Goal: Transaction & Acquisition: Purchase product/service

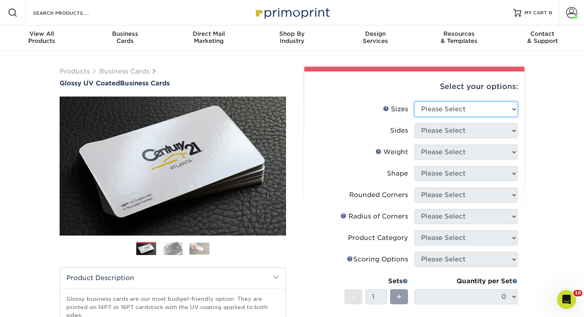
click at [438, 107] on select "Please Select 1.5" x 3.5" - Mini 1.75" x 3.5" - Mini 2" x 2" - Square 2" x 3" -…" at bounding box center [466, 109] width 103 height 15
click at [438, 108] on select "Please Select 1.5" x 3.5" - Mini 1.75" x 3.5" - Mini 2" x 2" - Square 2" x 3" -…" at bounding box center [466, 109] width 103 height 15
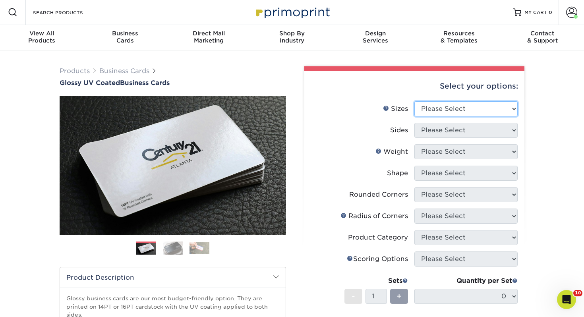
click at [431, 111] on select "Please Select 1.5" x 3.5" - Mini 1.75" x 3.5" - Mini 2" x 2" - Square 2" x 3" -…" at bounding box center [466, 108] width 103 height 15
select select "2.00x3.50"
click at [415, 101] on select "Please Select 1.5" x 3.5" - Mini 1.75" x 3.5" - Mini 2" x 2" - Square 2" x 3" -…" at bounding box center [466, 108] width 103 height 15
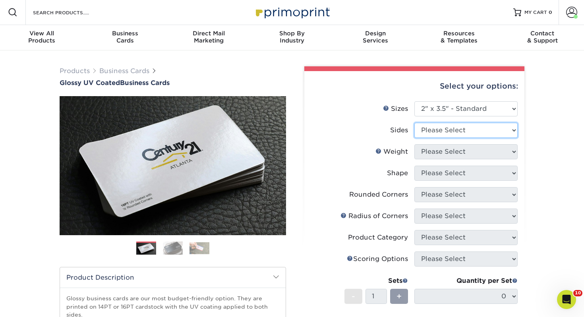
click at [437, 135] on select "Please Select Print Both Sides Print Front Only" at bounding box center [466, 130] width 103 height 15
select select "13abbda7-1d64-4f25-8bb2-c179b224825d"
click at [415, 123] on select "Please Select Print Both Sides Print Front Only" at bounding box center [466, 130] width 103 height 15
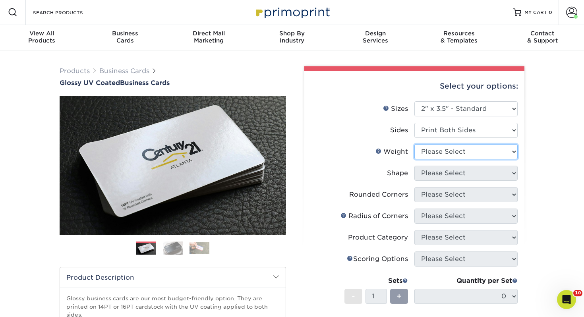
click at [429, 159] on select "Please Select 16PT 14PT" at bounding box center [466, 151] width 103 height 15
select select "14PT"
click at [415, 144] on select "Please Select 16PT 14PT" at bounding box center [466, 151] width 103 height 15
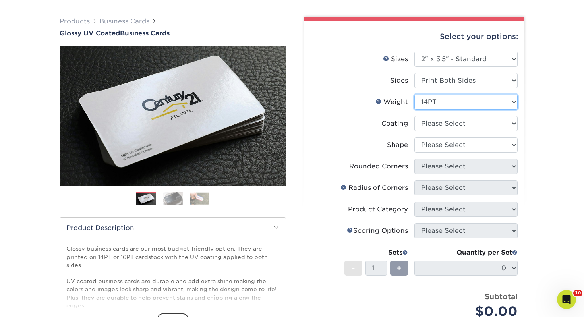
scroll to position [52, 0]
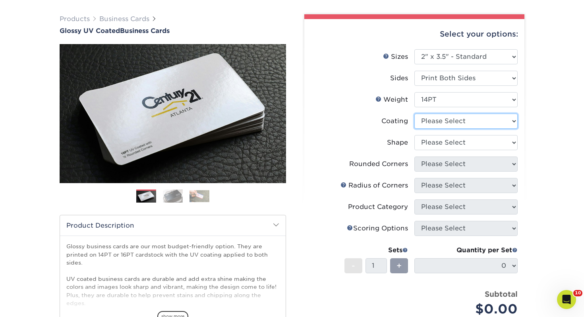
click at [439, 123] on select at bounding box center [466, 121] width 103 height 15
select select "ae367451-b2b8-45df-a344-0f05b6a12993"
click at [415, 114] on select at bounding box center [466, 121] width 103 height 15
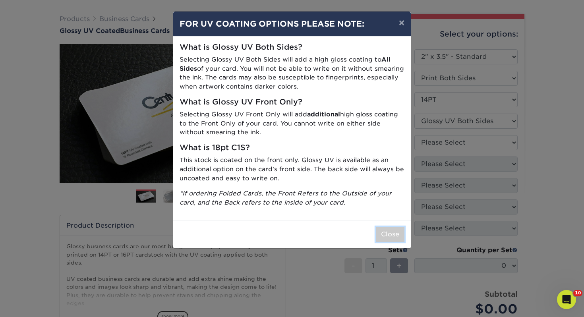
drag, startPoint x: 396, startPoint y: 233, endPoint x: 393, endPoint y: 228, distance: 6.1
click at [396, 233] on button "Close" at bounding box center [390, 234] width 29 height 15
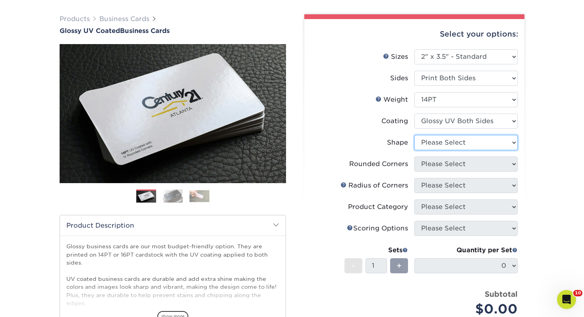
click at [440, 141] on select "Please Select Standard" at bounding box center [466, 142] width 103 height 15
select select "standard"
click at [415, 135] on select "Please Select Standard" at bounding box center [466, 142] width 103 height 15
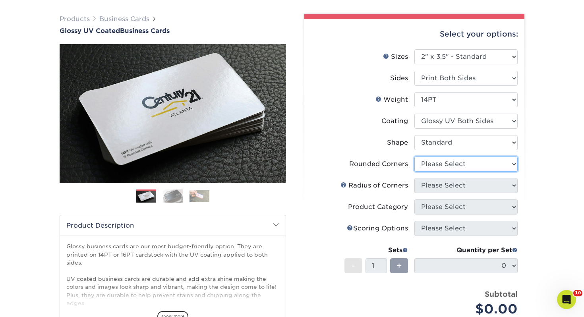
click at [441, 161] on select "Please Select Yes - Round 2 Corners Yes - Round 4 Corners No" at bounding box center [466, 164] width 103 height 15
select select "0"
click at [415, 157] on select "Please Select Yes - Round 2 Corners Yes - Round 4 Corners No" at bounding box center [466, 164] width 103 height 15
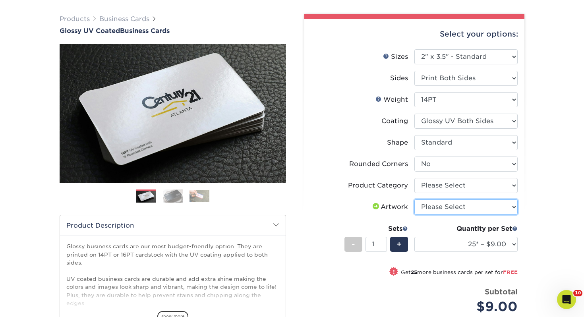
click at [440, 200] on select "Please Select I will upload files I need a design - $100" at bounding box center [466, 207] width 103 height 15
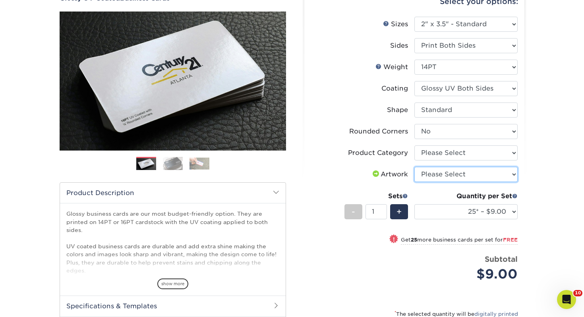
scroll to position [87, 0]
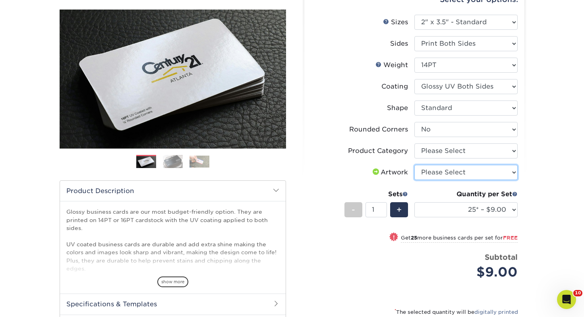
select select "upload"
click at [415, 165] on select "Please Select I will upload files I need a design - $100" at bounding box center [466, 172] width 103 height 15
click at [427, 151] on select "Please Select Business Cards" at bounding box center [466, 150] width 103 height 15
select select "3b5148f1-0588-4f88-a218-97bcfdce65c1"
click at [415, 143] on select "Please Select Business Cards" at bounding box center [466, 150] width 103 height 15
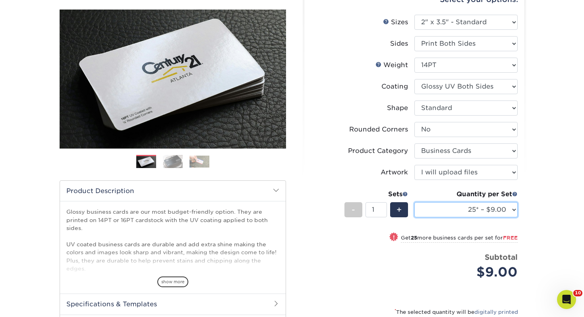
click at [452, 210] on select "25* – $9.00 50* – $9.00 100* – $9.00 250* – $17.00 500 – $33.00 1000 – $42.00 2…" at bounding box center [466, 209] width 103 height 15
click at [415, 202] on select "25* – $9.00 50* – $9.00 100* – $9.00 250* – $17.00 500 – $33.00 1000 – $42.00 2…" at bounding box center [466, 209] width 103 height 15
click at [438, 209] on select "25* – $9.00 50* – $9.00 100* – $9.00 250* – $17.00 500 – $33.00 1000 – $42.00 2…" at bounding box center [466, 209] width 103 height 15
select select "100* – $9.00"
click at [415, 202] on select "25* – $9.00 50* – $9.00 100* – $9.00 250* – $17.00 500 – $33.00 1000 – $42.00 2…" at bounding box center [466, 209] width 103 height 15
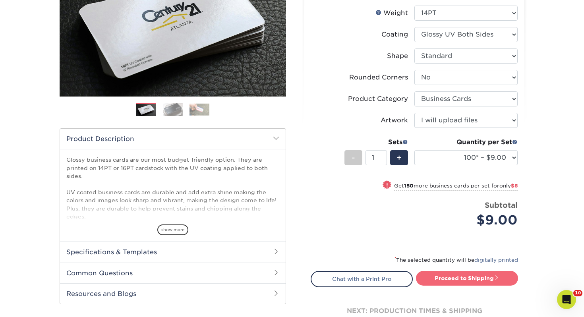
click at [452, 275] on link "Proceed to Shipping" at bounding box center [467, 278] width 102 height 14
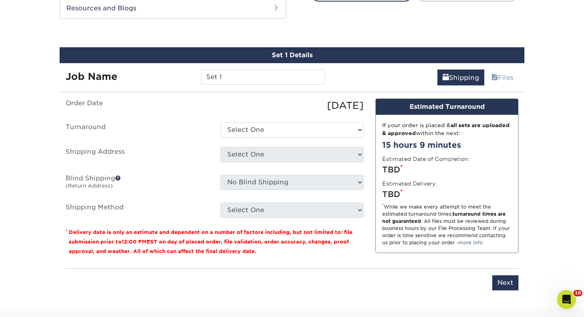
scroll to position [432, 0]
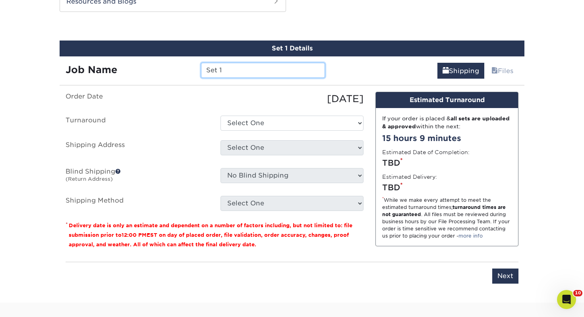
drag, startPoint x: 243, startPoint y: 73, endPoint x: 138, endPoint y: 67, distance: 105.1
click at [138, 67] on div "Job Name Set 1" at bounding box center [195, 70] width 271 height 15
type input "Joshua Pierce"
drag, startPoint x: 247, startPoint y: 113, endPoint x: 249, endPoint y: 123, distance: 10.1
click at [247, 119] on ul "Order Date 09/30/2025 Turnaround Select One 2-4 Business Days 2 Day Next Busine…" at bounding box center [215, 151] width 298 height 119
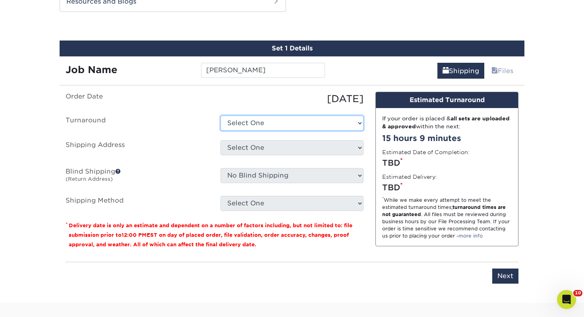
click at [249, 123] on select "Select One 2-4 Business Days 2 Day Next Business Day" at bounding box center [292, 123] width 143 height 15
select select "43800dee-37a1-44ea-97e0-42e3d5772687"
click at [221, 116] on select "Select One 2-4 Business Days 2 Day Next Business Day" at bounding box center [292, 123] width 143 height 15
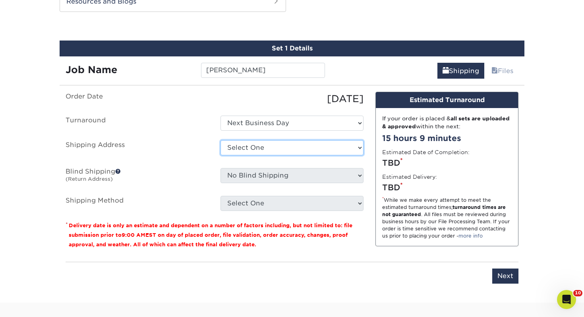
click at [255, 150] on select "Select One [PERSON_NAME], MI Akron, [GEOGRAPHIC_DATA]" at bounding box center [292, 147] width 143 height 15
select select "107654"
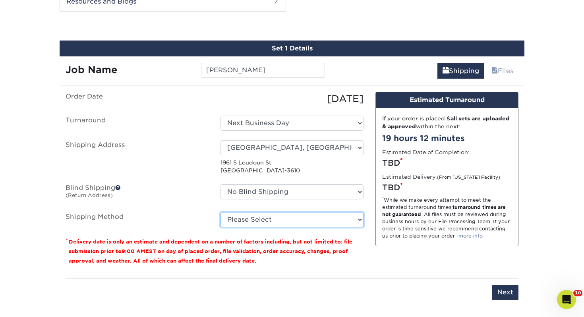
click at [255, 224] on select "Please Select Ground Shipping (+$7.84) 3 Day Shipping Service (+$15.34) 2 Day A…" at bounding box center [292, 219] width 143 height 15
select select "03"
click at [221, 212] on select "Please Select Ground Shipping (+$7.84) 3 Day Shipping Service (+$15.34) 2 Day A…" at bounding box center [292, 219] width 143 height 15
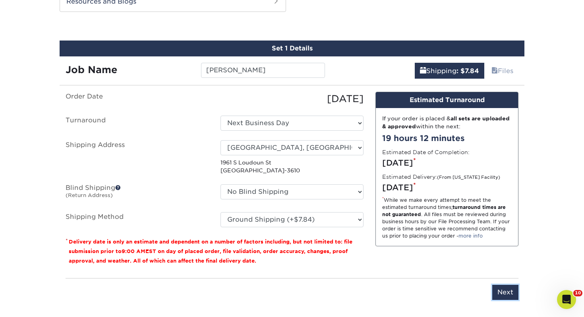
click at [492, 287] on div "Please enter job name and select desired turnaround time, shipping address and …" at bounding box center [292, 289] width 453 height 22
click at [499, 288] on input "Next" at bounding box center [505, 292] width 26 height 15
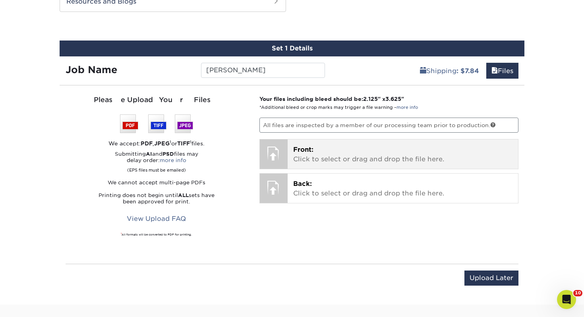
click at [341, 149] on p "Front: Click to select or drag and drop the file here." at bounding box center [403, 154] width 220 height 19
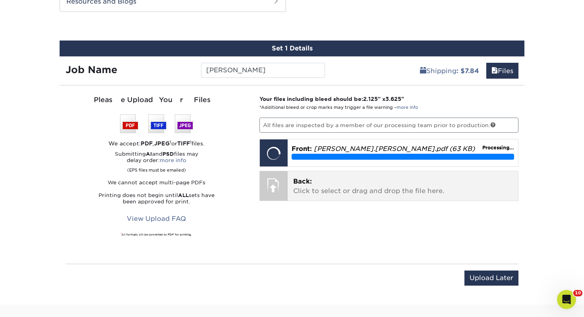
click at [312, 183] on p "Back: Click to select or drag and drop the file here." at bounding box center [403, 186] width 220 height 19
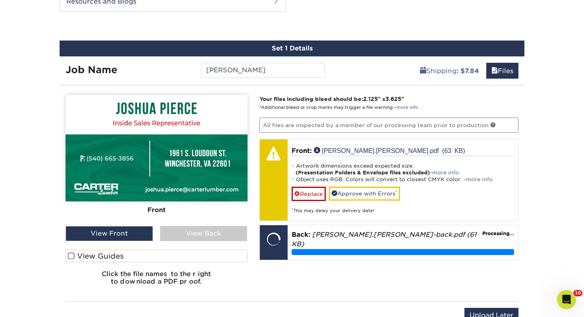
click at [134, 259] on label "View Guides" at bounding box center [157, 256] width 182 height 12
click at [0, 0] on input "View Guides" at bounding box center [0, 0] width 0 height 0
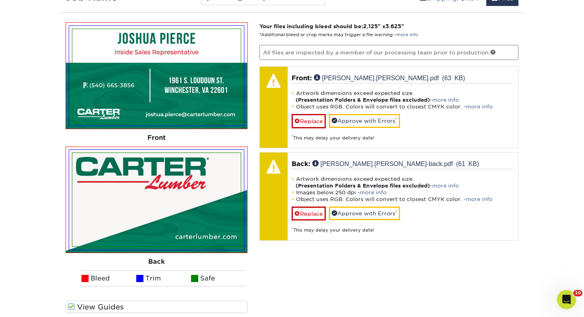
scroll to position [500, 0]
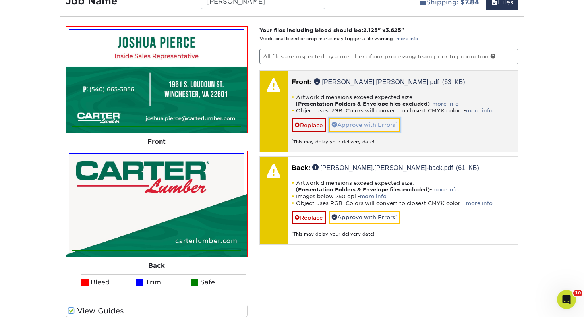
click at [353, 127] on link "Approve with Errors *" at bounding box center [364, 125] width 71 height 14
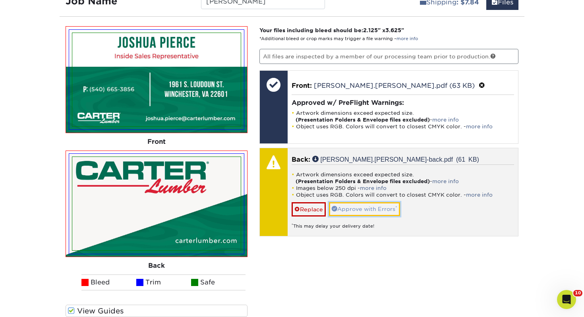
click at [380, 209] on link "Approve with Errors *" at bounding box center [364, 209] width 71 height 14
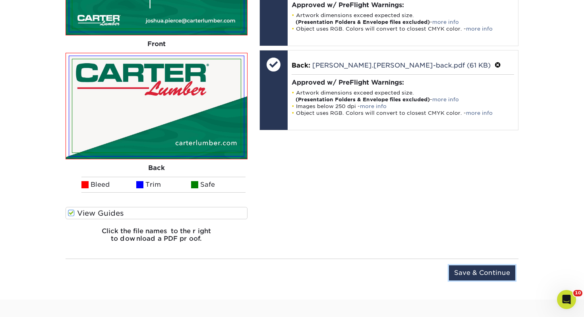
click at [500, 275] on input "Save & Continue" at bounding box center [482, 272] width 66 height 15
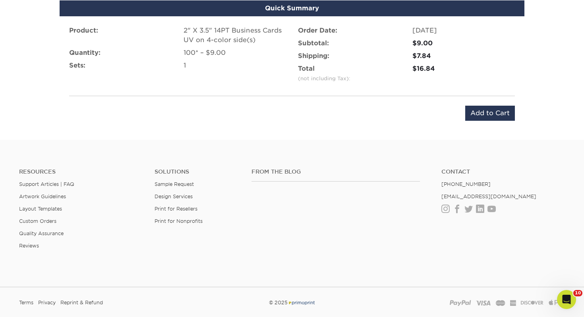
scroll to position [455, 0]
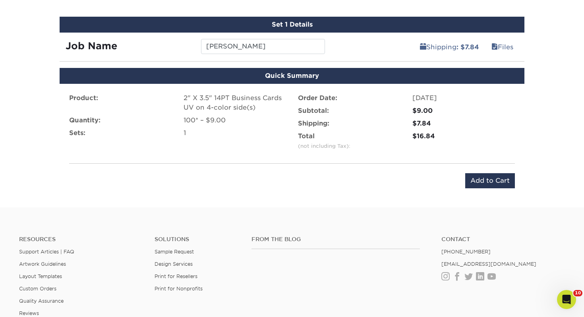
click at [486, 168] on div "Product: 2" X 3.5" 14PT Business Cards UV on 4-color side(s) Quantity: 100* – $…" at bounding box center [292, 141] width 465 height 114
click at [481, 178] on input "Add to Cart" at bounding box center [490, 180] width 50 height 15
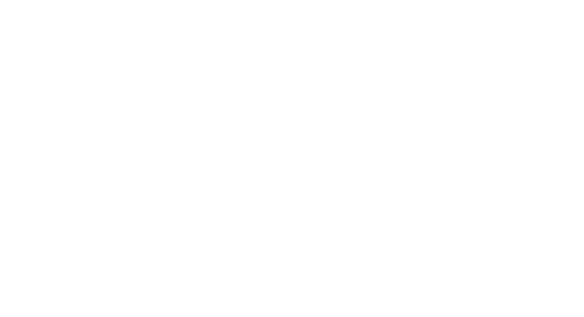
select select "107654"
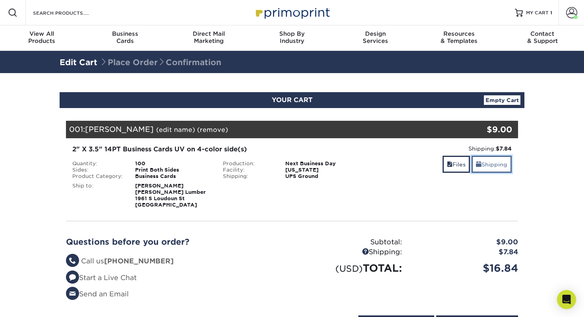
click at [490, 167] on link "Shipping" at bounding box center [492, 164] width 40 height 17
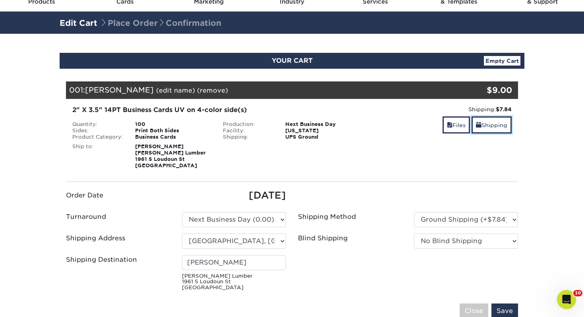
scroll to position [75, 0]
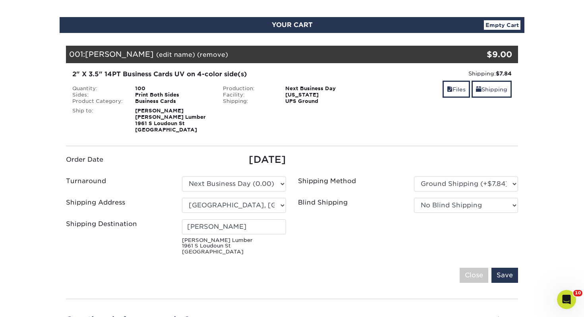
click at [257, 235] on div "Angela Farris Carter Lumber 1961 S Loudoun St Winchester, VA 22601" at bounding box center [234, 237] width 116 height 36
drag, startPoint x: 101, startPoint y: 226, endPoint x: 21, endPoint y: 223, distance: 79.9
click at [21, 223] on section "YOUR CART Empty Cart Your Cart is Empty View Account Active Orders Order Histor…" at bounding box center [292, 217] width 584 height 439
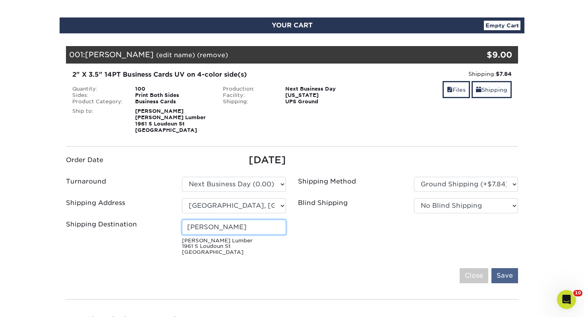
type input "[PERSON_NAME]"
click at [504, 273] on input "Save" at bounding box center [505, 275] width 27 height 15
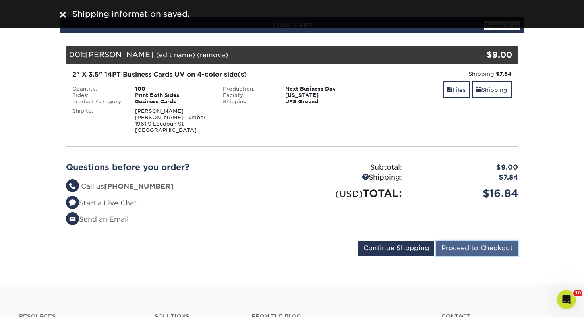
click at [491, 248] on input "Proceed to Checkout" at bounding box center [477, 248] width 82 height 15
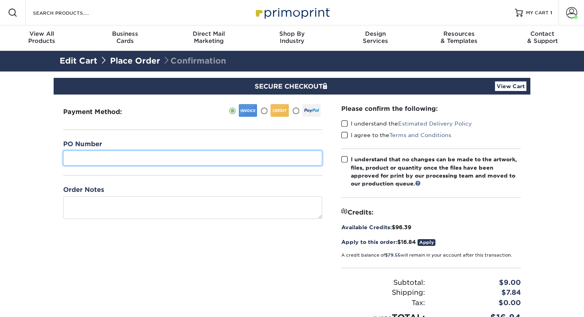
click at [188, 159] on input "text" at bounding box center [192, 158] width 259 height 15
type input "461"
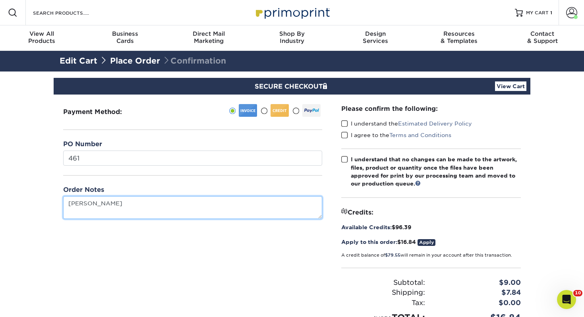
type textarea "Joshua Pierce"
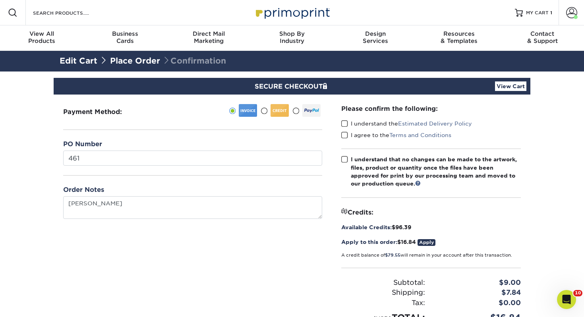
click at [349, 125] on label "I understand the Estimated Delivery Policy" at bounding box center [406, 124] width 131 height 8
click at [0, 0] on input "I understand the Estimated Delivery Policy" at bounding box center [0, 0] width 0 height 0
drag, startPoint x: 343, startPoint y: 123, endPoint x: 344, endPoint y: 130, distance: 7.3
click at [342, 123] on span at bounding box center [344, 124] width 7 height 8
click at [0, 0] on input "I understand the Estimated Delivery Policy" at bounding box center [0, 0] width 0 height 0
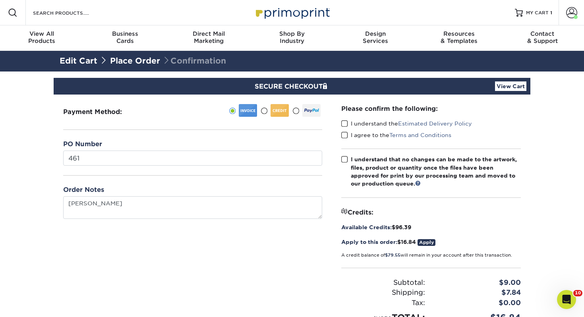
drag, startPoint x: 344, startPoint y: 122, endPoint x: 342, endPoint y: 132, distance: 10.2
click at [344, 122] on span at bounding box center [344, 124] width 7 height 8
click at [0, 0] on input "I understand the Estimated Delivery Policy" at bounding box center [0, 0] width 0 height 0
drag, startPoint x: 342, startPoint y: 132, endPoint x: 384, endPoint y: 176, distance: 60.7
click at [342, 132] on span at bounding box center [344, 136] width 7 height 8
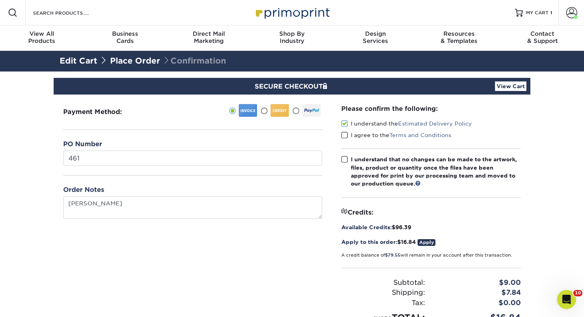
click at [0, 0] on input "I agree to the Terms and Conditions" at bounding box center [0, 0] width 0 height 0
drag, startPoint x: 348, startPoint y: 159, endPoint x: 360, endPoint y: 160, distance: 12.0
click at [348, 159] on span at bounding box center [344, 160] width 7 height 8
click at [0, 0] on input "I understand that no changes can be made to the artwork, files, product or quan…" at bounding box center [0, 0] width 0 height 0
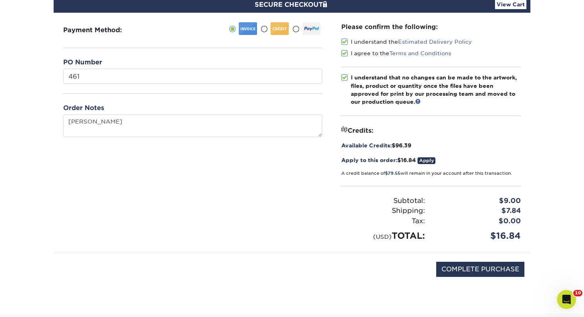
scroll to position [139, 0]
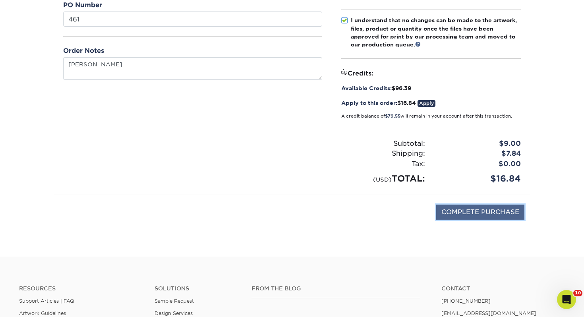
click at [467, 211] on input "COMPLETE PURCHASE" at bounding box center [480, 212] width 88 height 15
type input "PROCESSING, PLEASE WAIT..."
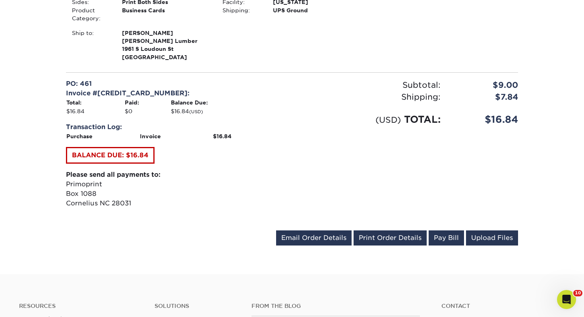
scroll to position [287, 0]
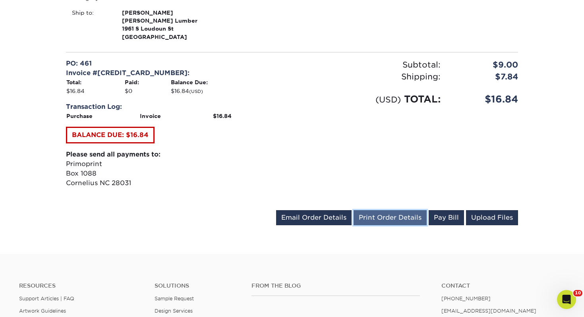
click at [390, 219] on link "Print Order Details" at bounding box center [390, 217] width 73 height 15
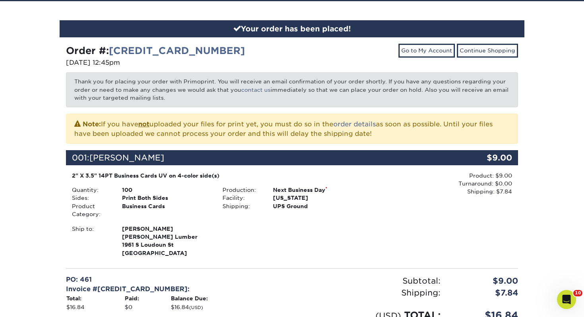
scroll to position [0, 0]
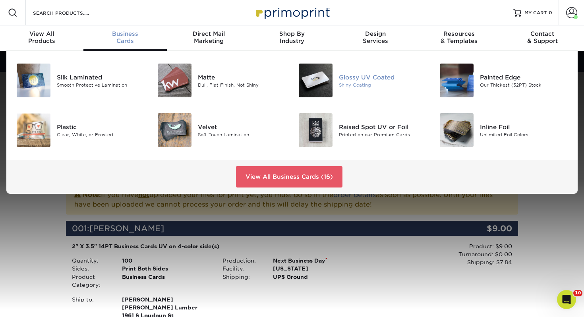
click at [362, 76] on div "Glossy UV Coated" at bounding box center [383, 77] width 88 height 9
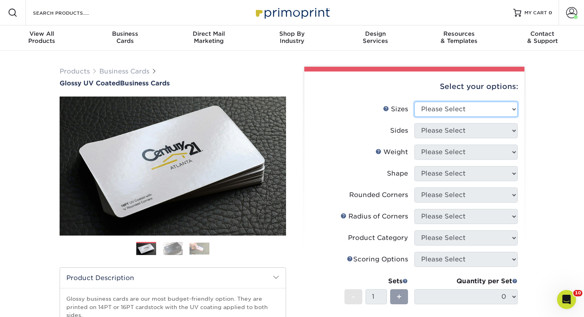
click at [494, 108] on select "Please Select 1.5" x 3.5" - Mini 1.75" x 3.5" - Mini 2" x 2" - Square 2" x 3" -…" at bounding box center [466, 109] width 103 height 15
select select "2.00x3.50"
click at [415, 102] on select "Please Select 1.5" x 3.5" - Mini 1.75" x 3.5" - Mini 2" x 2" - Square 2" x 3" -…" at bounding box center [466, 109] width 103 height 15
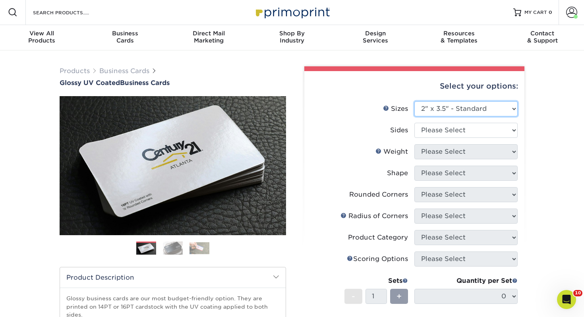
scroll to position [49, 0]
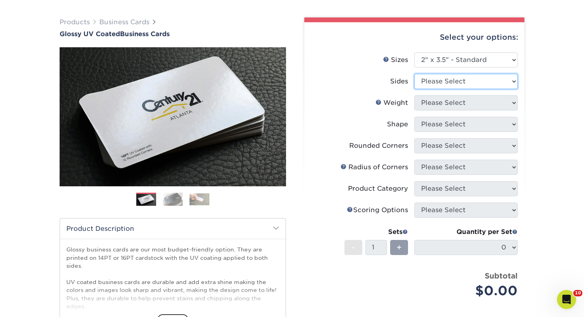
click at [462, 81] on select "Please Select Print Both Sides Print Front Only" at bounding box center [466, 81] width 103 height 15
select select "13abbda7-1d64-4f25-8bb2-c179b224825d"
click at [415, 74] on select "Please Select Print Both Sides Print Front Only" at bounding box center [466, 81] width 103 height 15
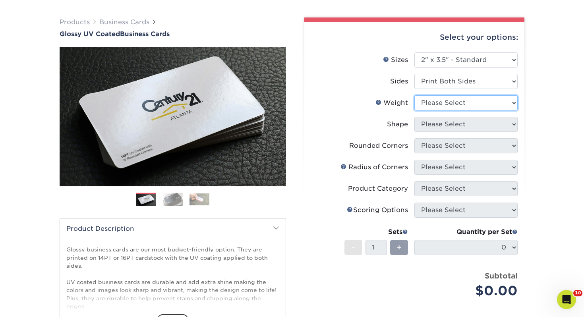
click at [454, 107] on select "Please Select 16PT 14PT" at bounding box center [466, 102] width 103 height 15
select select "14PT"
click at [415, 95] on select "Please Select 16PT 14PT" at bounding box center [466, 102] width 103 height 15
click at [0, 0] on select at bounding box center [0, 0] width 0 height 0
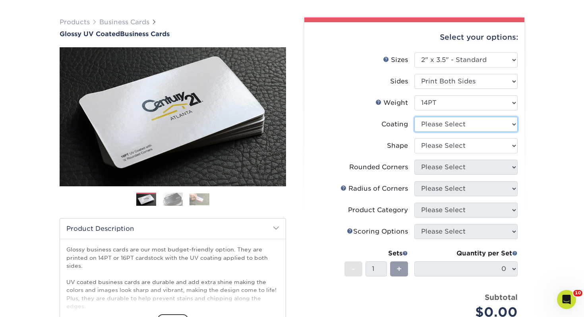
select select "ae367451-b2b8-45df-a344-0f05b6a12993"
click at [415, 117] on select at bounding box center [466, 124] width 103 height 15
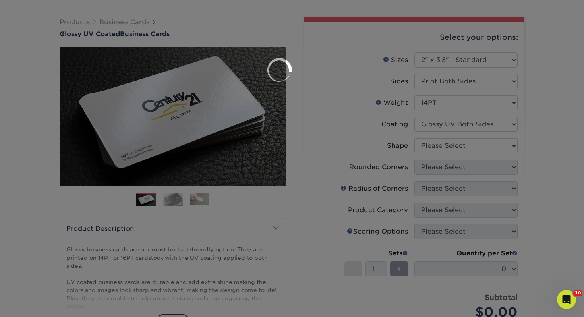
click at [436, 153] on div at bounding box center [292, 158] width 584 height 317
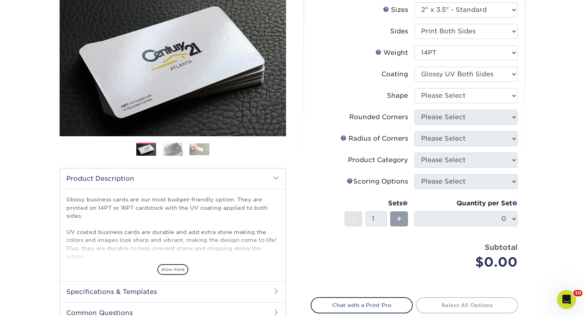
scroll to position [128, 0]
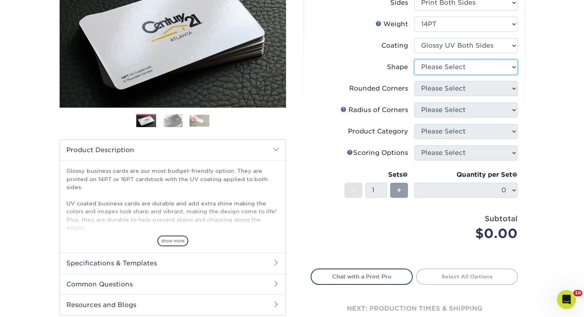
click at [439, 63] on select "Please Select Standard" at bounding box center [466, 67] width 103 height 15
select select "standard"
click at [415, 60] on select "Please Select Standard" at bounding box center [466, 67] width 103 height 15
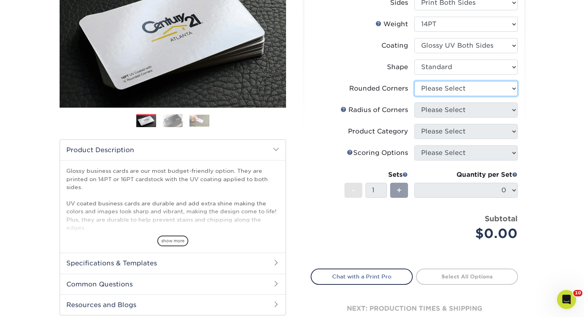
click at [437, 89] on select "Please Select Yes - Round 2 Corners Yes - Round 4 Corners No" at bounding box center [466, 88] width 103 height 15
select select "0"
click at [415, 81] on select "Please Select Yes - Round 2 Corners Yes - Round 4 Corners No" at bounding box center [466, 88] width 103 height 15
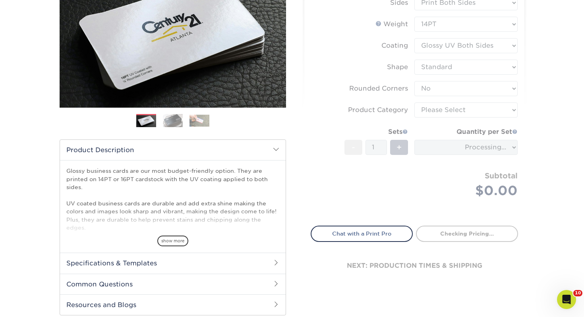
click at [434, 108] on form "Sizes Help Sizes Please Select 1.5" x 3.5" - Mini 1.75" x 3.5" - Mini 2" x 2" -…" at bounding box center [414, 95] width 207 height 243
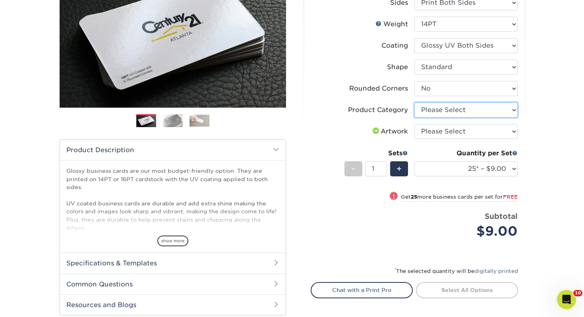
click at [434, 108] on select "Please Select Business Cards" at bounding box center [466, 110] width 103 height 15
select select "3b5148f1-0588-4f88-a218-97bcfdce65c1"
click at [415, 103] on select "Please Select Business Cards" at bounding box center [466, 110] width 103 height 15
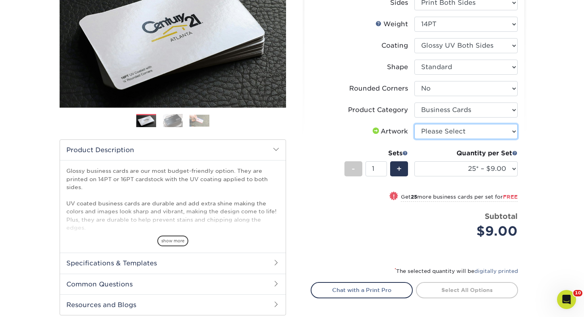
click at [435, 130] on select "Please Select I will upload files I need a design - $100" at bounding box center [466, 131] width 103 height 15
click at [415, 124] on select "Please Select I will upload files I need a design - $100" at bounding box center [466, 131] width 103 height 15
drag, startPoint x: 435, startPoint y: 130, endPoint x: 444, endPoint y: 132, distance: 9.0
click at [444, 132] on select "Please Select I will upload files I need a design - $100" at bounding box center [466, 131] width 103 height 15
select select "upload"
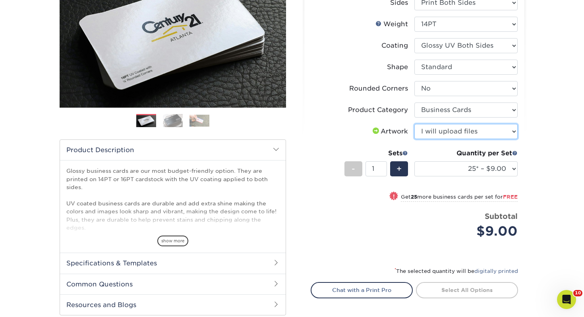
click at [415, 124] on select "Please Select I will upload files I need a design - $100" at bounding box center [466, 131] width 103 height 15
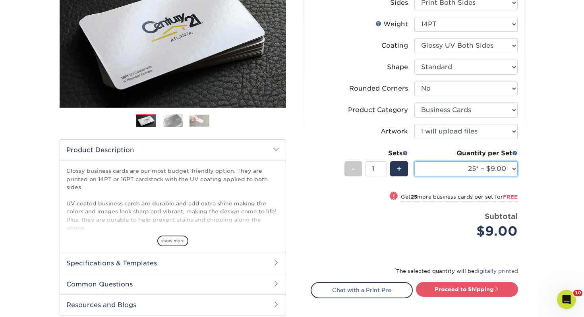
click at [481, 172] on select "25* – $9.00 50* – $9.00 100* – $9.00 250* – $17.00 500 – $33.00 1000 – $42.00 2…" at bounding box center [466, 168] width 103 height 15
select select "100* – $9.00"
click at [415, 161] on select "25* – $9.00 50* – $9.00 100* – $9.00 250* – $17.00 500 – $33.00 1000 – $42.00 2…" at bounding box center [466, 168] width 103 height 15
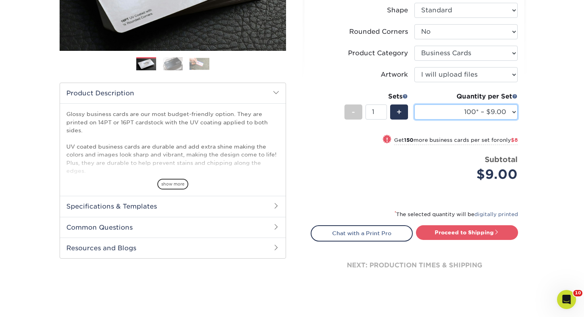
scroll to position [204, 0]
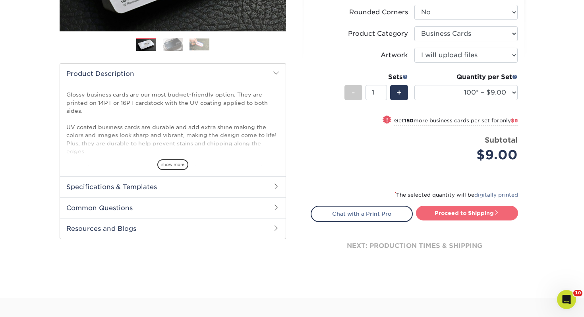
drag, startPoint x: 461, startPoint y: 203, endPoint x: 461, endPoint y: 210, distance: 7.2
click at [461, 204] on div "* The selected quantity will be digitally printed" at bounding box center [414, 198] width 207 height 16
click at [460, 210] on link "Proceed to Shipping" at bounding box center [467, 213] width 102 height 14
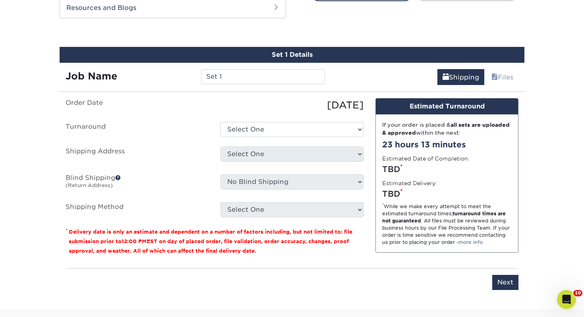
scroll to position [432, 0]
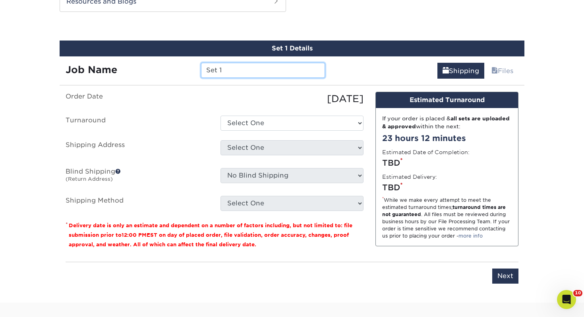
drag, startPoint x: 229, startPoint y: 70, endPoint x: 119, endPoint y: 61, distance: 109.6
click at [119, 61] on div "Job Name Set 1" at bounding box center [195, 67] width 271 height 22
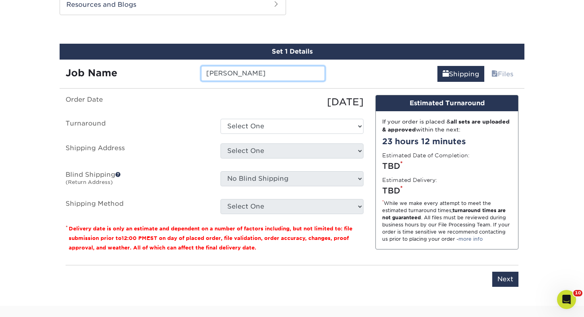
type input "Nicholas Carter"
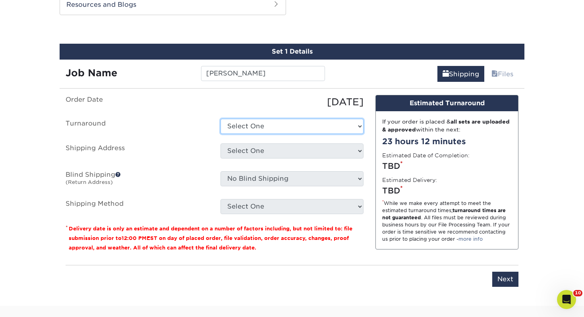
click at [281, 126] on select "Select One 2-4 Business Days 2 Day Next Business Day" at bounding box center [292, 126] width 143 height 15
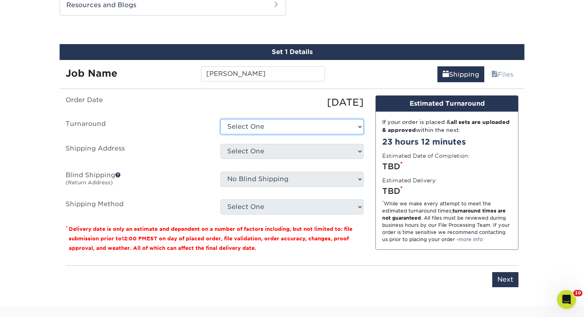
select select "43800dee-37a1-44ea-97e0-42e3d5772687"
click at [221, 119] on select "Select One 2-4 Business Days 2 Day Next Business Day" at bounding box center [292, 126] width 143 height 15
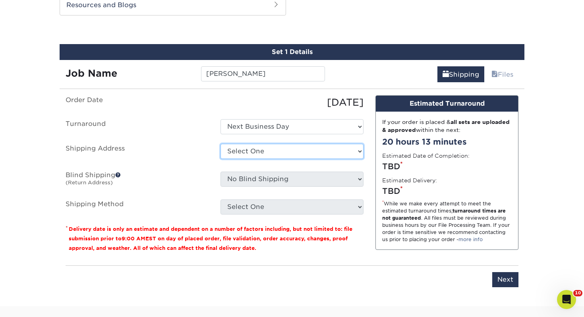
click at [298, 152] on select "Select One [PERSON_NAME], MI Akron, [GEOGRAPHIC_DATA]" at bounding box center [292, 151] width 143 height 15
select select "125431"
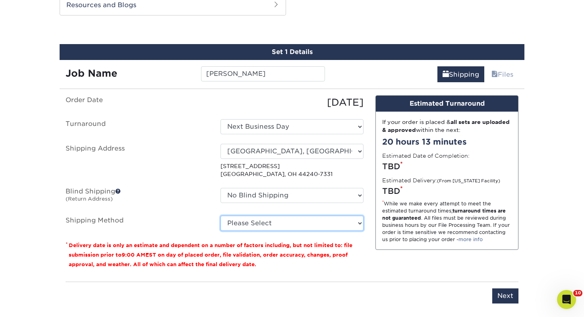
click at [265, 225] on select "Please Select Ground Shipping (+$7.84) 3 Day Shipping Service (+$15.34) 2 Day A…" at bounding box center [292, 223] width 143 height 15
select select "03"
click at [221, 216] on select "Please Select Ground Shipping (+$7.84) 3 Day Shipping Service (+$15.34) 2 Day A…" at bounding box center [292, 223] width 143 height 15
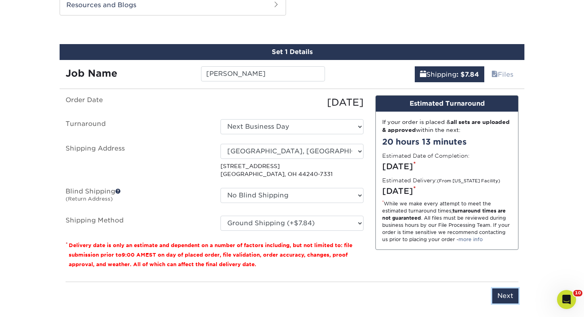
click at [506, 299] on input "Next" at bounding box center [505, 296] width 26 height 15
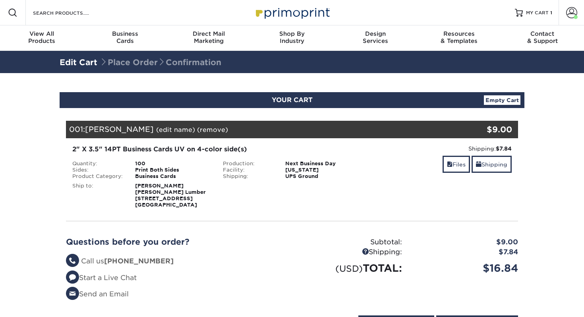
select select "124116"
click at [517, 166] on div "2" X 3.5" 14PT Business Cards UV on 4-color side(s) Quantity: 100 Sides: Print …" at bounding box center [292, 176] width 464 height 76
click at [498, 165] on link "Shipping" at bounding box center [492, 164] width 40 height 17
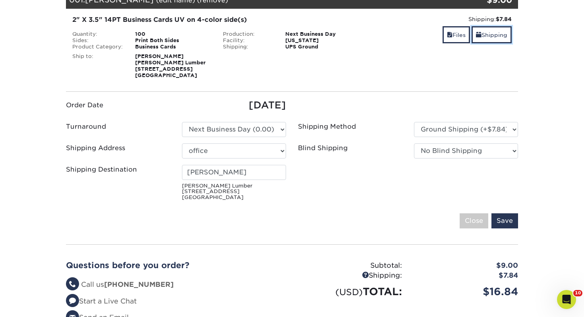
scroll to position [130, 0]
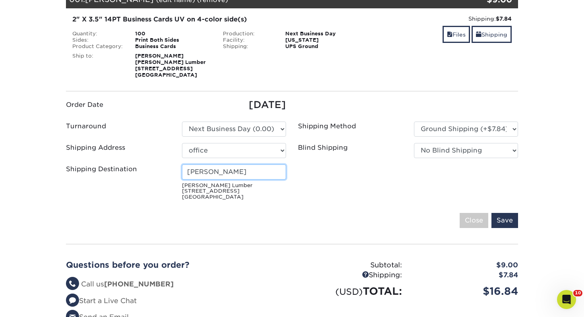
drag, startPoint x: 230, startPoint y: 172, endPoint x: -46, endPoint y: 165, distance: 276.3
click at [0, 165] on html "Resources Menu Search Products Account Welcome, Libby Account Dashboard Active …" at bounding box center [292, 242] width 584 height 745
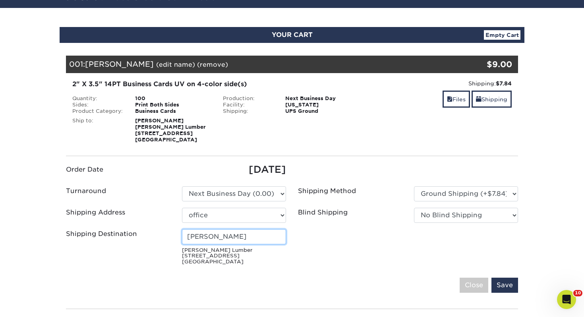
scroll to position [66, 0]
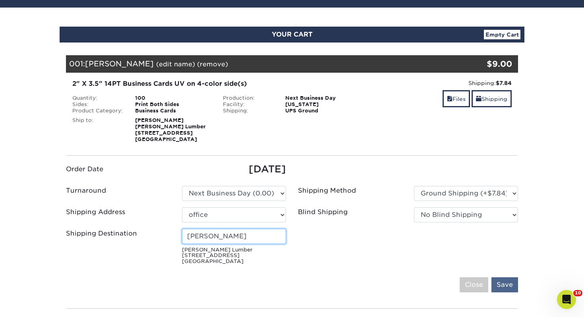
type input "[PERSON_NAME]"
click at [517, 287] on input "Save" at bounding box center [505, 284] width 27 height 15
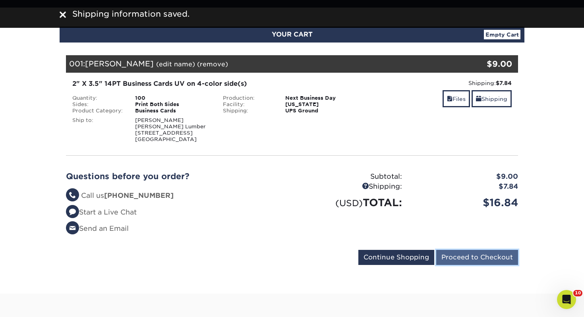
click at [489, 260] on input "Proceed to Checkout" at bounding box center [477, 257] width 82 height 15
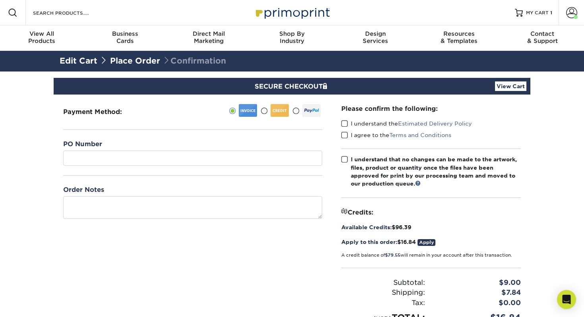
click at [114, 147] on div "PO Number" at bounding box center [192, 152] width 259 height 26
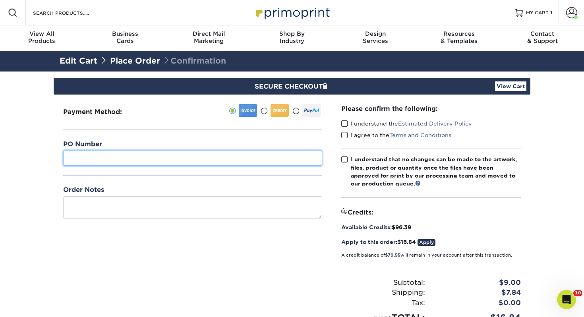
click at [112, 152] on input "text" at bounding box center [192, 158] width 259 height 15
type input "600"
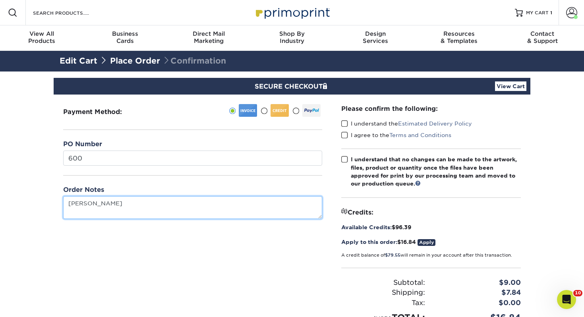
type textarea "Nicholas Carter"
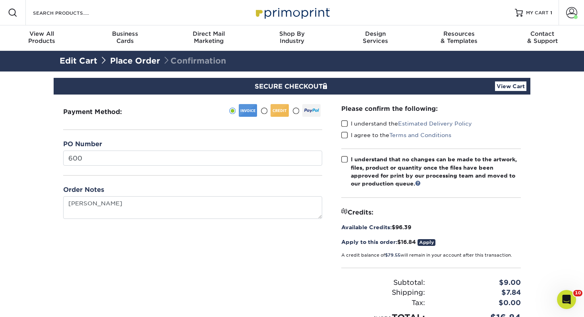
drag, startPoint x: 345, startPoint y: 120, endPoint x: 345, endPoint y: 127, distance: 6.4
click at [345, 121] on span at bounding box center [344, 124] width 7 height 8
click at [0, 0] on input "I understand the Estimated Delivery Policy" at bounding box center [0, 0] width 0 height 0
drag, startPoint x: 345, startPoint y: 130, endPoint x: 345, endPoint y: 135, distance: 5.6
click at [345, 130] on div "I understand the Estimated Delivery Policy" at bounding box center [431, 125] width 180 height 11
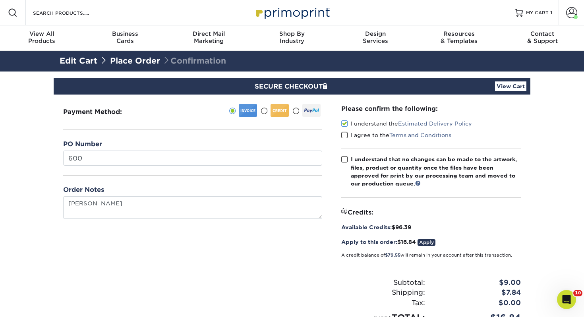
click at [344, 136] on span at bounding box center [344, 136] width 7 height 8
click at [0, 0] on input "I agree to the Terms and Conditions" at bounding box center [0, 0] width 0 height 0
click at [343, 155] on div "Please confirm the following: I understand the Estimated Delivery Policy I agre…" at bounding box center [431, 214] width 180 height 220
click at [344, 160] on span at bounding box center [344, 160] width 7 height 8
click at [0, 0] on input "I understand that no changes can be made to the artwork, files, product or quan…" at bounding box center [0, 0] width 0 height 0
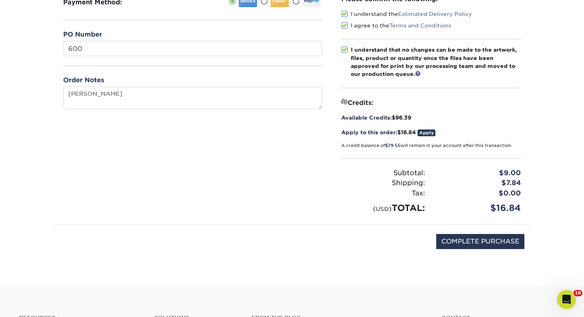
scroll to position [115, 0]
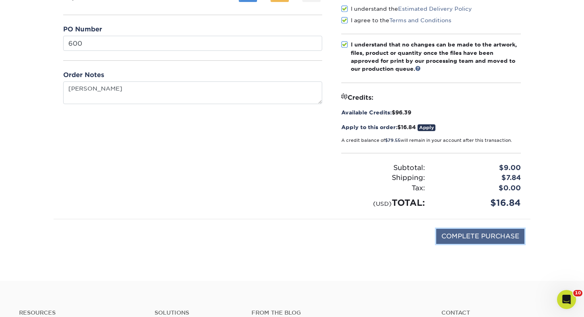
click at [469, 241] on input "COMPLETE PURCHASE" at bounding box center [480, 236] width 88 height 15
type input "PROCESSING, PLEASE WAIT..."
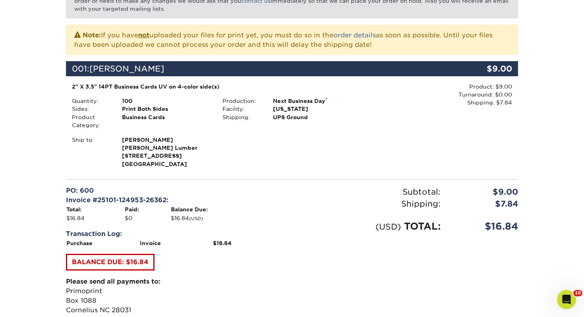
scroll to position [247, 0]
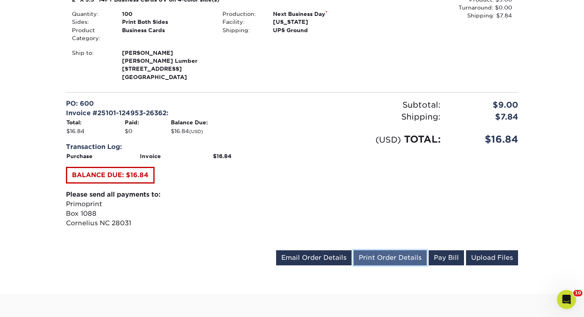
click at [368, 256] on link "Print Order Details" at bounding box center [390, 257] width 73 height 15
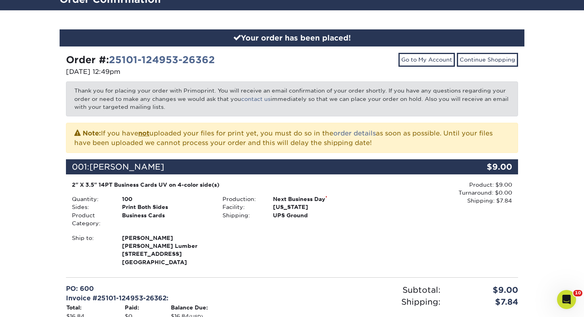
scroll to position [0, 0]
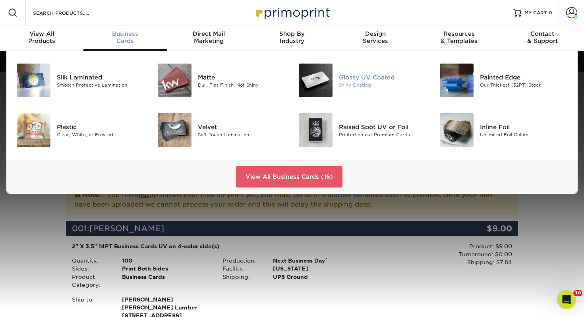
click at [361, 82] on div "Shiny Coating" at bounding box center [383, 84] width 88 height 7
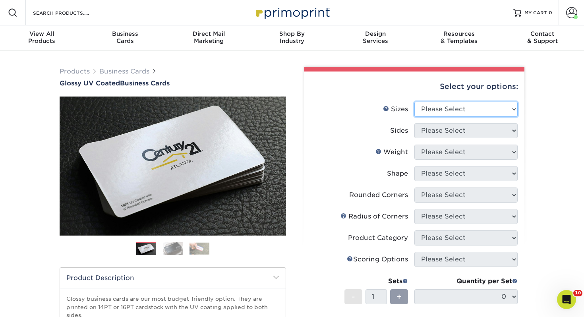
click at [447, 107] on select "Please Select 1.5" x 3.5" - Mini 1.75" x 3.5" - Mini 2" x 2" - Square 2" x 3" -…" at bounding box center [466, 109] width 103 height 15
select select "2.00x3.50"
click at [415, 102] on select "Please Select 1.5" x 3.5" - Mini 1.75" x 3.5" - Mini 2" x 2" - Square 2" x 3" -…" at bounding box center [466, 109] width 103 height 15
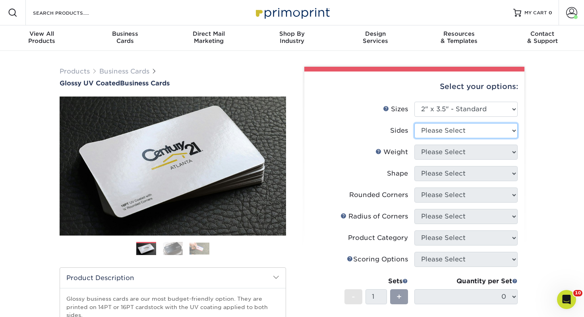
click at [447, 132] on select "Please Select Print Both Sides Print Front Only" at bounding box center [466, 130] width 103 height 15
select select "13abbda7-1d64-4f25-8bb2-c179b224825d"
click at [415, 123] on select "Please Select Print Both Sides Print Front Only" at bounding box center [466, 130] width 103 height 15
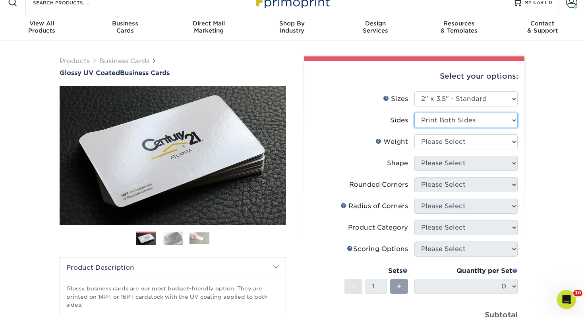
scroll to position [11, 0]
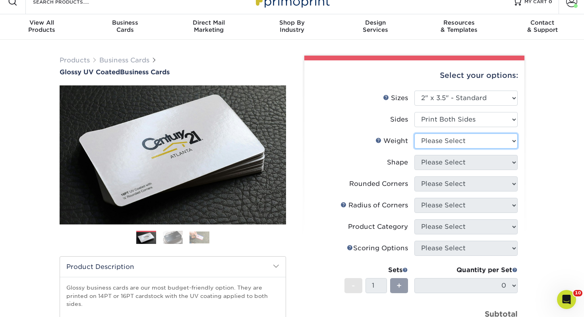
click at [436, 136] on select "Please Select 16PT 14PT" at bounding box center [466, 141] width 103 height 15
select select "14PT"
click at [415, 134] on select "Please Select 16PT 14PT" at bounding box center [466, 141] width 103 height 15
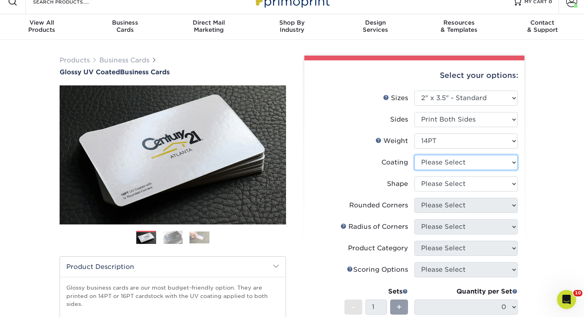
click at [436, 167] on select at bounding box center [466, 162] width 103 height 15
select select "ae367451-b2b8-45df-a344-0f05b6a12993"
click at [415, 155] on select at bounding box center [466, 162] width 103 height 15
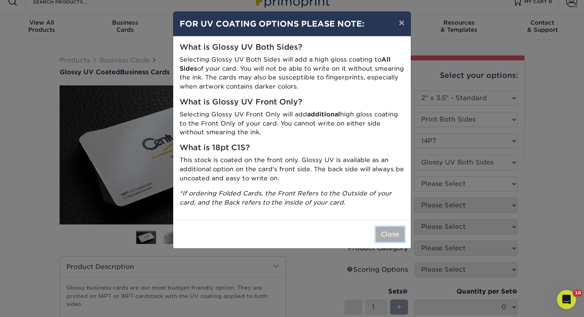
click at [400, 232] on button "Close" at bounding box center [390, 234] width 29 height 15
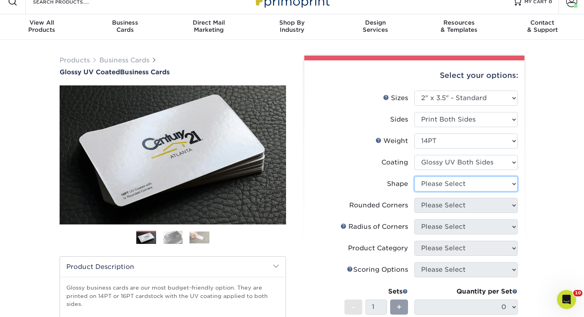
click at [464, 186] on select "Please Select Standard" at bounding box center [466, 183] width 103 height 15
select select "standard"
click at [415, 176] on select "Please Select Standard" at bounding box center [466, 183] width 103 height 15
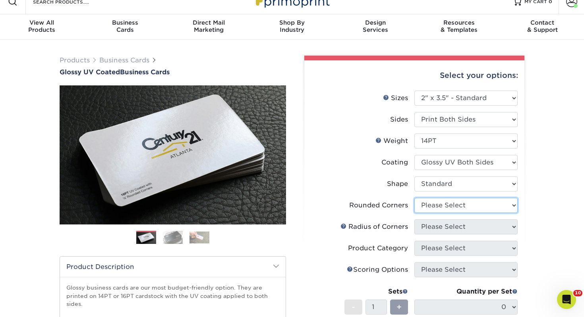
click at [445, 202] on select "Please Select Yes - Round 2 Corners Yes - Round 4 Corners No" at bounding box center [466, 205] width 103 height 15
select select "0"
click at [415, 198] on select "Please Select Yes - Round 2 Corners Yes - Round 4 Corners No" at bounding box center [466, 205] width 103 height 15
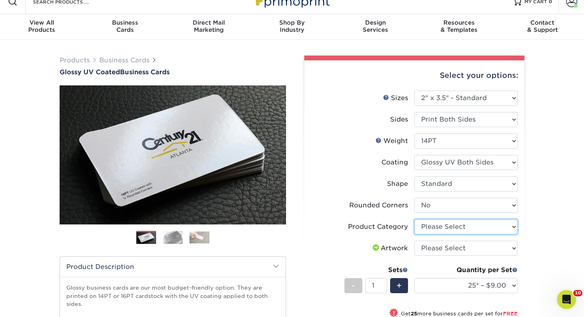
click at [424, 225] on select "Please Select Business Cards" at bounding box center [466, 226] width 103 height 15
select select "3b5148f1-0588-4f88-a218-97bcfdce65c1"
click at [415, 219] on select "Please Select Business Cards" at bounding box center [466, 226] width 103 height 15
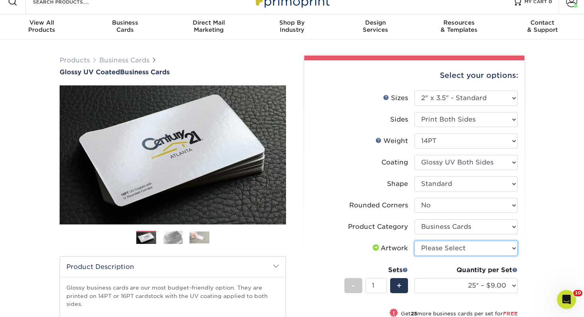
click at [447, 243] on select "Please Select I will upload files I need a design - $100" at bounding box center [466, 248] width 103 height 15
select select "upload"
click at [415, 241] on select "Please Select I will upload files I need a design - $100" at bounding box center [466, 248] width 103 height 15
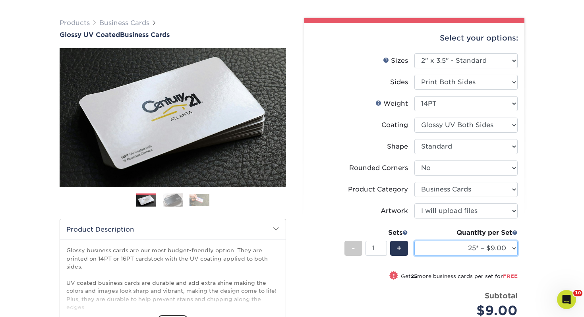
click at [457, 246] on select "25* – $9.00 50* – $9.00 100* – $9.00 250* – $17.00 500 – $33.00 1000 – $42.00 2…" at bounding box center [466, 248] width 103 height 15
select select "250* – $17.00"
click at [415, 240] on select "25* – $9.00 50* – $9.00 100* – $9.00 250* – $17.00 500 – $33.00 1000 – $42.00 2…" at bounding box center [466, 247] width 103 height 15
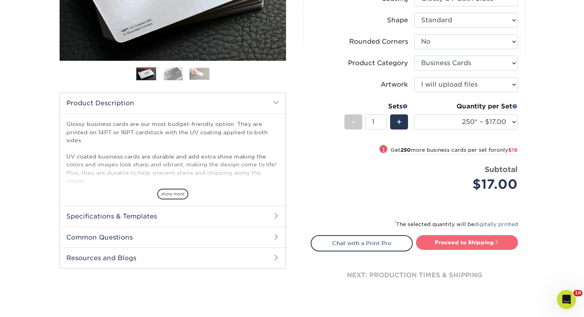
click at [452, 243] on link "Proceed to Shipping" at bounding box center [467, 242] width 102 height 14
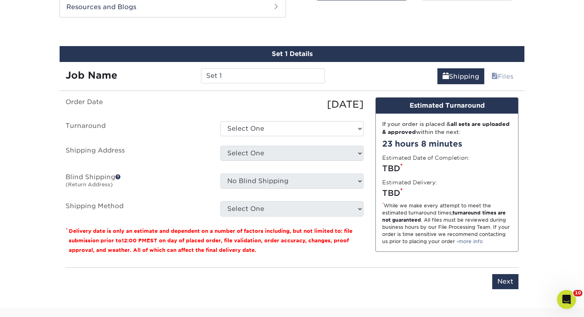
scroll to position [432, 0]
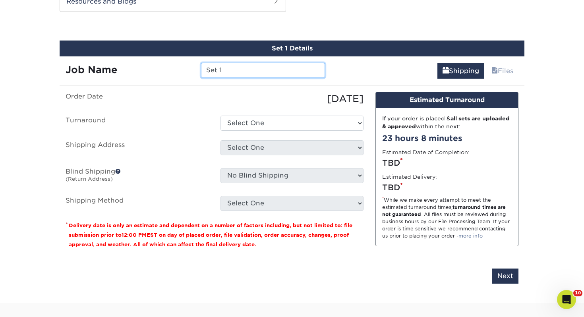
drag, startPoint x: 236, startPoint y: 72, endPoint x: 76, endPoint y: 57, distance: 160.8
click at [76, 57] on div "Job Name Set 1" at bounding box center [195, 67] width 271 height 22
type input "[PERSON_NAME]"
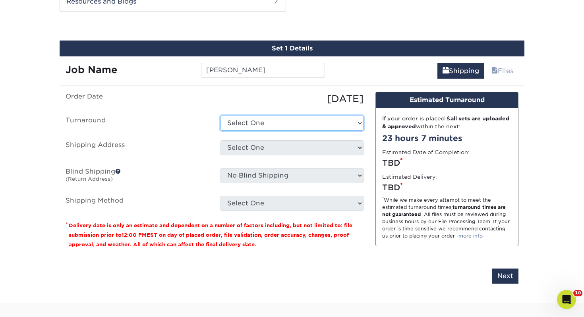
click at [247, 128] on select "Select One 2-4 Business Days 2 Day Next Business Day" at bounding box center [292, 123] width 143 height 15
click at [246, 120] on select "Select One 2-4 Business Days 2 Day Next Business Day" at bounding box center [292, 123] width 143 height 15
click at [221, 116] on select "Select One 2-4 Business Days 2 Day Next Business Day" at bounding box center [292, 123] width 143 height 15
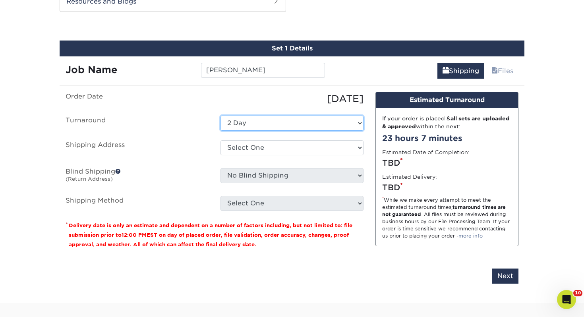
click at [245, 125] on select "Select One 2-4 Business Days 2 Day Next Business Day" at bounding box center [292, 123] width 143 height 15
select select "0d2015eb-ac6c-4252-b2f1-1c5560e96a65"
click at [221, 116] on select "Select One 2-4 Business Days 2 Day Next Business Day" at bounding box center [292, 123] width 143 height 15
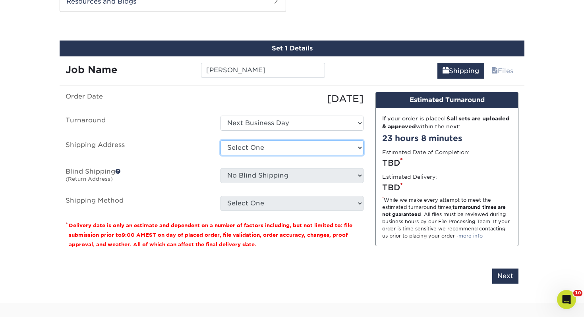
click at [242, 148] on select "Select One [PERSON_NAME], MI Akron, [GEOGRAPHIC_DATA]" at bounding box center [292, 147] width 143 height 15
select select "247616"
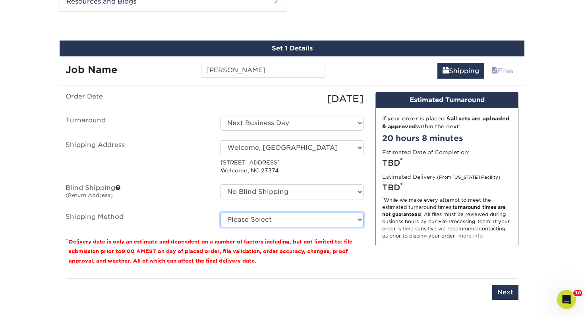
click at [252, 225] on select "Please Select Ground Shipping (+$7.84) 3 Day Shipping Service (+$15.34) 2 Day A…" at bounding box center [292, 219] width 143 height 15
select select "03"
click at [221, 212] on select "Please Select Ground Shipping (+$7.84) 3 Day Shipping Service (+$15.34) 2 Day A…" at bounding box center [292, 219] width 143 height 15
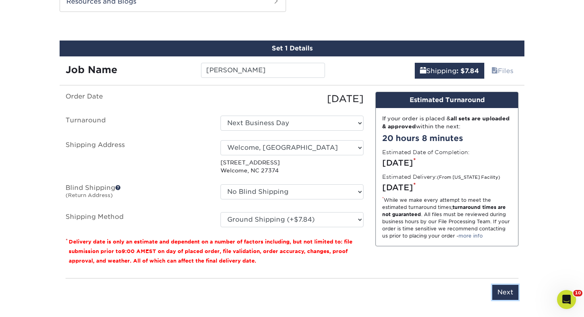
click at [512, 293] on input "Next" at bounding box center [505, 292] width 26 height 15
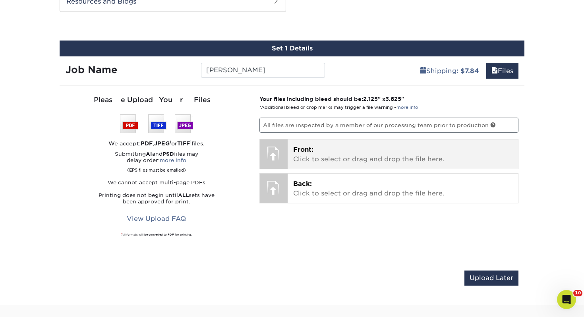
click at [337, 145] on p "Front: Click to select or drag and drop the file here." at bounding box center [403, 154] width 220 height 19
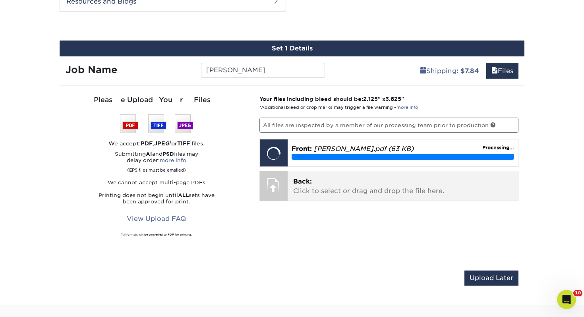
click at [353, 184] on p "Back: Click to select or drag and drop the file here." at bounding box center [403, 186] width 220 height 19
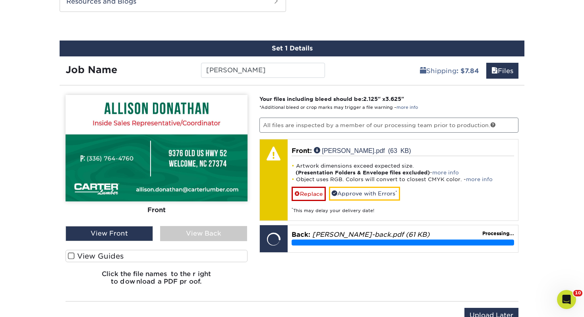
click at [221, 258] on label "View Guides" at bounding box center [157, 256] width 182 height 12
click at [0, 0] on input "View Guides" at bounding box center [0, 0] width 0 height 0
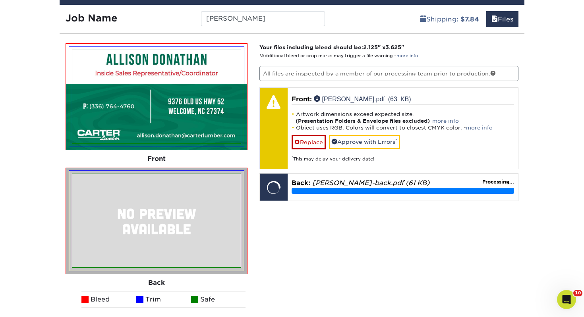
scroll to position [485, 0]
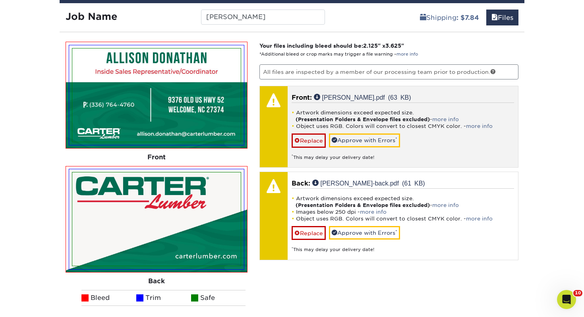
click at [363, 148] on div "* This may delay your delivery date!" at bounding box center [403, 154] width 223 height 13
click at [363, 141] on link "Approve with Errors *" at bounding box center [364, 141] width 71 height 14
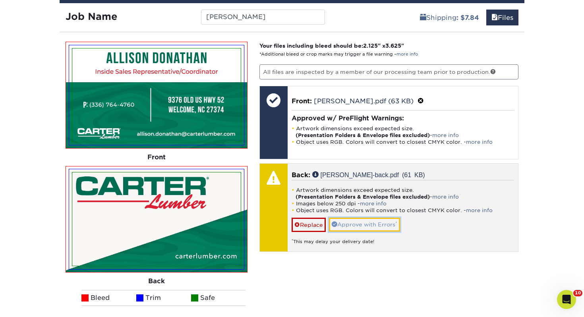
click at [359, 218] on link "Approve with Errors *" at bounding box center [364, 225] width 71 height 14
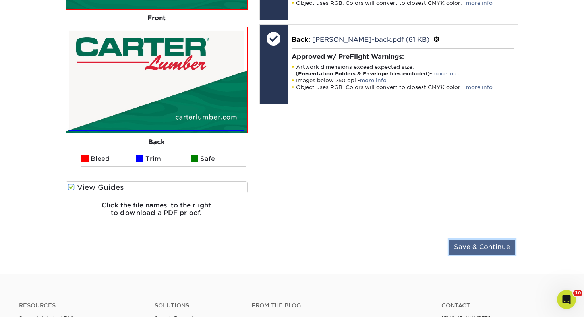
click at [500, 240] on input "Save & Continue" at bounding box center [482, 247] width 66 height 15
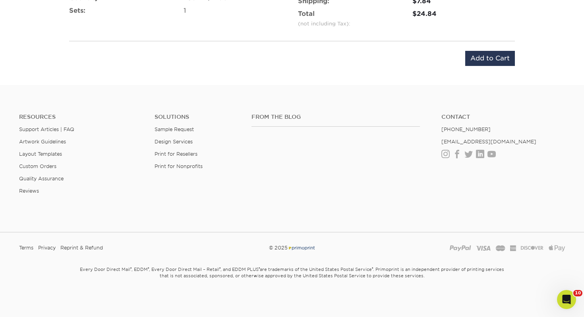
scroll to position [388, 0]
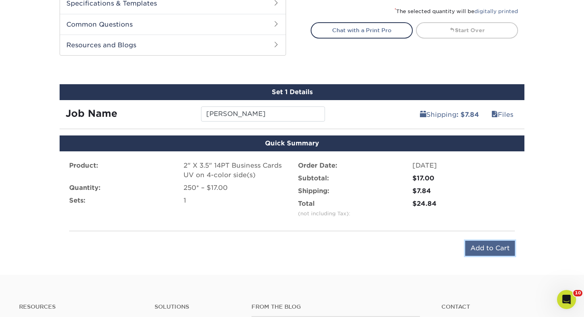
click at [480, 244] on input "Add to Cart" at bounding box center [490, 248] width 50 height 15
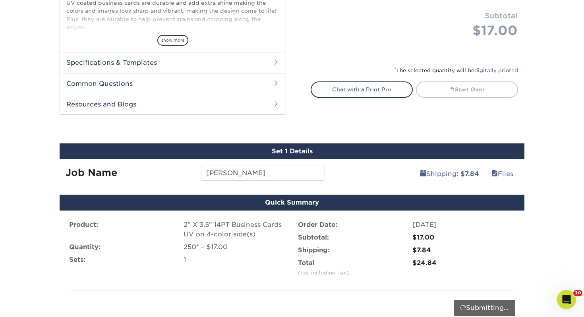
scroll to position [330, 0]
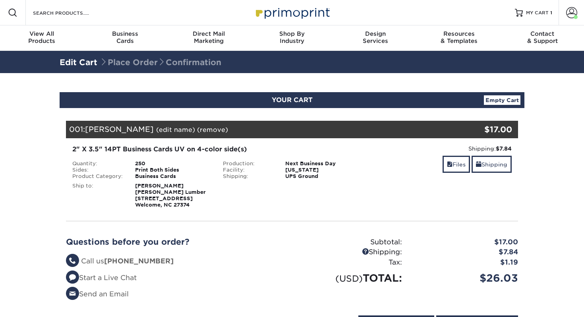
select select "247616"
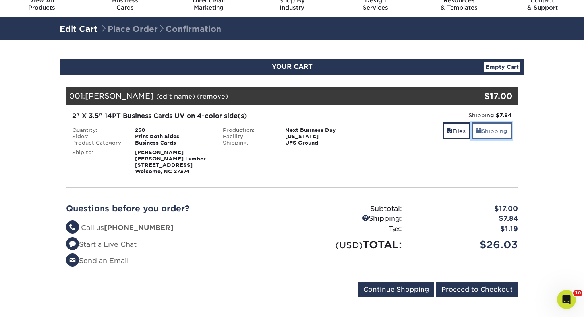
click at [479, 134] on span at bounding box center [479, 131] width 6 height 6
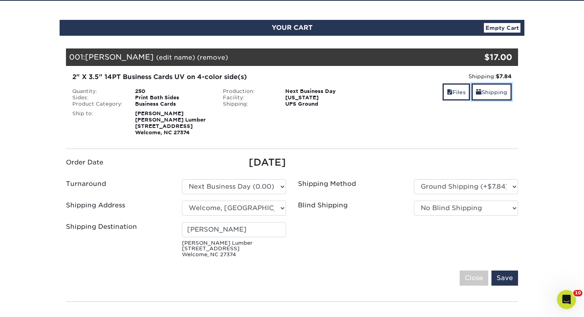
scroll to position [64, 0]
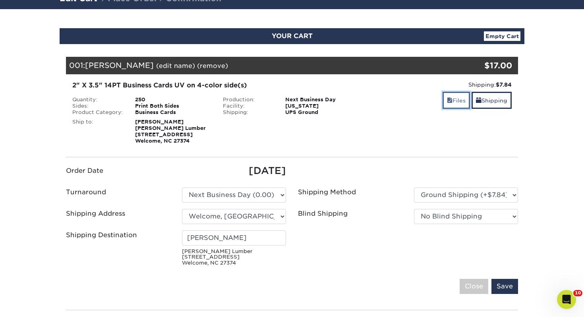
click at [455, 97] on link "Files" at bounding box center [456, 100] width 27 height 17
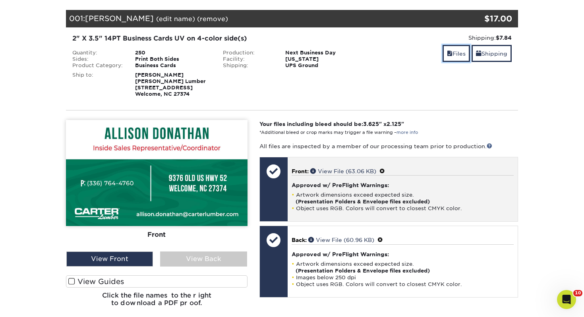
scroll to position [154, 0]
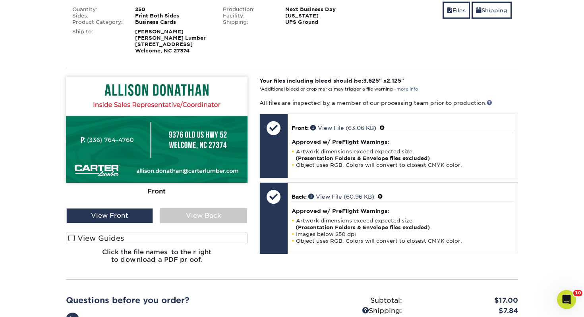
click at [157, 234] on label "View Guides" at bounding box center [157, 238] width 182 height 12
click at [0, 0] on input "View Guides" at bounding box center [0, 0] width 0 height 0
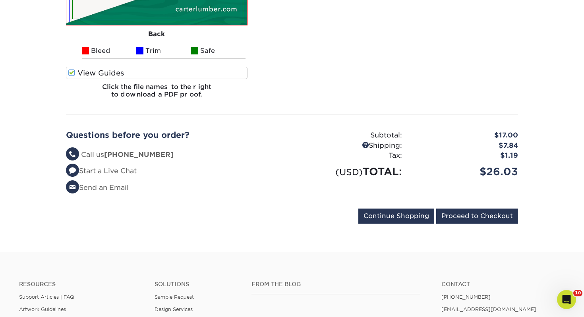
scroll to position [0, 0]
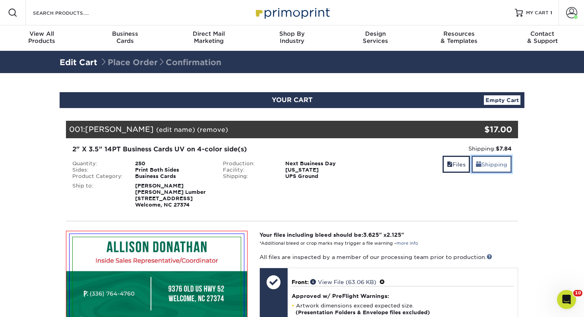
drag, startPoint x: 501, startPoint y: 165, endPoint x: 497, endPoint y: 164, distance: 4.4
click at [501, 165] on link "Shipping" at bounding box center [492, 164] width 40 height 17
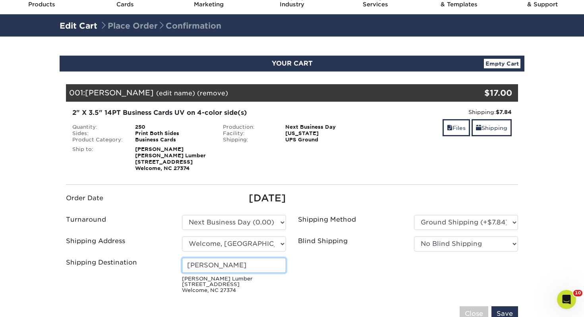
scroll to position [36, 0]
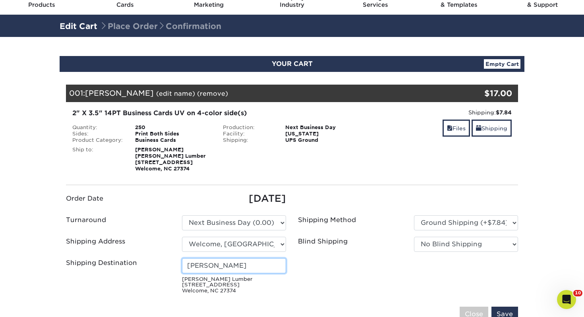
drag, startPoint x: 272, startPoint y: 268, endPoint x: 16, endPoint y: 246, distance: 256.9
click at [16, 246] on section "YOUR CART Empty Cart Your Cart is Empty View Account Active Orders Order Histor…" at bounding box center [292, 256] width 584 height 439
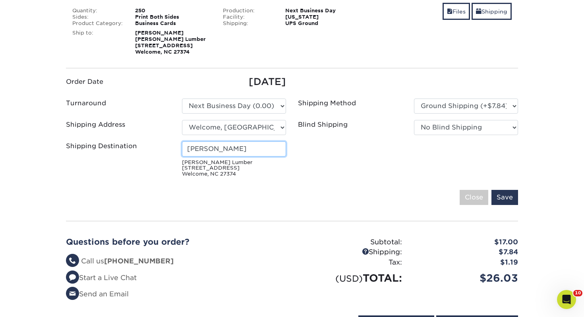
scroll to position [155, 0]
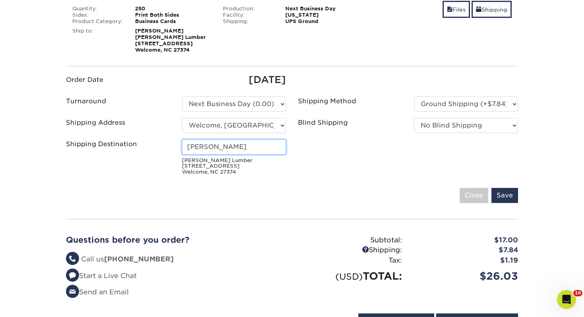
type input "[PERSON_NAME]"
click at [502, 198] on input "Save" at bounding box center [505, 195] width 27 height 15
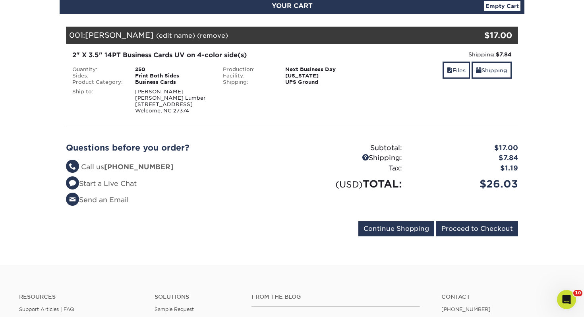
scroll to position [94, 0]
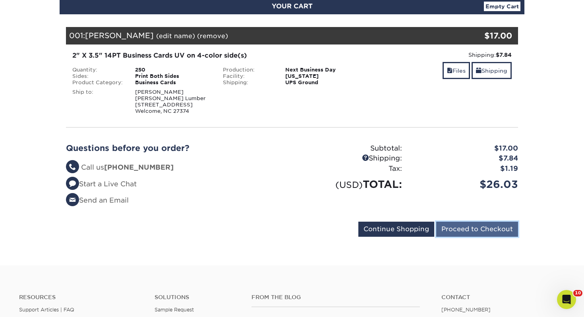
click at [469, 229] on input "Proceed to Checkout" at bounding box center [477, 229] width 82 height 15
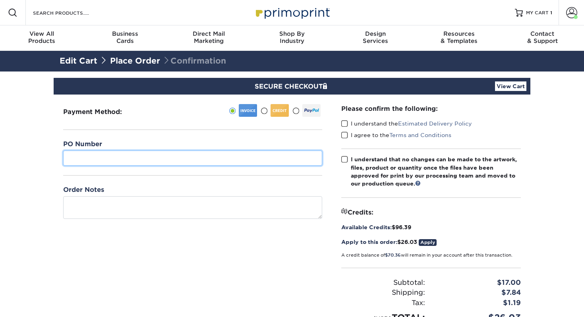
click at [249, 151] on input "text" at bounding box center [192, 158] width 259 height 15
type input "419"
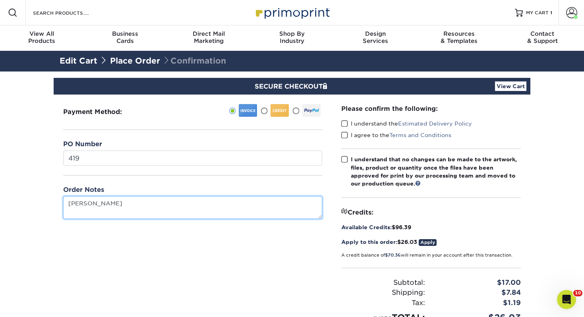
type textarea "[PERSON_NAME]"
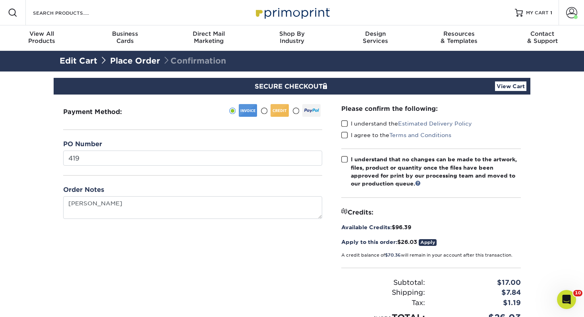
click at [342, 122] on span at bounding box center [344, 124] width 7 height 8
click at [0, 0] on input "I understand the Estimated Delivery Policy" at bounding box center [0, 0] width 0 height 0
click at [345, 138] on span at bounding box center [344, 136] width 7 height 8
click at [0, 0] on input "I agree to the Terms and Conditions" at bounding box center [0, 0] width 0 height 0
click at [345, 161] on span at bounding box center [344, 160] width 7 height 8
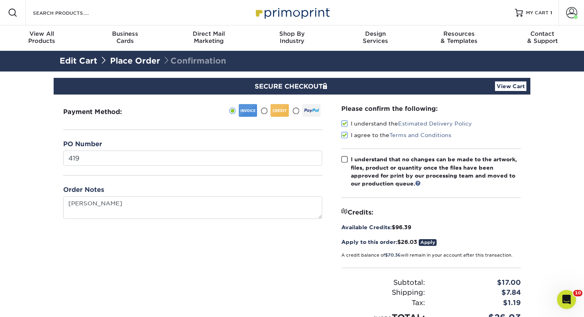
click at [0, 0] on input "I understand that no changes can be made to the artwork, files, product or quan…" at bounding box center [0, 0] width 0 height 0
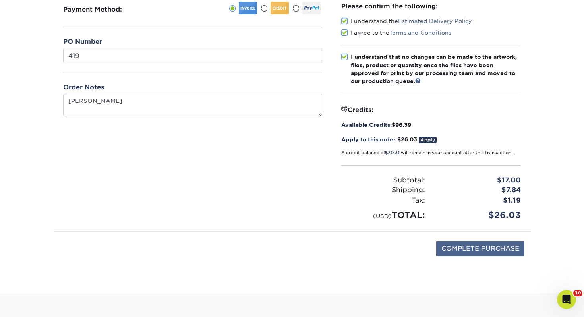
scroll to position [111, 0]
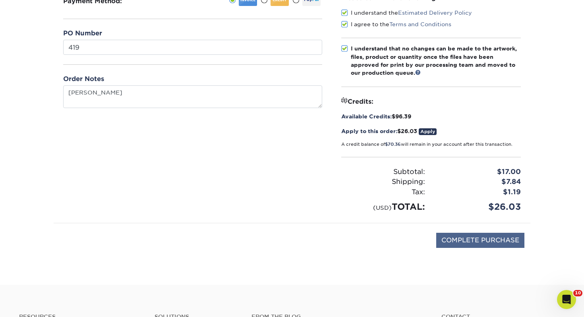
click at [489, 232] on div "COMPLETE PURCHASE" at bounding box center [292, 244] width 465 height 43
click at [488, 236] on input "COMPLETE PURCHASE" at bounding box center [480, 240] width 88 height 15
type input "PROCESSING, PLEASE WAIT..."
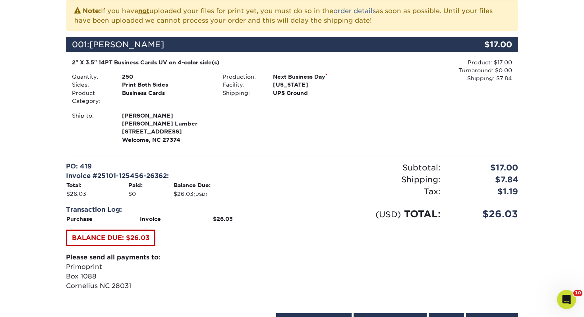
scroll to position [266, 0]
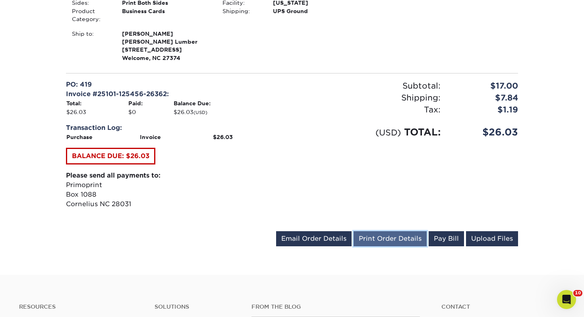
click at [395, 238] on link "Print Order Details" at bounding box center [390, 238] width 73 height 15
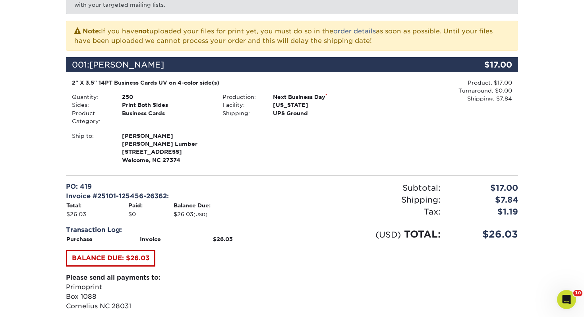
scroll to position [0, 0]
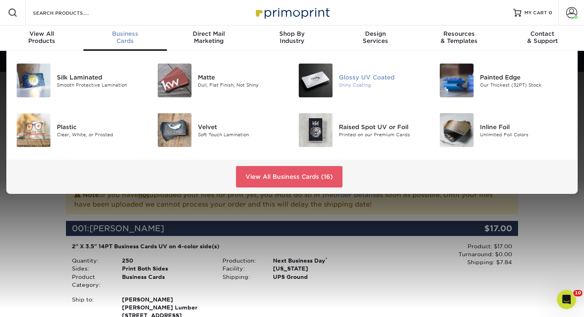
click at [368, 83] on div "Shiny Coating" at bounding box center [383, 84] width 88 height 7
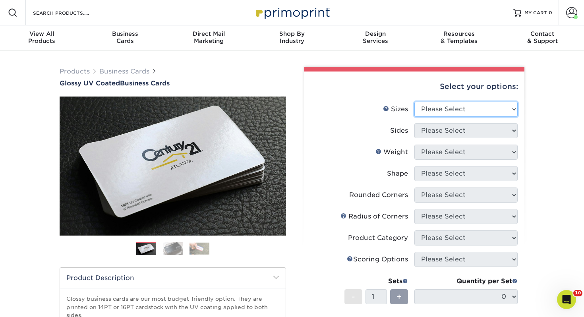
click at [454, 108] on select "Please Select 1.5" x 3.5" - Mini 1.75" x 3.5" - Mini 2" x 2" - Square 2" x 3" -…" at bounding box center [466, 109] width 103 height 15
select select "2.00x3.50"
click at [415, 102] on select "Please Select 1.5" x 3.5" - Mini 1.75" x 3.5" - Mini 2" x 2" - Square 2" x 3" -…" at bounding box center [466, 109] width 103 height 15
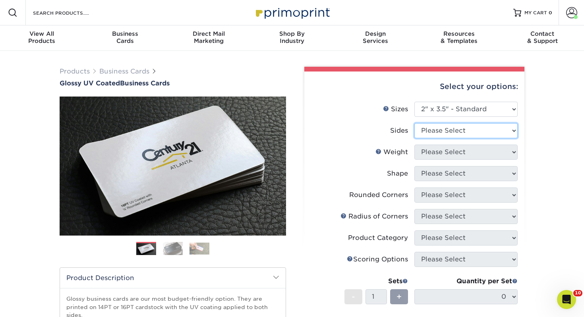
click at [458, 130] on select "Please Select Print Both Sides Print Front Only" at bounding box center [466, 130] width 103 height 15
select select "13abbda7-1d64-4f25-8bb2-c179b224825d"
click at [415, 123] on select "Please Select Print Both Sides Print Front Only" at bounding box center [466, 130] width 103 height 15
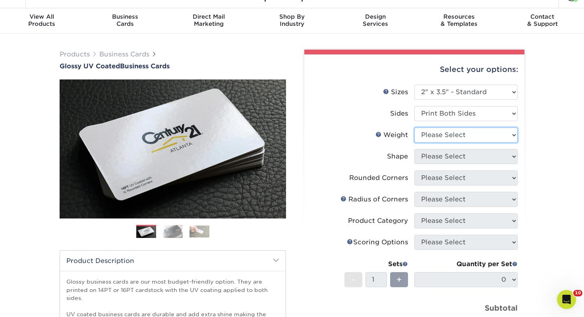
click at [438, 134] on select "Please Select 16PT 14PT" at bounding box center [466, 135] width 103 height 15
select select "14PT"
click at [415, 128] on select "Please Select 16PT 14PT" at bounding box center [466, 135] width 103 height 15
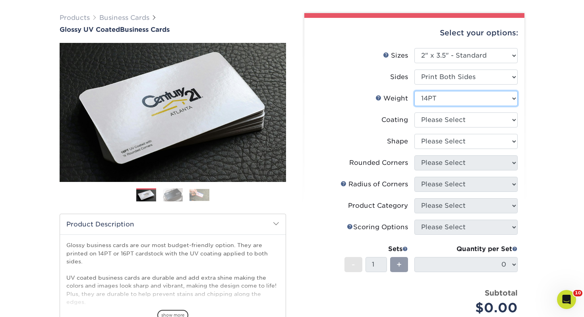
scroll to position [56, 0]
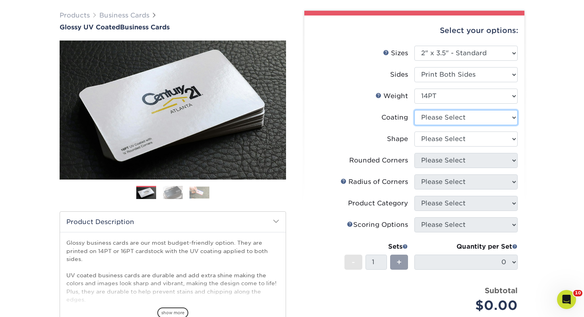
click at [431, 121] on select at bounding box center [466, 117] width 103 height 15
select select "ae367451-b2b8-45df-a344-0f05b6a12993"
click at [415, 110] on select at bounding box center [466, 117] width 103 height 15
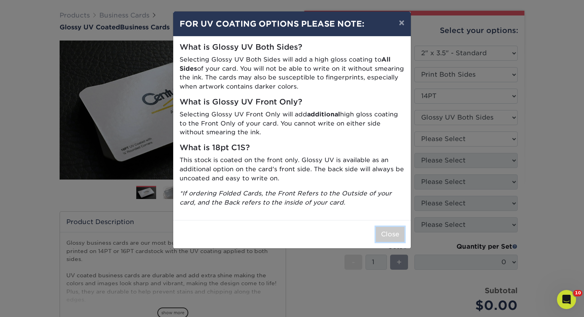
click at [391, 233] on button "Close" at bounding box center [390, 234] width 29 height 15
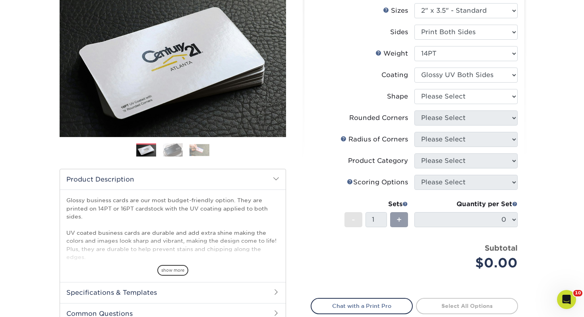
scroll to position [128, 0]
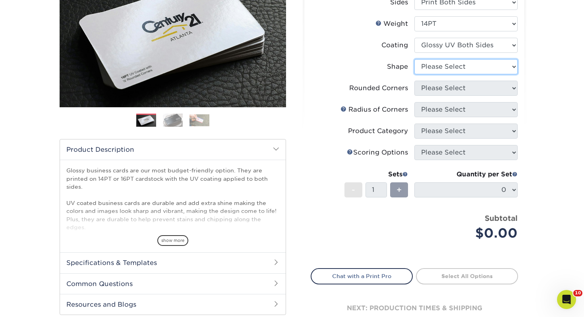
click at [435, 65] on select "Please Select Standard" at bounding box center [466, 66] width 103 height 15
select select "standard"
click at [415, 59] on select "Please Select Standard" at bounding box center [466, 66] width 103 height 15
click at [442, 87] on select "Please Select Yes - Round 2 Corners Yes - Round 4 Corners No" at bounding box center [466, 88] width 103 height 15
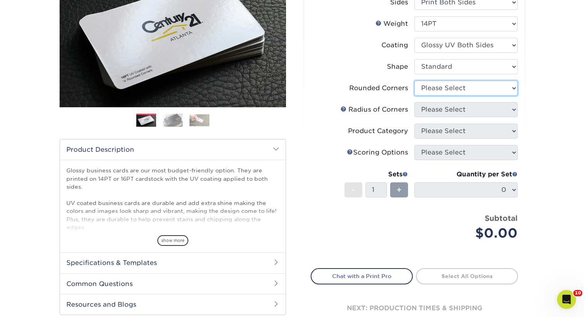
select select "0"
click at [415, 81] on select "Please Select Yes - Round 2 Corners Yes - Round 4 Corners No" at bounding box center [466, 88] width 103 height 15
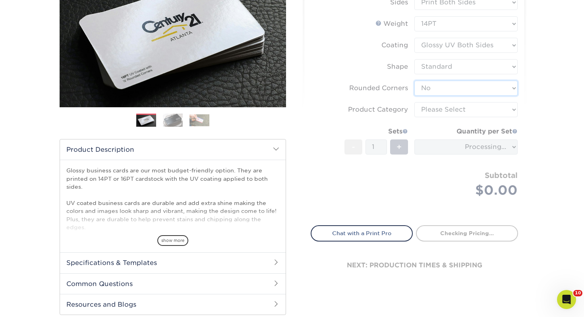
scroll to position [130, 0]
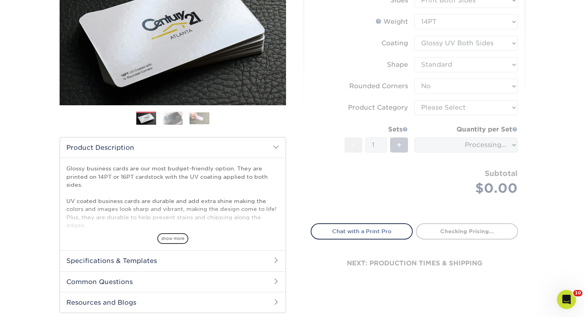
click at [435, 107] on form "Sizes Help Sizes Please Select 1.5" x 3.5" - Mini 1.75" x 3.5" - Mini 2" x 2" -…" at bounding box center [414, 92] width 207 height 243
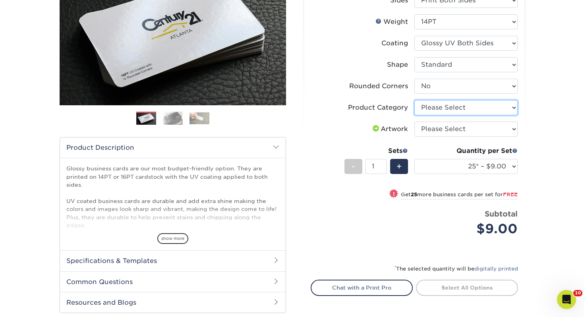
click at [435, 107] on select "Please Select Business Cards" at bounding box center [466, 107] width 103 height 15
select select "3b5148f1-0588-4f88-a218-97bcfdce65c1"
click at [415, 100] on select "Please Select Business Cards" at bounding box center [466, 107] width 103 height 15
click at [440, 128] on select "Please Select I will upload files I need a design - $100" at bounding box center [466, 129] width 103 height 15
select select "upload"
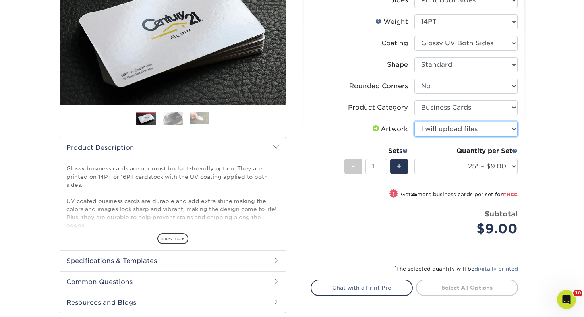
click at [415, 122] on select "Please Select I will upload files I need a design - $100" at bounding box center [466, 129] width 103 height 15
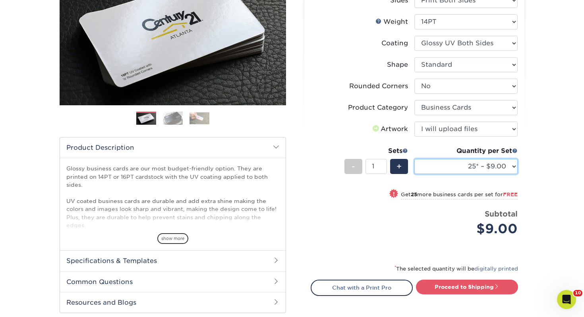
click at [438, 161] on select "25* – $9.00 50* – $9.00 100* – $9.00 250* – $17.00 500 – $33.00 1000 – $42.00 2…" at bounding box center [466, 166] width 103 height 15
select select "100* – $9.00"
click at [415, 159] on select "25* – $9.00 50* – $9.00 100* – $9.00 250* – $17.00 500 – $33.00 1000 – $42.00 2…" at bounding box center [466, 166] width 103 height 15
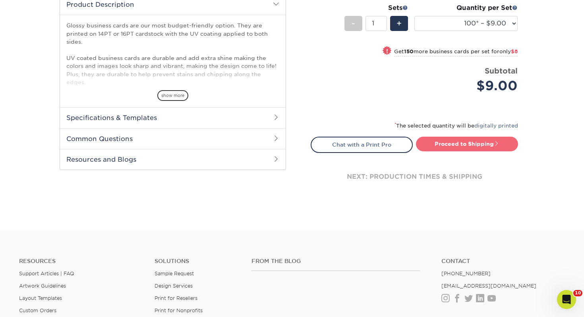
click at [451, 142] on link "Proceed to Shipping" at bounding box center [467, 144] width 102 height 14
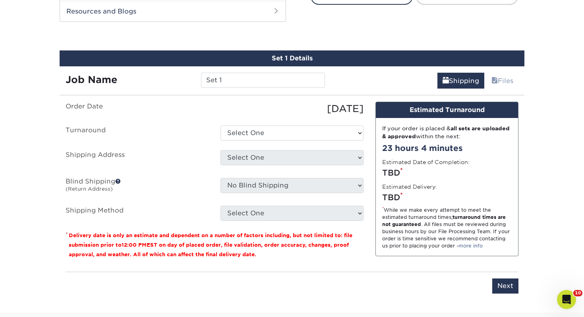
scroll to position [432, 0]
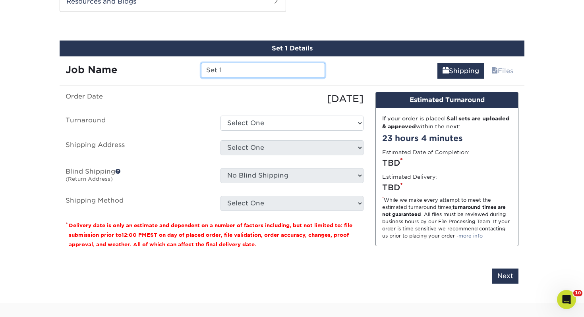
drag, startPoint x: 234, startPoint y: 71, endPoint x: 97, endPoint y: 68, distance: 136.7
click at [97, 68] on div "Job Name Set 1" at bounding box center [195, 70] width 271 height 15
type input "Tyler Liberatore"
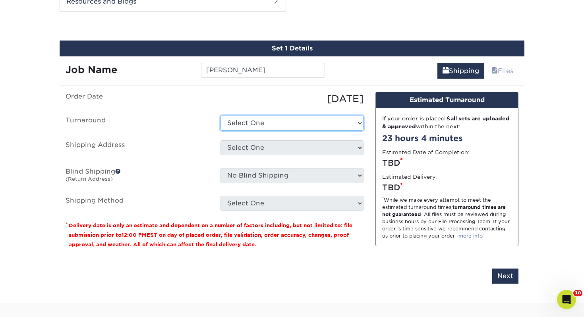
click at [257, 123] on select "Select One 2-4 Business Days 2 Day Next Business Day" at bounding box center [292, 123] width 143 height 15
select select "43800dee-37a1-44ea-97e0-42e3d5772687"
click at [221, 116] on select "Select One 2-4 Business Days 2 Day Next Business Day" at bounding box center [292, 123] width 143 height 15
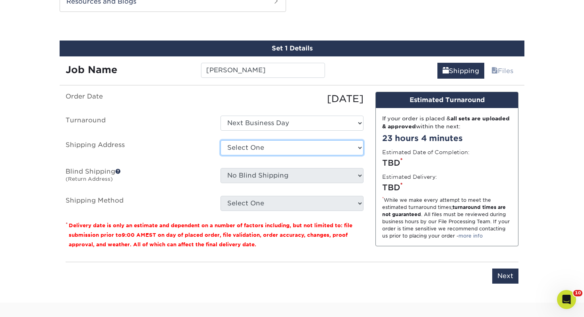
click at [255, 143] on select "Select One [PERSON_NAME], MI Akron, [GEOGRAPHIC_DATA]" at bounding box center [292, 147] width 143 height 15
select select "111101"
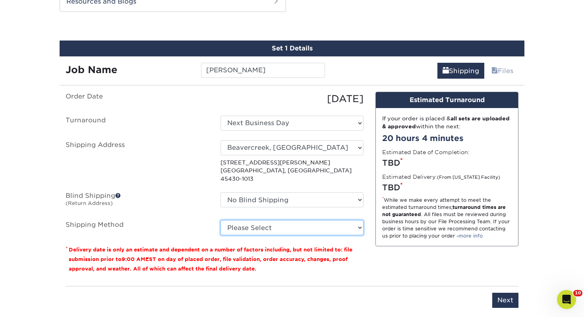
click at [284, 220] on select "Please Select Ground Shipping (+$7.84) 3 Day Shipping Service (+$15.34) 2 Day A…" at bounding box center [292, 227] width 143 height 15
select select "03"
click at [221, 220] on select "Please Select Ground Shipping (+$7.84) 3 Day Shipping Service (+$15.34) 2 Day A…" at bounding box center [292, 227] width 143 height 15
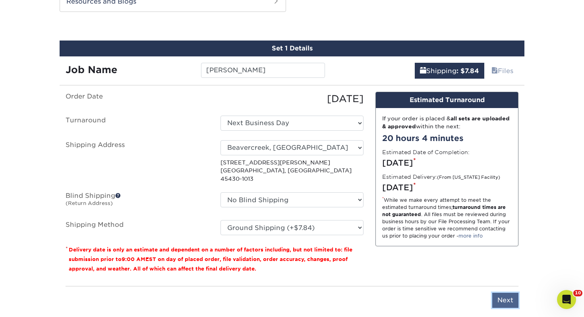
click at [504, 293] on input "Next" at bounding box center [505, 300] width 26 height 15
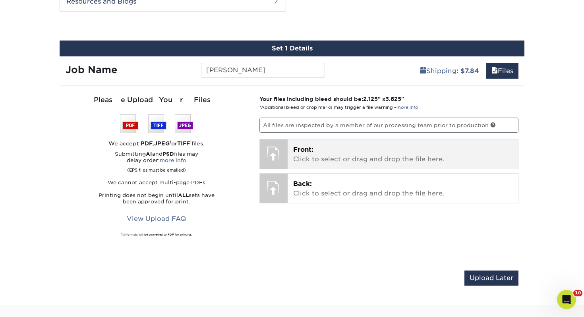
click at [310, 143] on div "Front: Click to select or drag and drop the file here. Choose file" at bounding box center [403, 153] width 231 height 29
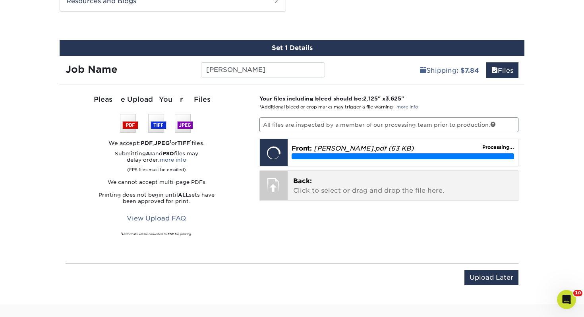
click at [349, 172] on div "Back: Click to select or drag and drop the file here. Choose file" at bounding box center [403, 185] width 231 height 29
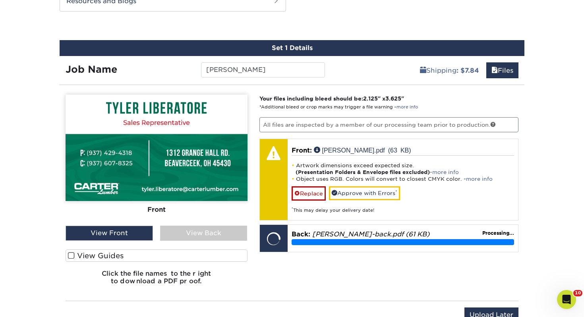
click at [118, 252] on label "View Guides" at bounding box center [157, 256] width 182 height 12
click at [0, 0] on input "View Guides" at bounding box center [0, 0] width 0 height 0
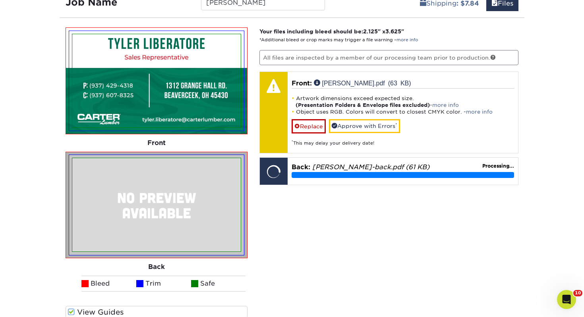
scroll to position [502, 0]
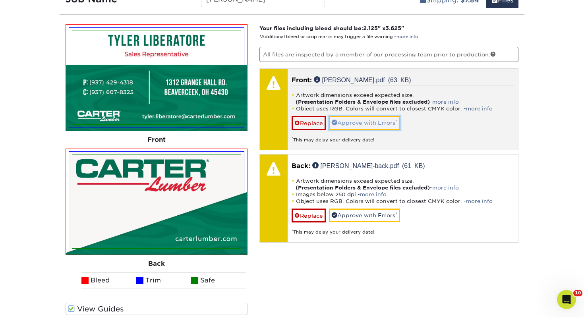
click at [363, 129] on link "Approve with Errors *" at bounding box center [364, 123] width 71 height 14
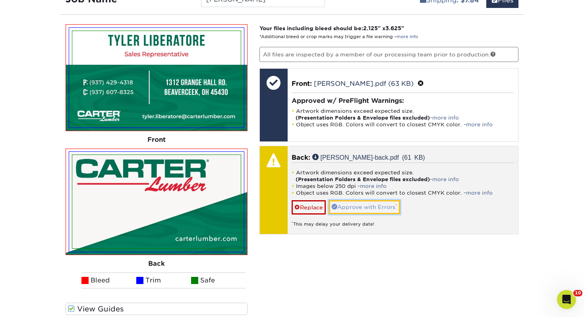
click at [371, 203] on link "Approve with Errors *" at bounding box center [364, 207] width 71 height 14
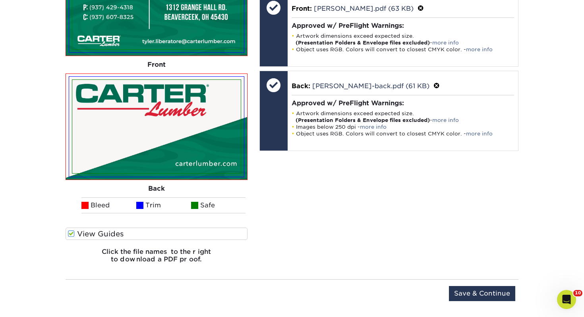
scroll to position [636, 0]
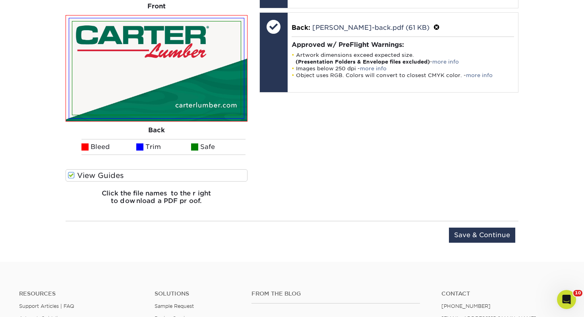
click at [486, 243] on div "Upload Later Save & Continue Continue" at bounding box center [292, 240] width 453 height 25
click at [484, 236] on input "Save & Continue" at bounding box center [482, 235] width 66 height 15
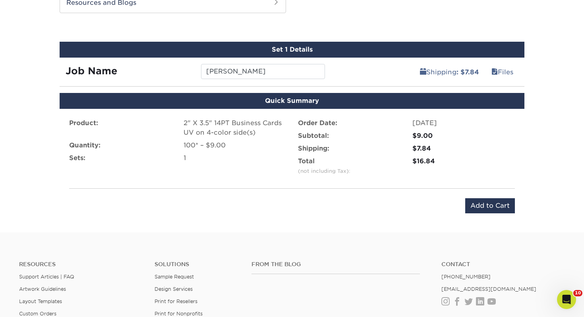
scroll to position [431, 0]
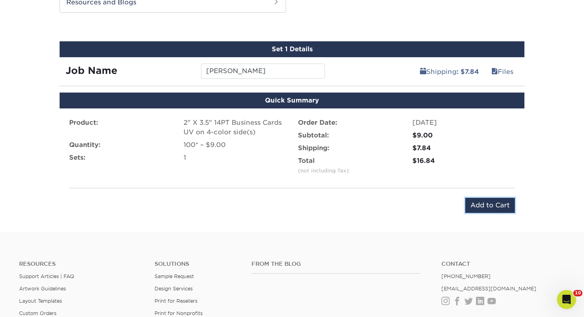
click at [500, 203] on input "Add to Cart" at bounding box center [490, 205] width 50 height 15
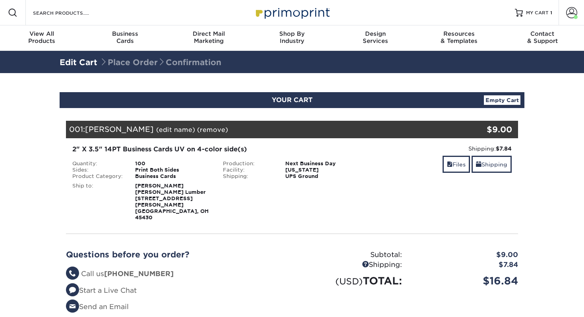
select select "111101"
click at [481, 163] on link "Shipping" at bounding box center [492, 164] width 40 height 17
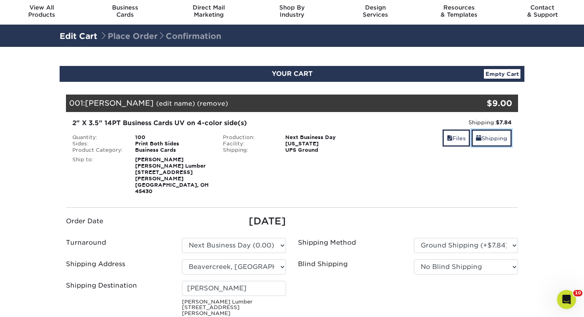
scroll to position [24, 0]
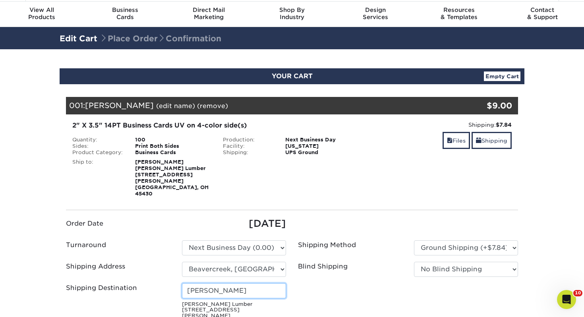
drag, startPoint x: 92, startPoint y: 260, endPoint x: 17, endPoint y: 246, distance: 76.2
click at [17, 246] on section "YOUR CART Empty Cart Your Cart is Empty View Account Active Orders Order Histor…" at bounding box center [292, 277] width 584 height 457
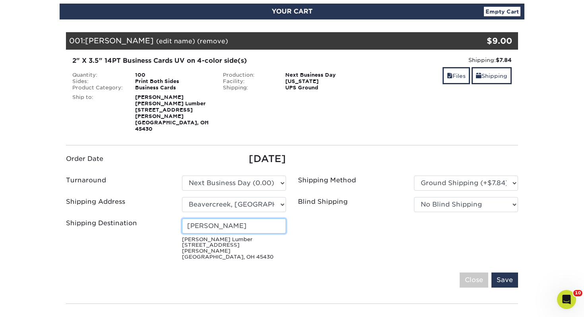
scroll to position [170, 0]
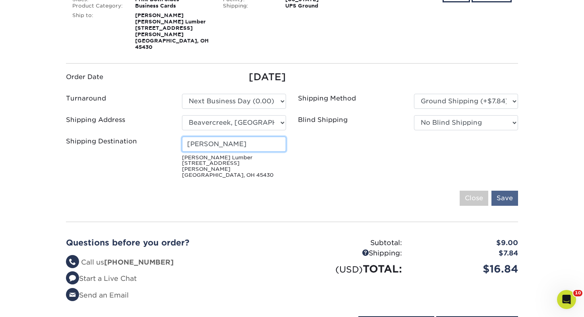
type input "[PERSON_NAME]"
click at [513, 191] on input "Save" at bounding box center [505, 198] width 27 height 15
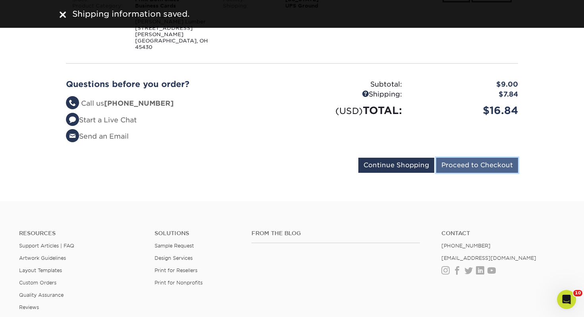
click at [462, 158] on input "Proceed to Checkout" at bounding box center [477, 165] width 82 height 15
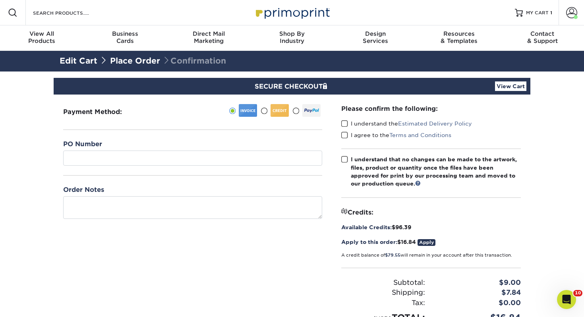
click at [214, 149] on div "PO Number" at bounding box center [192, 152] width 259 height 26
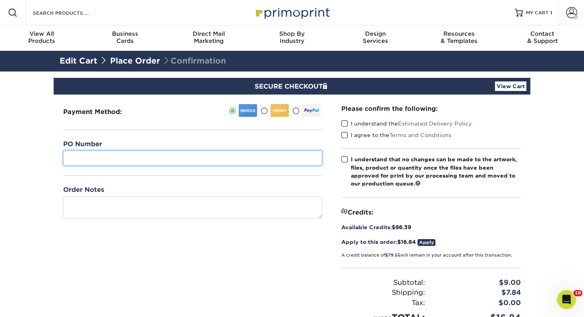
click at [213, 152] on input "text" at bounding box center [192, 158] width 259 height 15
type input "193"
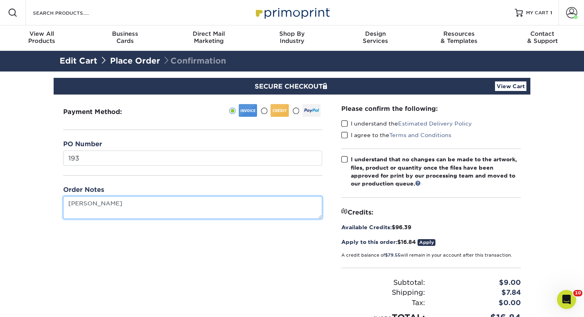
type textarea "[PERSON_NAME]"
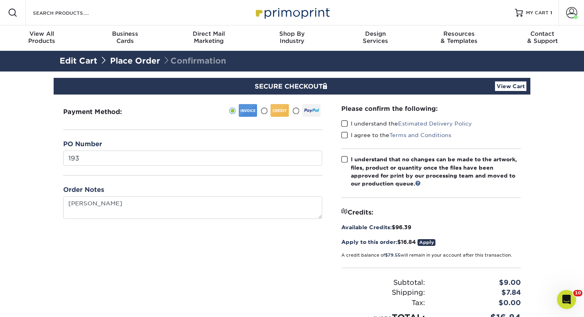
click at [350, 123] on label "I understand the Estimated Delivery Policy" at bounding box center [406, 124] width 131 height 8
click at [0, 0] on input "I understand the Estimated Delivery Policy" at bounding box center [0, 0] width 0 height 0
click at [347, 124] on span at bounding box center [344, 124] width 7 height 8
click at [0, 0] on input "I understand the Estimated Delivery Policy" at bounding box center [0, 0] width 0 height 0
click at [346, 125] on span at bounding box center [344, 124] width 7 height 8
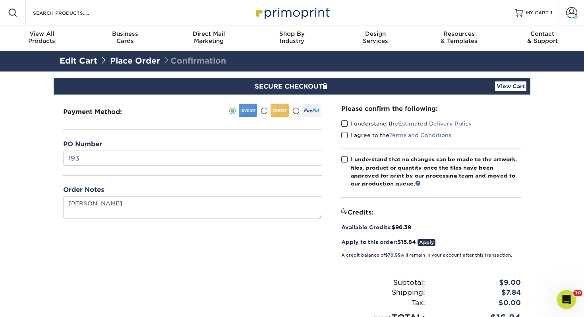
click at [0, 0] on input "I understand the Estimated Delivery Policy" at bounding box center [0, 0] width 0 height 0
click at [344, 132] on span at bounding box center [344, 136] width 7 height 8
click at [0, 0] on input "I agree to the Terms and Conditions" at bounding box center [0, 0] width 0 height 0
click at [345, 153] on div "Please confirm the following: I understand the Estimated Delivery Policy I agre…" at bounding box center [431, 214] width 180 height 220
click at [347, 160] on span at bounding box center [344, 160] width 7 height 8
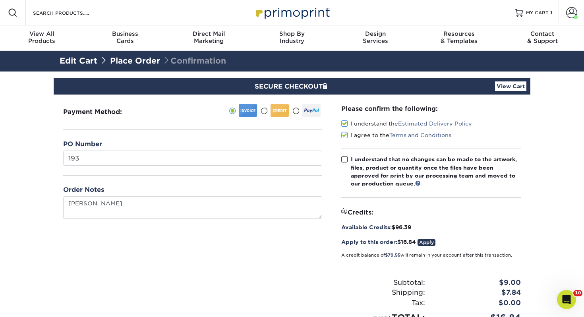
click at [0, 0] on input "I understand that no changes can be made to the artwork, files, product or quan…" at bounding box center [0, 0] width 0 height 0
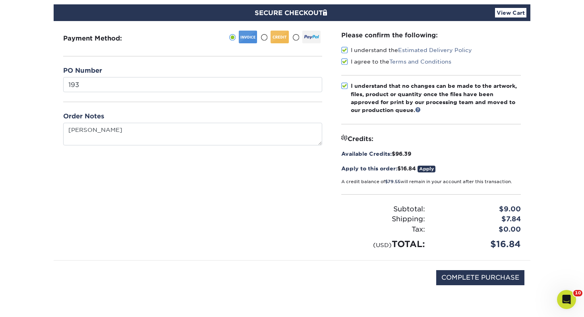
scroll to position [140, 0]
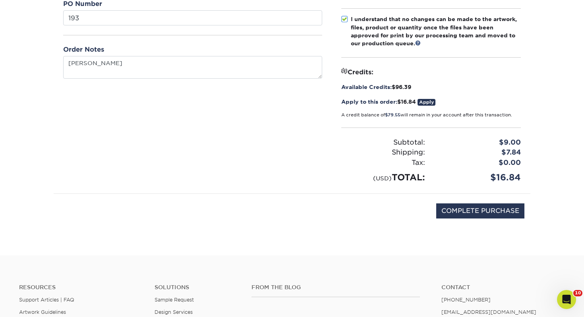
click at [492, 219] on div "COMPLETE PURCHASE" at bounding box center [292, 215] width 465 height 43
click at [492, 211] on input "COMPLETE PURCHASE" at bounding box center [480, 210] width 88 height 15
type input "PROCESSING, PLEASE WAIT..."
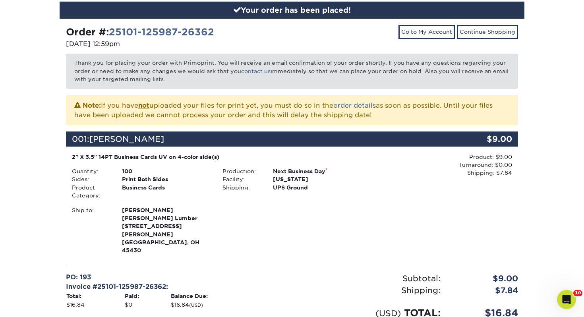
scroll to position [197, 0]
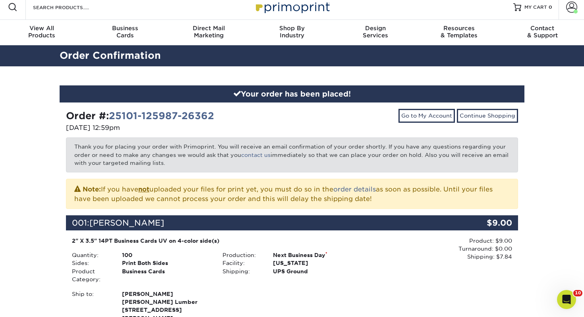
scroll to position [0, 0]
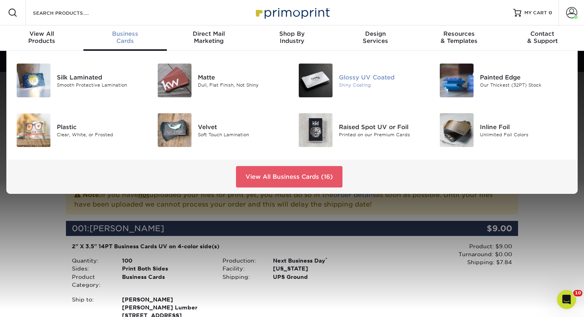
click at [329, 82] on img at bounding box center [316, 81] width 34 height 34
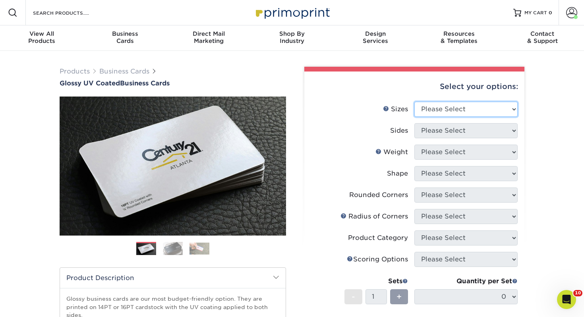
click at [485, 114] on select "Please Select 1.5" x 3.5" - Mini 1.75" x 3.5" - Mini 2" x 2" - Square 2" x 3" -…" at bounding box center [466, 109] width 103 height 15
select select "2.00x3.50"
click at [415, 102] on select "Please Select 1.5" x 3.5" - Mini 1.75" x 3.5" - Mini 2" x 2" - Square 2" x 3" -…" at bounding box center [466, 109] width 103 height 15
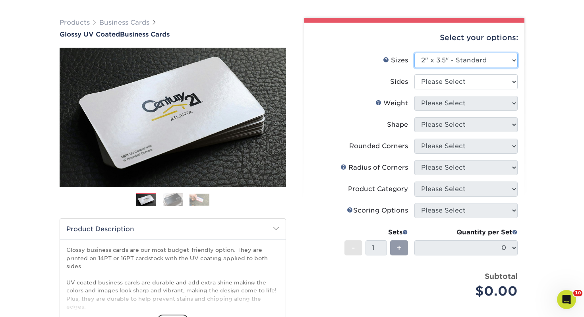
scroll to position [52, 0]
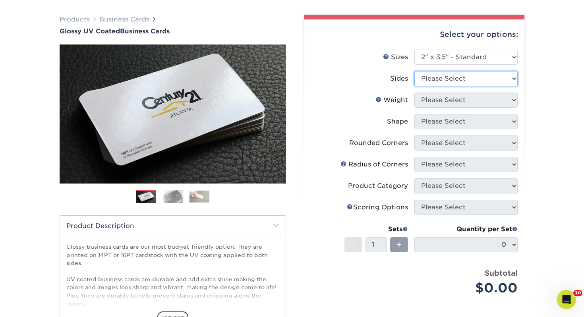
click at [446, 84] on select "Please Select Print Both Sides Print Front Only" at bounding box center [466, 78] width 103 height 15
select select "13abbda7-1d64-4f25-8bb2-c179b224825d"
click at [415, 71] on select "Please Select Print Both Sides Print Front Only" at bounding box center [466, 78] width 103 height 15
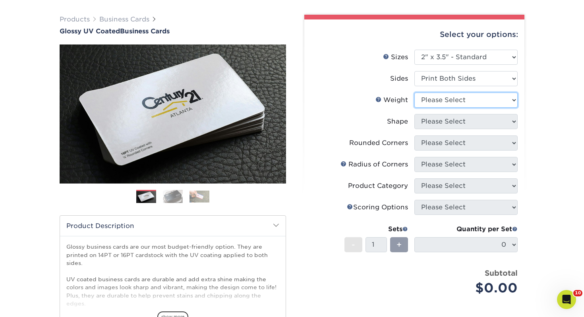
click at [443, 99] on select "Please Select 16PT 14PT" at bounding box center [466, 100] width 103 height 15
select select "14PT"
click at [415, 93] on select "Please Select 16PT 14PT" at bounding box center [466, 100] width 103 height 15
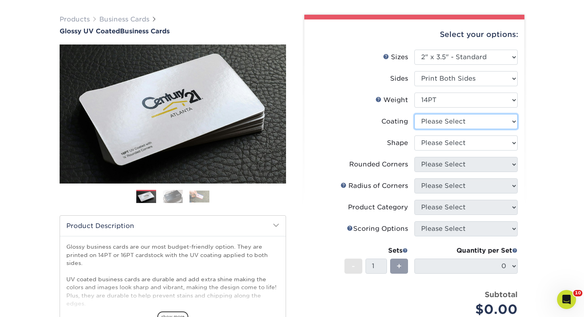
click at [439, 125] on select at bounding box center [466, 121] width 103 height 15
select select "ae367451-b2b8-45df-a344-0f05b6a12993"
click at [415, 114] on select at bounding box center [466, 121] width 103 height 15
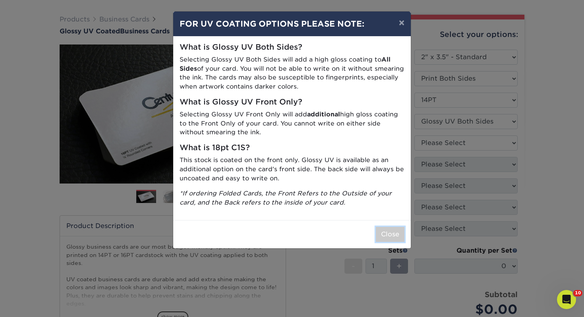
click at [398, 234] on button "Close" at bounding box center [390, 234] width 29 height 15
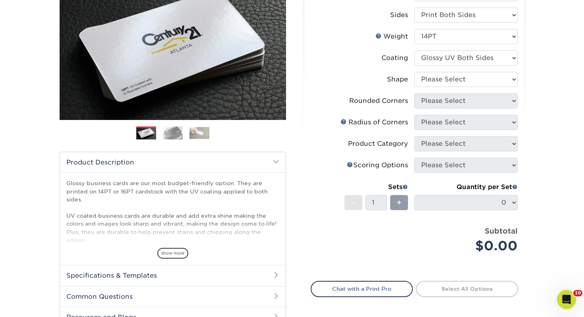
scroll to position [137, 0]
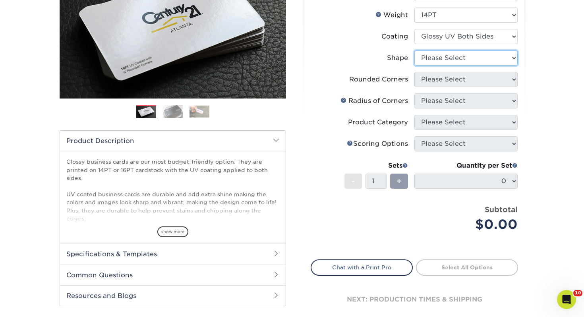
click at [434, 62] on select "Please Select Standard" at bounding box center [466, 57] width 103 height 15
select select "standard"
click at [415, 50] on select "Please Select Standard" at bounding box center [466, 57] width 103 height 15
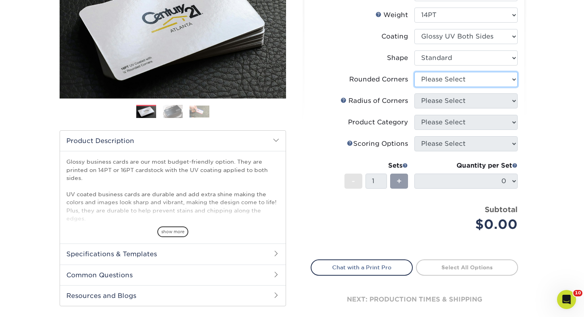
click at [436, 72] on select "Please Select Yes - Round 2 Corners Yes - Round 4 Corners No" at bounding box center [466, 79] width 103 height 15
select select "0"
click at [415, 72] on select "Please Select Yes - Round 2 Corners Yes - Round 4 Corners No" at bounding box center [466, 79] width 103 height 15
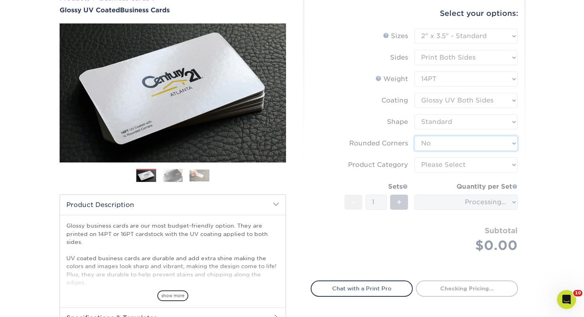
scroll to position [71, 0]
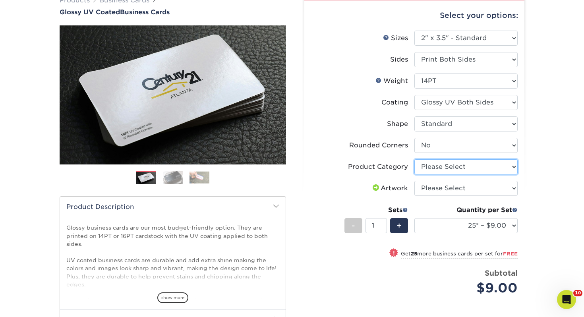
click at [428, 161] on select "Please Select Business Cards" at bounding box center [466, 166] width 103 height 15
select select "3b5148f1-0588-4f88-a218-97bcfdce65c1"
click at [415, 159] on select "Please Select Business Cards" at bounding box center [466, 166] width 103 height 15
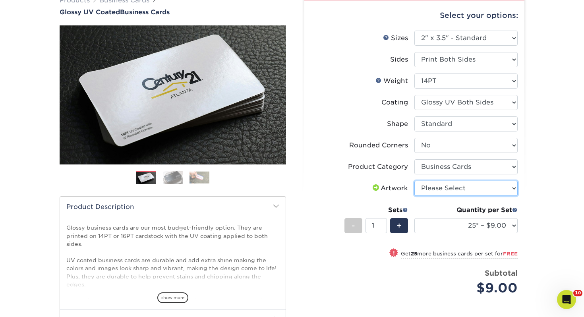
click at [429, 186] on select "Please Select I will upload files I need a design - $100" at bounding box center [466, 188] width 103 height 15
select select "upload"
click at [415, 181] on select "Please Select I will upload files I need a design - $100" at bounding box center [466, 188] width 103 height 15
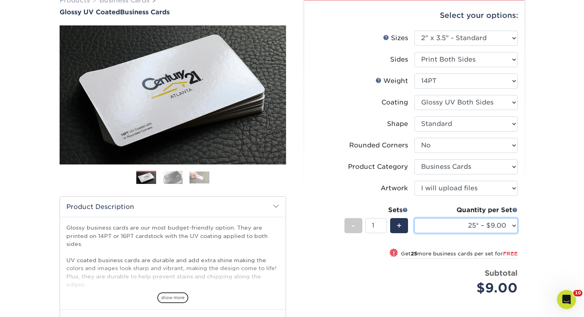
click at [440, 231] on select "25* – $9.00 50* – $9.00 100* – $9.00 250* – $17.00 500 – $33.00 1000 – $42.00 2…" at bounding box center [466, 225] width 103 height 15
select select "250* – $17.00"
click at [415, 218] on select "25* – $9.00 50* – $9.00 100* – $9.00 250* – $17.00 500 – $33.00 1000 – $42.00 2…" at bounding box center [466, 225] width 103 height 15
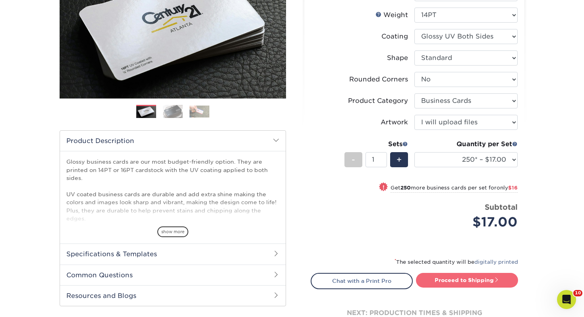
click at [444, 279] on link "Proceed to Shipping" at bounding box center [467, 280] width 102 height 14
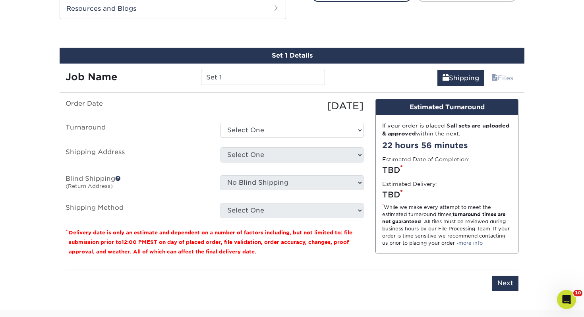
scroll to position [432, 0]
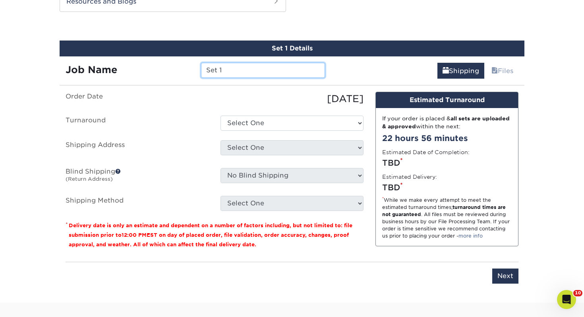
click at [110, 48] on div "Set 1 Details Job Name Set 1 Shipping Files You've choosen mailing services! If…" at bounding box center [292, 167] width 465 height 253
type input "Kellie Reynolds"
drag, startPoint x: 291, startPoint y: 114, endPoint x: 287, endPoint y: 124, distance: 11.1
click at [291, 114] on ul "Order Date 10/01/2025 Turnaround Select One 2-4 Business Days 2 Day Next Busine…" at bounding box center [215, 151] width 298 height 119
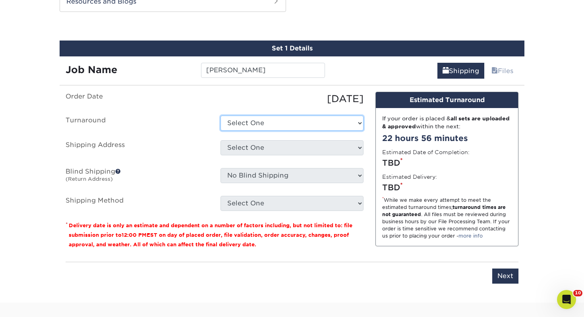
click at [287, 124] on select "Select One 2-4 Business Days 2 Day Next Business Day" at bounding box center [292, 123] width 143 height 15
select select "0d2015eb-ac6c-4252-b2f1-1c5560e96a65"
click at [221, 116] on select "Select One 2-4 Business Days 2 Day Next Business Day" at bounding box center [292, 123] width 143 height 15
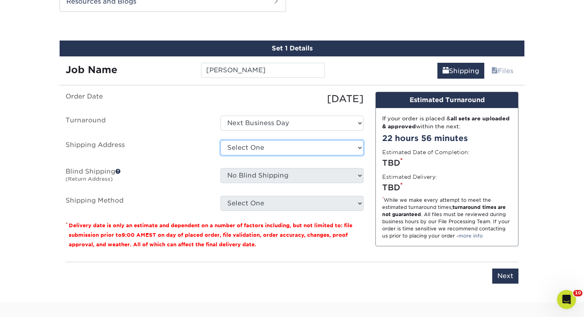
click at [266, 142] on select "Select One [PERSON_NAME], MI Akron, [GEOGRAPHIC_DATA]" at bounding box center [292, 147] width 143 height 15
select select "110977"
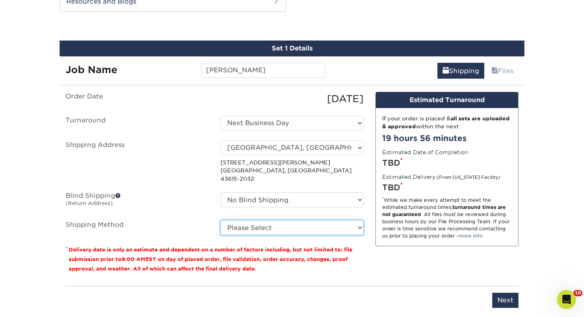
click at [235, 220] on select "Please Select Ground Shipping (+$7.84) 3 Day Shipping Service (+$15.34) 2 Day A…" at bounding box center [292, 227] width 143 height 15
click at [221, 220] on select "Please Select Ground Shipping (+$7.84) 3 Day Shipping Service (+$15.34) 2 Day A…" at bounding box center [292, 227] width 143 height 15
click at [243, 220] on select "Please Select Ground Shipping (+$7.84) 3 Day Shipping Service (+$15.34) 2 Day A…" at bounding box center [292, 227] width 143 height 15
select select "03"
click at [221, 220] on select "Please Select Ground Shipping (+$7.84) 3 Day Shipping Service (+$15.34) 2 Day A…" at bounding box center [292, 227] width 143 height 15
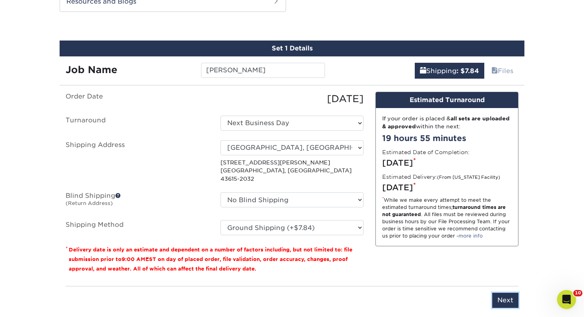
click at [509, 293] on input "Next" at bounding box center [505, 300] width 26 height 15
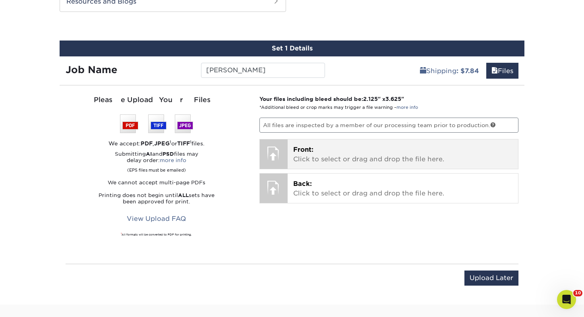
click at [360, 161] on p "Front: Click to select or drag and drop the file here." at bounding box center [403, 154] width 220 height 19
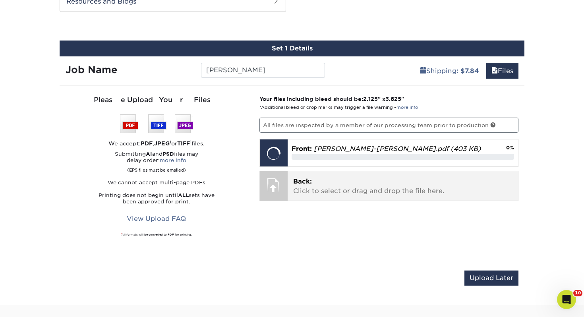
click at [373, 189] on p "Back: Click to select or drag and drop the file here." at bounding box center [403, 186] width 220 height 19
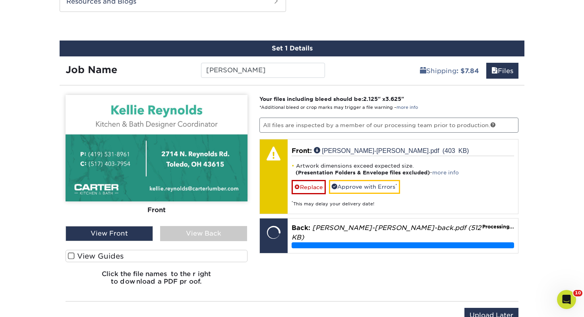
click at [217, 260] on label "View Guides" at bounding box center [157, 256] width 182 height 12
click at [0, 0] on input "View Guides" at bounding box center [0, 0] width 0 height 0
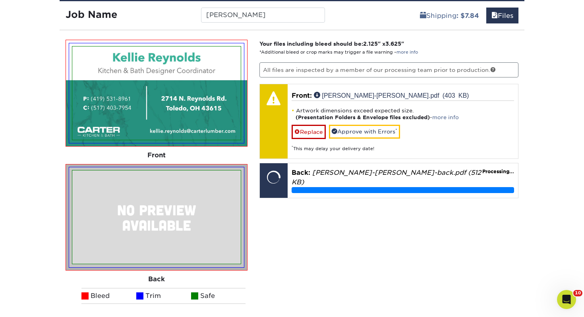
scroll to position [488, 0]
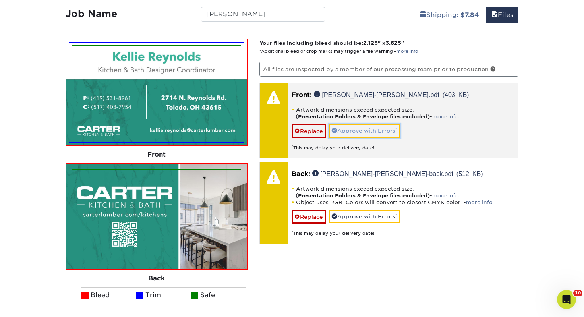
click at [360, 131] on link "Approve with Errors *" at bounding box center [364, 131] width 71 height 14
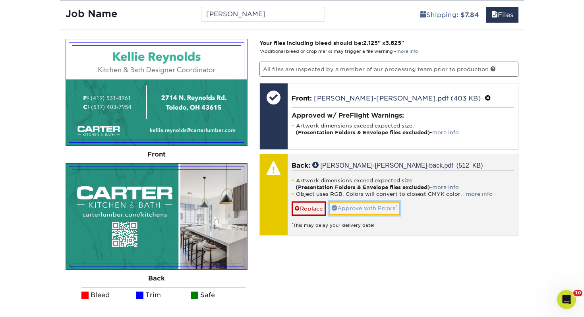
click at [357, 212] on link "Approve with Errors *" at bounding box center [364, 208] width 71 height 14
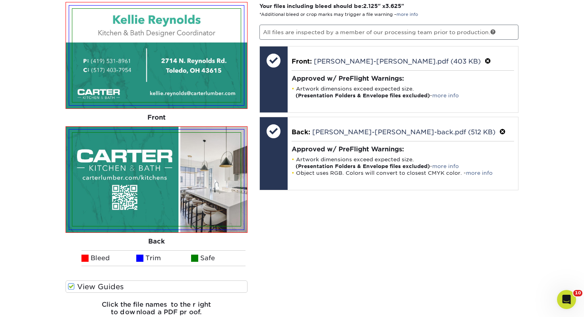
scroll to position [559, 0]
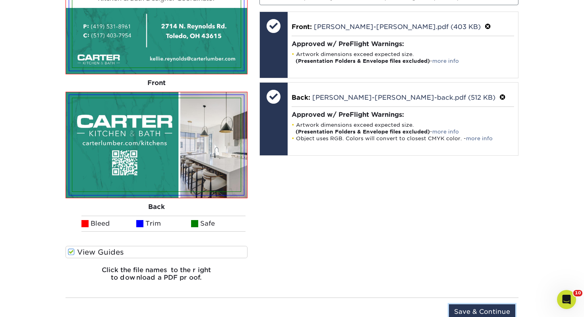
click at [469, 306] on input "Save & Continue" at bounding box center [482, 311] width 66 height 15
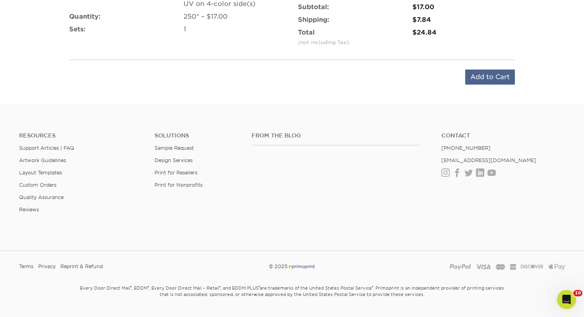
drag, startPoint x: 495, startPoint y: 89, endPoint x: 493, endPoint y: 79, distance: 10.5
click at [494, 88] on div "Product: 2" X 3.5" 14PT Business Cards UV on 4-color side(s) Quantity: 250* – $…" at bounding box center [292, 37] width 465 height 114
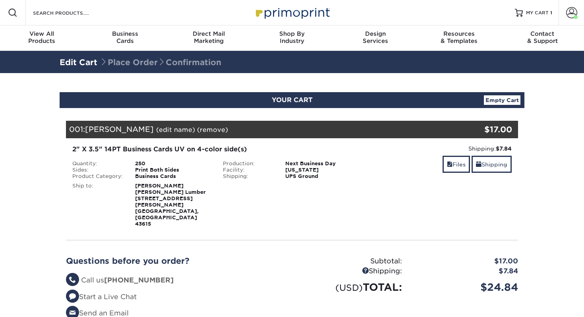
select select "110977"
click at [489, 167] on link "Shipping" at bounding box center [492, 164] width 40 height 17
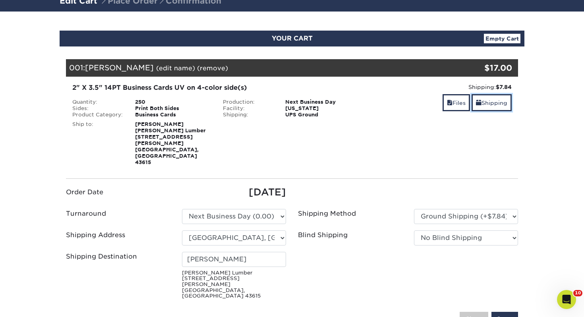
scroll to position [71, 0]
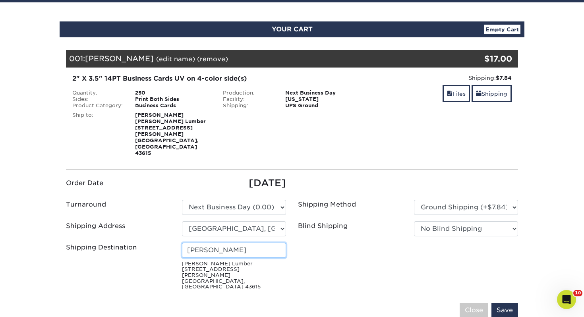
drag, startPoint x: 262, startPoint y: 232, endPoint x: 90, endPoint y: 225, distance: 171.9
click at [90, 243] on div "Shipping Destination [PERSON_NAME] [PERSON_NAME] Lumber [STREET_ADDRESS][PERSON…" at bounding box center [176, 268] width 232 height 51
type input "[PERSON_NAME]"
click at [492, 303] on input "Save" at bounding box center [505, 310] width 27 height 15
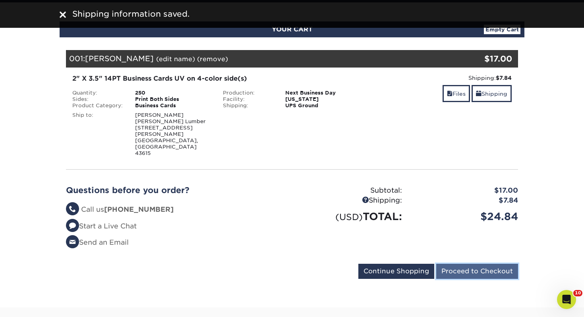
click at [484, 264] on input "Proceed to Checkout" at bounding box center [477, 271] width 82 height 15
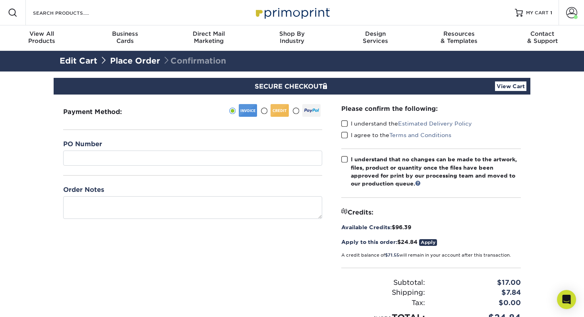
click at [112, 147] on div "PO Number" at bounding box center [192, 152] width 259 height 26
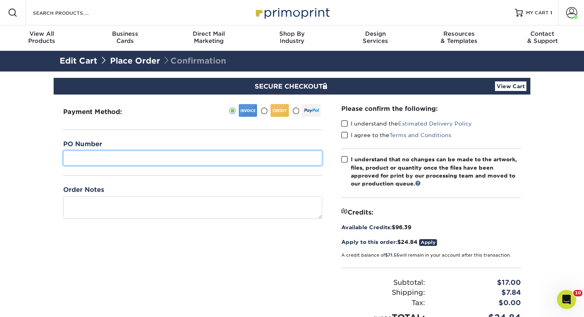
click at [110, 151] on input "text" at bounding box center [192, 158] width 259 height 15
type input "134"
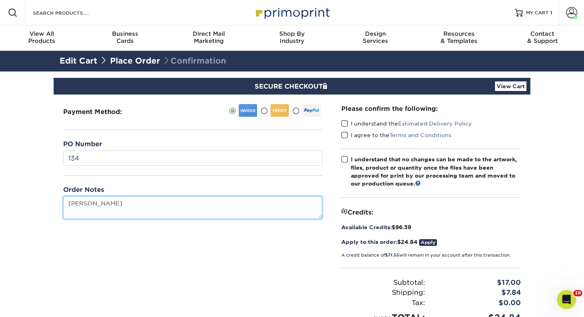
type textarea "[PERSON_NAME]"
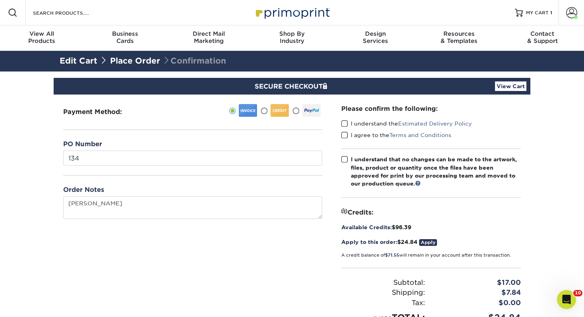
click at [347, 129] on div "I understand the Estimated Delivery Policy" at bounding box center [431, 125] width 180 height 11
drag, startPoint x: 345, startPoint y: 126, endPoint x: 343, endPoint y: 134, distance: 9.0
click at [345, 126] on span at bounding box center [344, 124] width 7 height 8
click at [0, 0] on input "I understand the Estimated Delivery Policy" at bounding box center [0, 0] width 0 height 0
drag, startPoint x: 343, startPoint y: 135, endPoint x: 348, endPoint y: 150, distance: 15.7
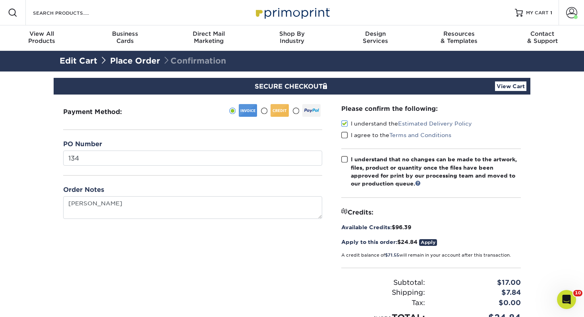
click at [343, 135] on span at bounding box center [344, 136] width 7 height 8
click at [0, 0] on input "I agree to the Terms and Conditions" at bounding box center [0, 0] width 0 height 0
click at [343, 157] on span at bounding box center [344, 160] width 7 height 8
click at [0, 0] on input "I understand that no changes can be made to the artwork, files, product or quan…" at bounding box center [0, 0] width 0 height 0
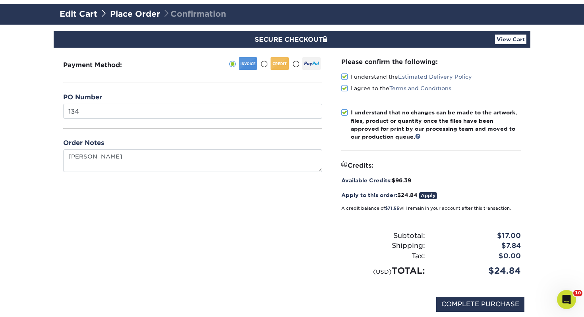
scroll to position [98, 0]
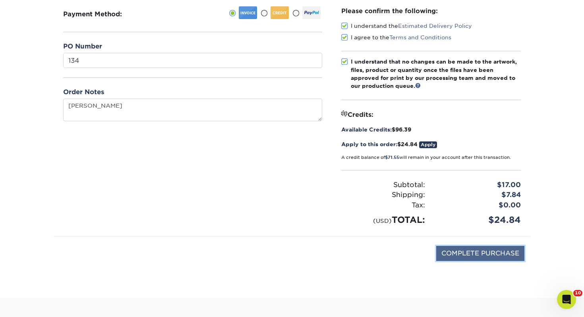
click at [449, 246] on input "COMPLETE PURCHASE" at bounding box center [480, 253] width 88 height 15
type input "PROCESSING, PLEASE WAIT..."
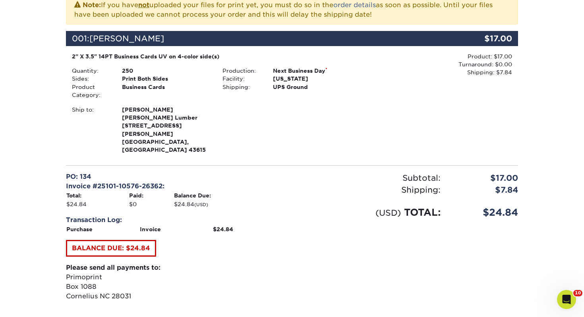
scroll to position [324, 0]
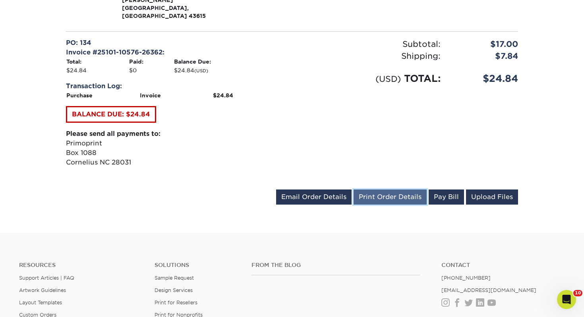
click at [394, 190] on link "Print Order Details" at bounding box center [390, 197] width 73 height 15
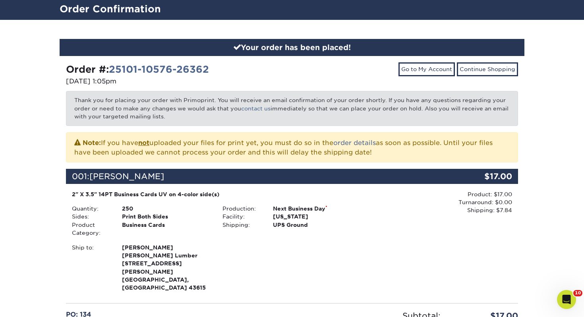
scroll to position [0, 0]
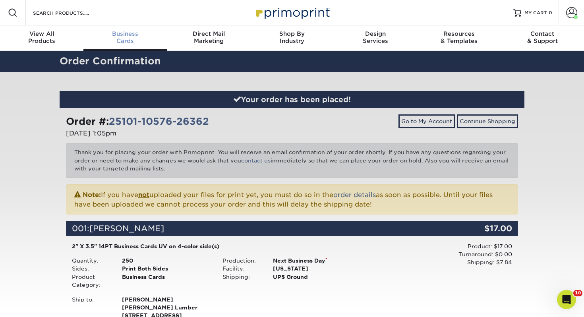
click at [110, 42] on div "Business Cards" at bounding box center [124, 37] width 83 height 14
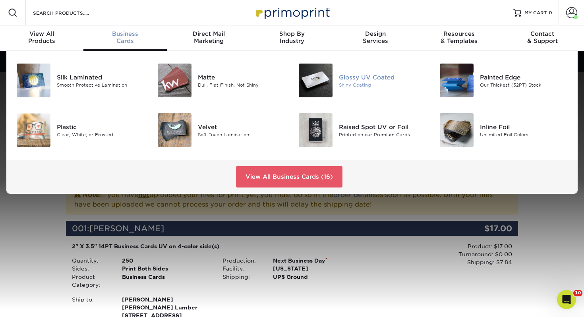
click at [322, 77] on img at bounding box center [316, 81] width 34 height 34
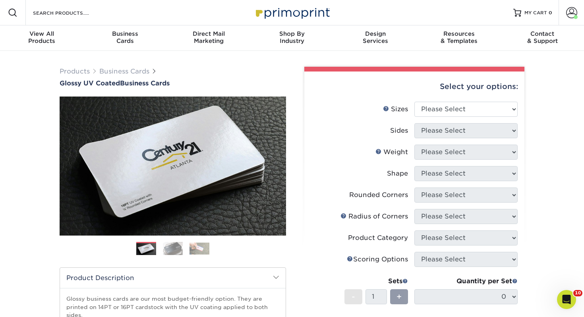
scroll to position [11, 0]
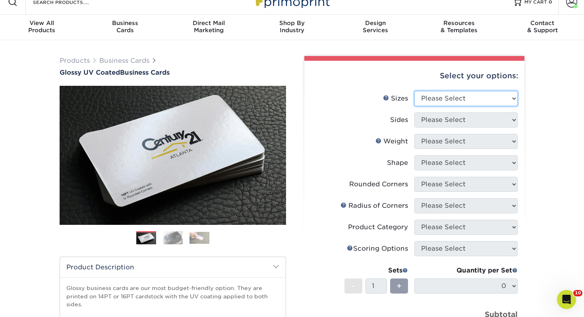
click at [496, 102] on select "Please Select 1.5" x 3.5" - Mini 1.75" x 3.5" - Mini 2" x 2" - Square 2" x 3" -…" at bounding box center [466, 98] width 103 height 15
select select "2.00x3.50"
click at [415, 91] on select "Please Select 1.5" x 3.5" - Mini 1.75" x 3.5" - Mini 2" x 2" - Square 2" x 3" -…" at bounding box center [466, 98] width 103 height 15
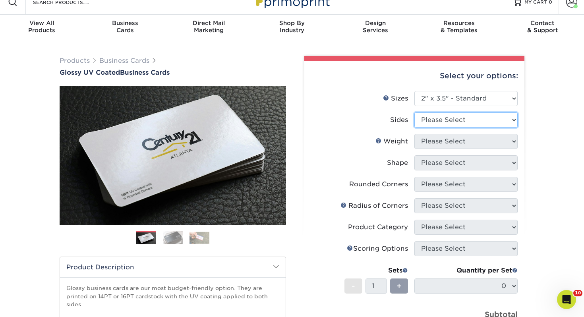
click at [463, 122] on select "Please Select Print Both Sides Print Front Only" at bounding box center [466, 119] width 103 height 15
select select "13abbda7-1d64-4f25-8bb2-c179b224825d"
click at [415, 112] on select "Please Select Print Both Sides Print Front Only" at bounding box center [466, 119] width 103 height 15
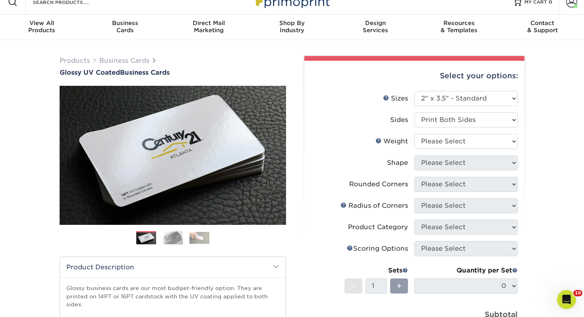
click at [454, 134] on ul "Sizes Help Sizes Please Select 1.5" x 3.5" - Mini 1.75" x 3.5" - Mini 2" x 2" -…" at bounding box center [414, 220] width 207 height 258
click at [452, 141] on select "Please Select 16PT 14PT" at bounding box center [466, 141] width 103 height 15
select select "14PT"
click at [415, 134] on select "Please Select 16PT 14PT" at bounding box center [466, 141] width 103 height 15
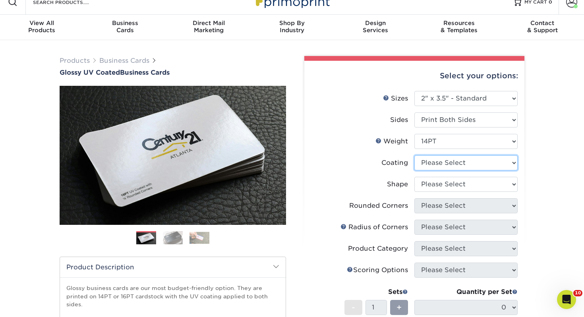
click at [444, 165] on select at bounding box center [466, 162] width 103 height 15
select select "ae367451-b2b8-45df-a344-0f05b6a12993"
click at [415, 155] on select at bounding box center [466, 162] width 103 height 15
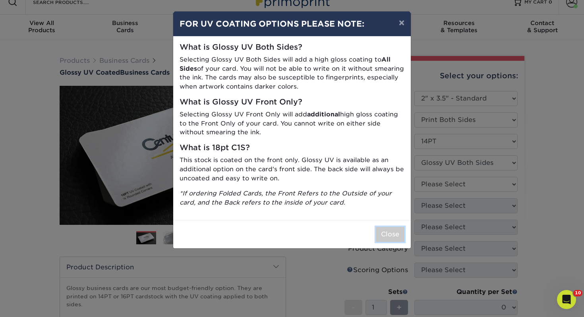
click at [403, 231] on button "Close" at bounding box center [390, 234] width 29 height 15
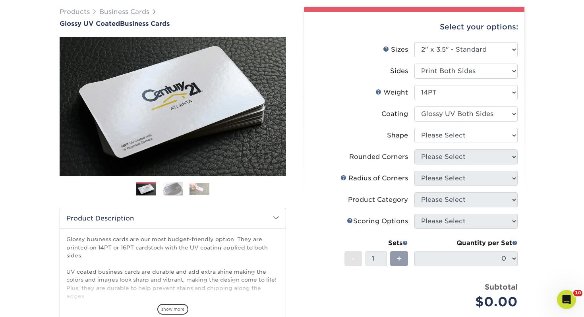
scroll to position [62, 0]
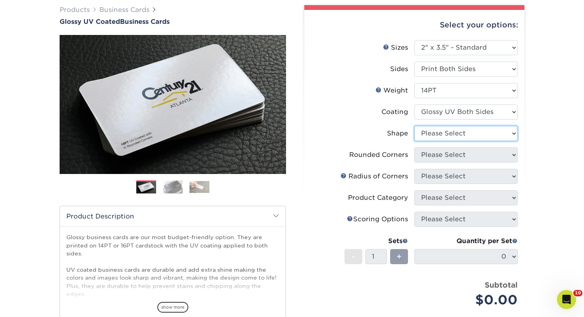
click at [437, 135] on select "Please Select Standard" at bounding box center [466, 133] width 103 height 15
select select "standard"
click at [415, 126] on select "Please Select Standard" at bounding box center [466, 133] width 103 height 15
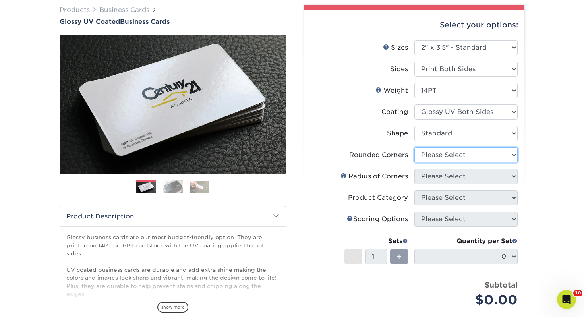
click at [431, 155] on select "Please Select Yes - Round 2 Corners Yes - Round 4 Corners No" at bounding box center [466, 154] width 103 height 15
select select "0"
click at [415, 147] on select "Please Select Yes - Round 2 Corners Yes - Round 4 Corners No" at bounding box center [466, 154] width 103 height 15
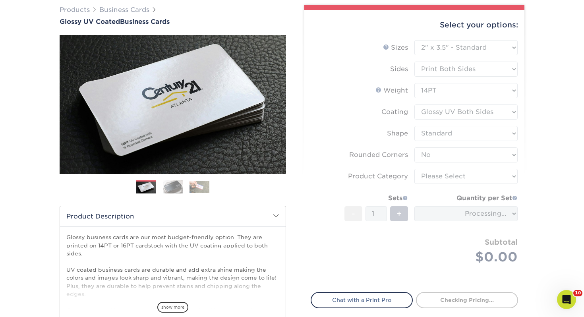
click at [430, 179] on form "Sizes Help Sizes Please Select 1.5" x 3.5" - Mini 1.75" x 3.5" - Mini 2" x 2" -…" at bounding box center [414, 161] width 207 height 243
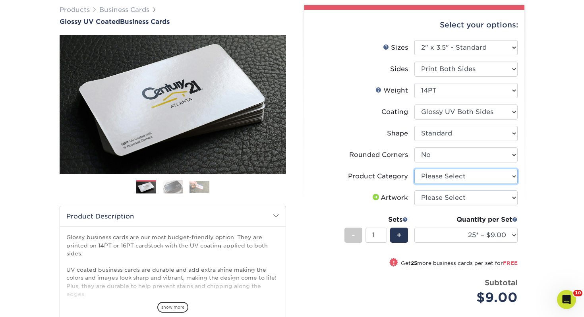
click at [437, 177] on select "Please Select Business Cards" at bounding box center [466, 176] width 103 height 15
select select "3b5148f1-0588-4f88-a218-97bcfdce65c1"
click at [415, 169] on select "Please Select Business Cards" at bounding box center [466, 176] width 103 height 15
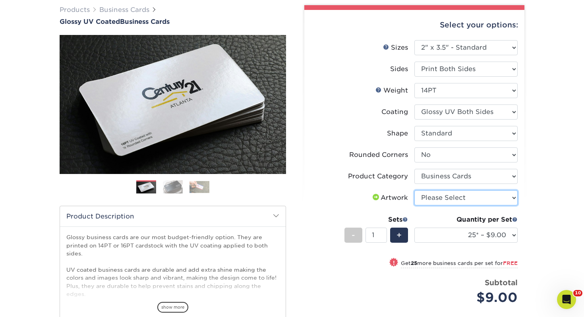
click at [436, 197] on select "Please Select I will upload files I need a design - $100" at bounding box center [466, 197] width 103 height 15
select select "upload"
click at [415, 190] on select "Please Select I will upload files I need a design - $100" at bounding box center [466, 197] width 103 height 15
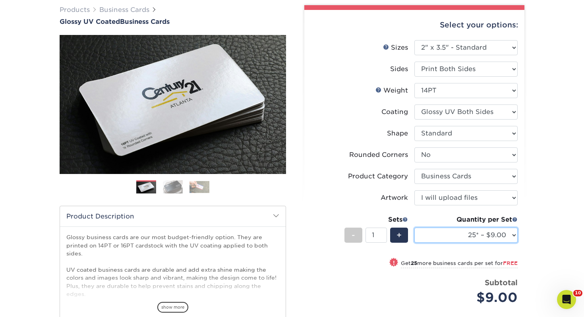
click at [490, 235] on select "25* – $9.00 50* – $9.00 100* – $9.00 250* – $17.00 500 – $33.00 1000 – $42.00 2…" at bounding box center [466, 235] width 103 height 15
select select "250* – $17.00"
click at [415, 228] on select "25* – $9.00 50* – $9.00 100* – $9.00 250* – $17.00 500 – $33.00 1000 – $42.00 2…" at bounding box center [466, 235] width 103 height 15
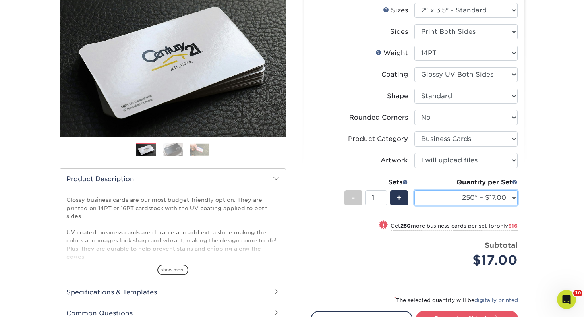
scroll to position [139, 0]
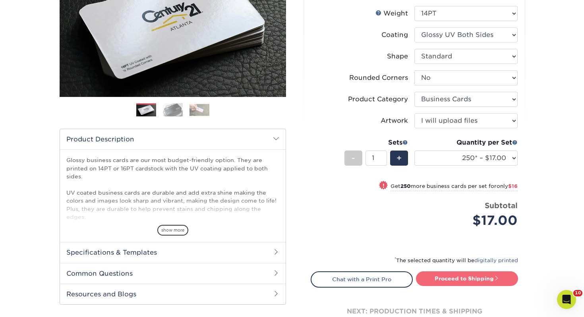
click at [460, 279] on link "Proceed to Shipping" at bounding box center [467, 278] width 102 height 14
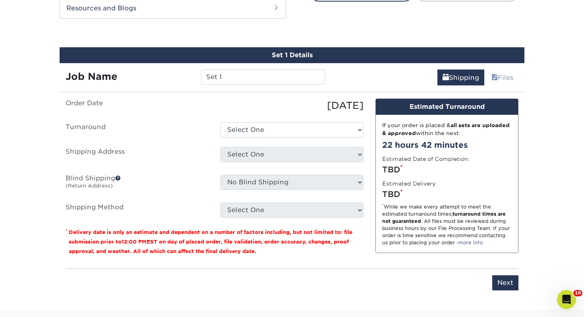
scroll to position [432, 0]
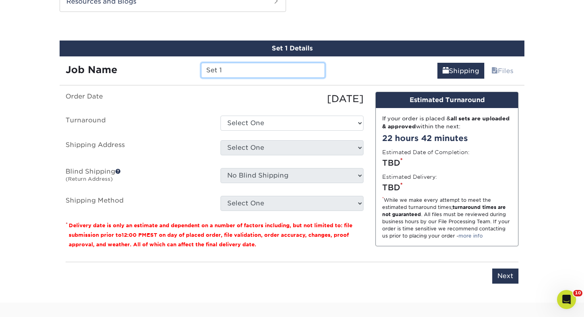
drag, startPoint x: 241, startPoint y: 69, endPoint x: 130, endPoint y: 58, distance: 111.4
click at [130, 58] on div "Job Name Set 1" at bounding box center [195, 67] width 271 height 22
type input "[PERSON_NAME]"
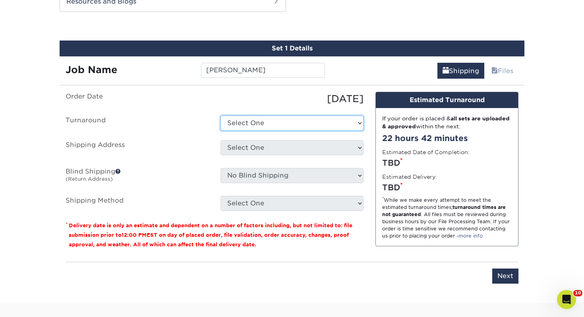
click at [248, 116] on select "Select One 2-4 Business Days 2 Day Next Business Day" at bounding box center [292, 123] width 143 height 15
select select "0d2015eb-ac6c-4252-b2f1-1c5560e96a65"
click at [221, 116] on select "Select One 2-4 Business Days 2 Day Next Business Day" at bounding box center [292, 123] width 143 height 15
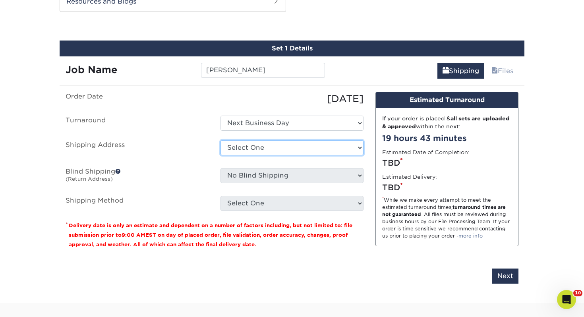
click at [264, 142] on select "Select One [PERSON_NAME], MI Akron, [GEOGRAPHIC_DATA]" at bounding box center [292, 147] width 143 height 15
select select "120681"
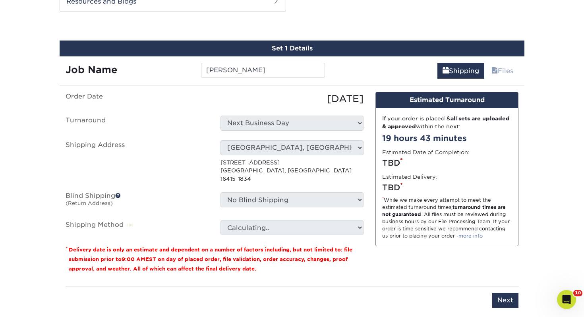
scroll to position [432, 0]
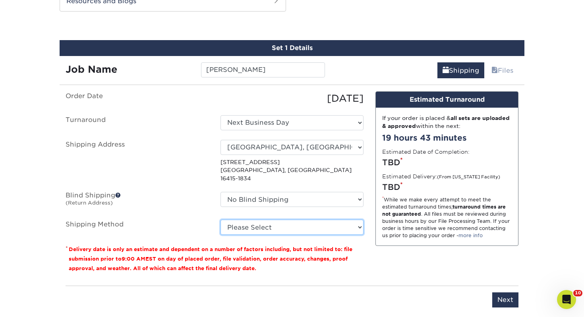
click at [265, 221] on select "Please Select Ground Shipping (+$7.84) 3 Day Shipping Service (+$15.34) 2 Day A…" at bounding box center [292, 227] width 143 height 15
select select "03"
click at [221, 220] on select "Please Select Ground Shipping (+$7.84) 3 Day Shipping Service (+$15.34) 2 Day A…" at bounding box center [292, 227] width 143 height 15
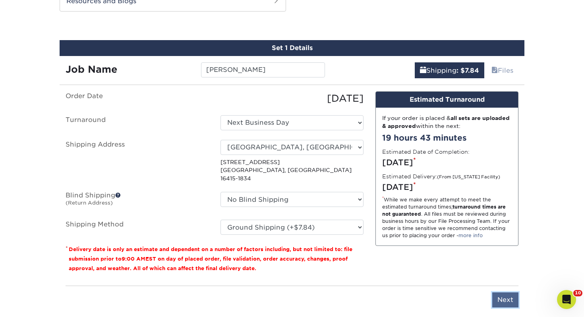
click at [511, 296] on input "Next" at bounding box center [505, 300] width 26 height 15
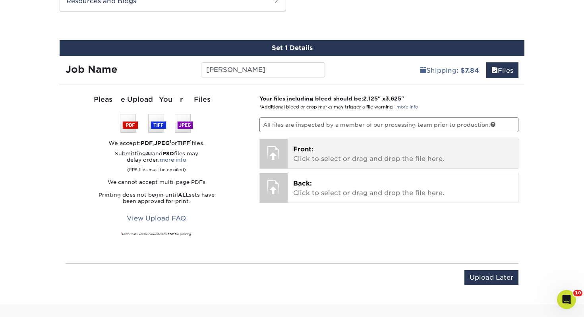
click at [374, 164] on div "Front: Click to select or drag and drop the file here. Choose file" at bounding box center [403, 153] width 231 height 29
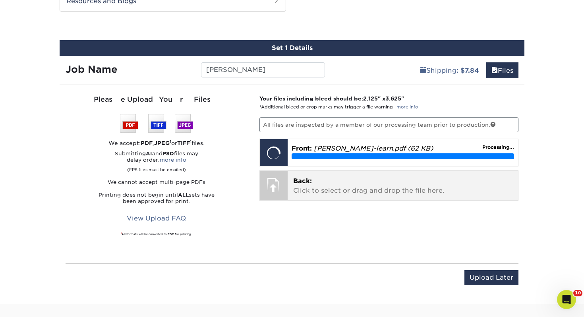
click at [376, 191] on p "Back: Click to select or drag and drop the file here." at bounding box center [403, 185] width 220 height 19
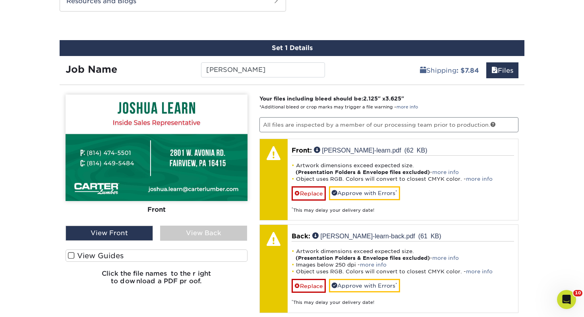
click at [128, 254] on label "View Guides" at bounding box center [157, 256] width 182 height 12
click at [0, 0] on input "View Guides" at bounding box center [0, 0] width 0 height 0
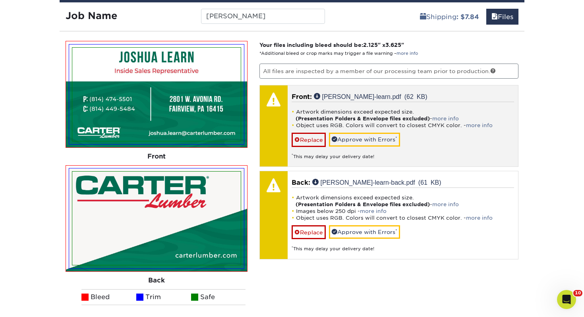
scroll to position [486, 0]
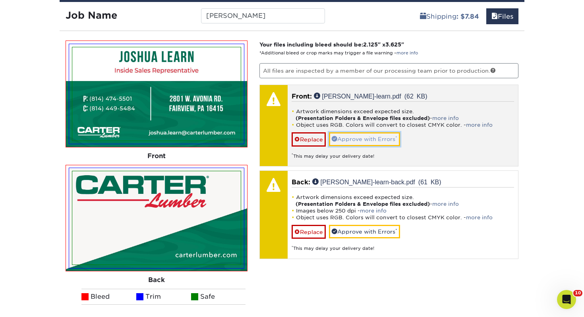
click at [349, 139] on link "Approve with Errors *" at bounding box center [364, 139] width 71 height 14
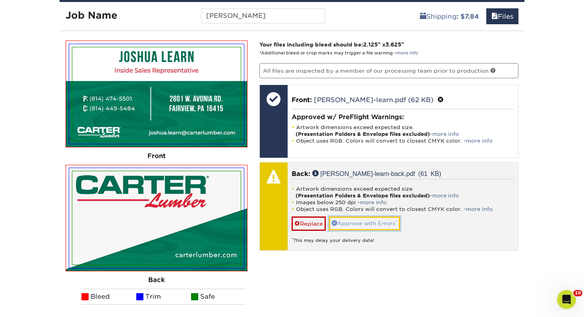
click at [356, 217] on link "Approve with Errors *" at bounding box center [364, 224] width 71 height 14
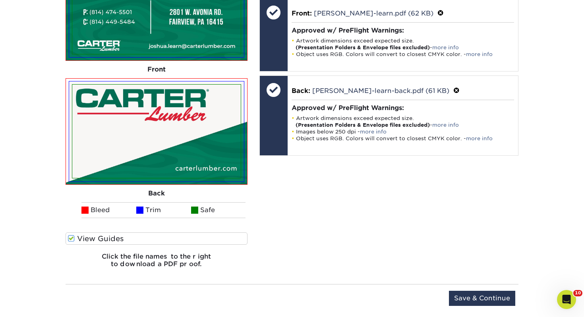
scroll to position [631, 0]
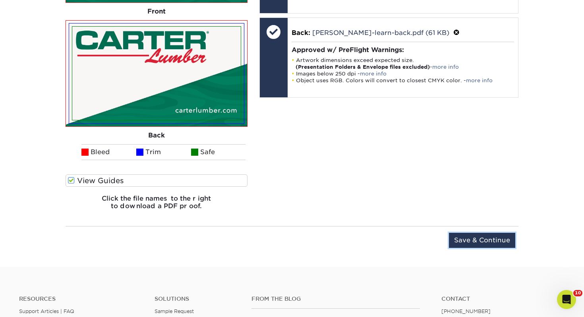
click at [473, 242] on input "Save & Continue" at bounding box center [482, 240] width 66 height 15
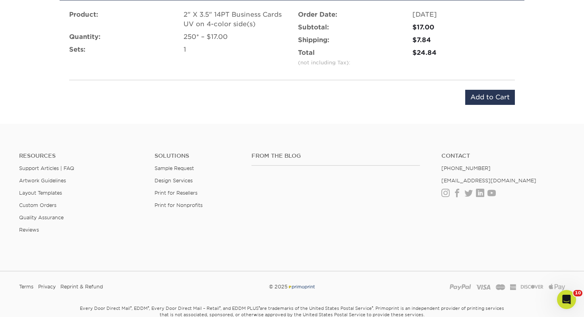
scroll to position [502, 0]
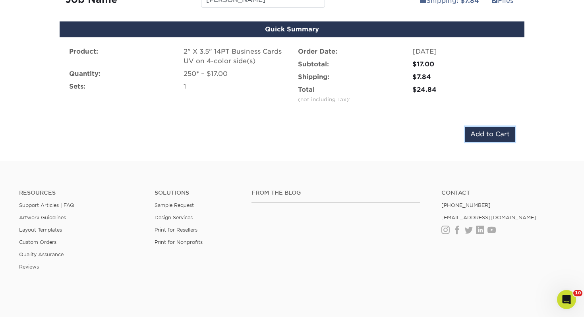
click at [493, 136] on input "Add to Cart" at bounding box center [490, 134] width 50 height 15
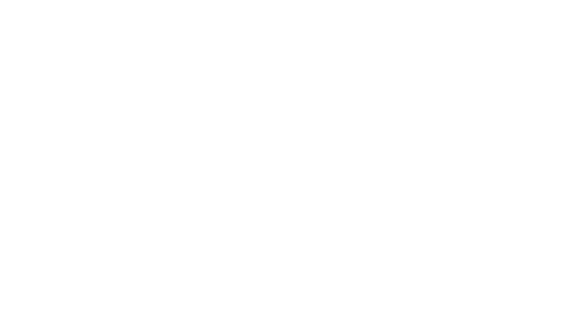
select select "120681"
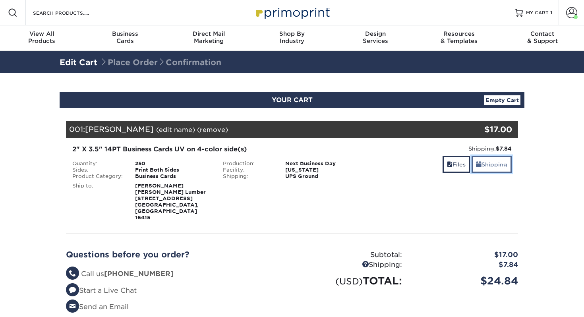
click at [509, 169] on link "Shipping" at bounding box center [492, 164] width 40 height 17
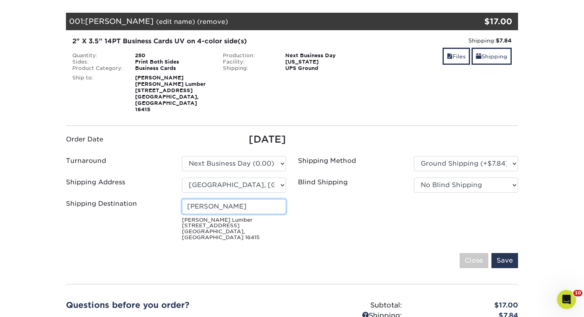
drag, startPoint x: 236, startPoint y: 193, endPoint x: 35, endPoint y: 184, distance: 201.3
click at [35, 184] on section "YOUR CART Empty Cart Your Cart is Empty View Account Active Orders Order Histor…" at bounding box center [292, 193] width 584 height 457
type input "[PERSON_NAME]"
click at [504, 253] on input "Save" at bounding box center [505, 260] width 27 height 15
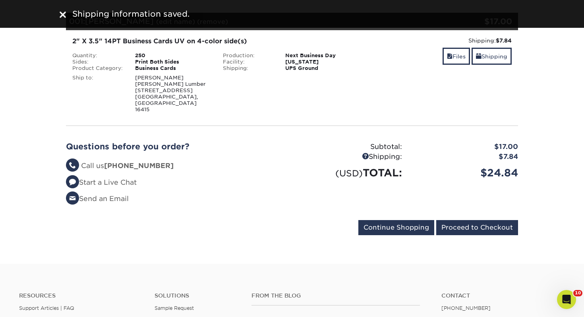
scroll to position [110, 0]
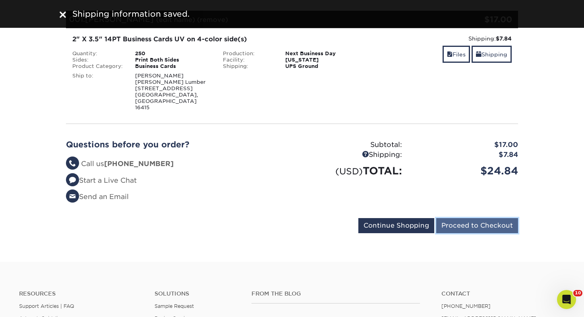
click at [485, 218] on input "Proceed to Checkout" at bounding box center [477, 225] width 82 height 15
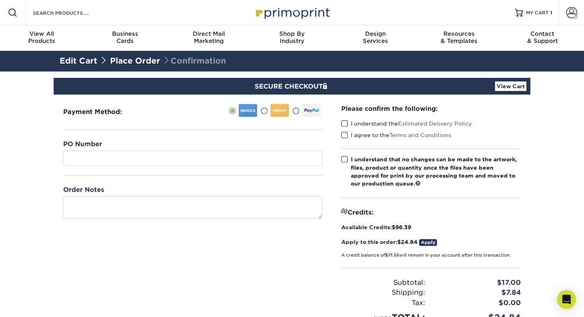
drag, startPoint x: 225, startPoint y: 170, endPoint x: 223, endPoint y: 164, distance: 6.6
click at [225, 170] on div "PO Number" at bounding box center [192, 157] width 259 height 36
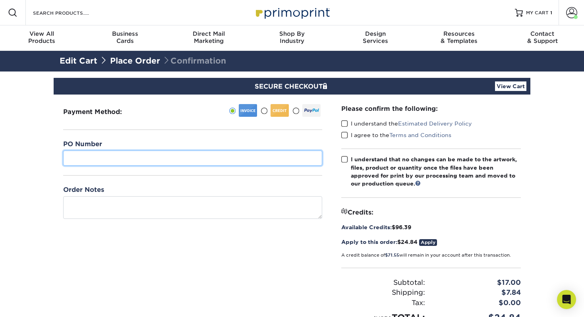
click at [223, 164] on input "text" at bounding box center [192, 158] width 259 height 15
type input "065"
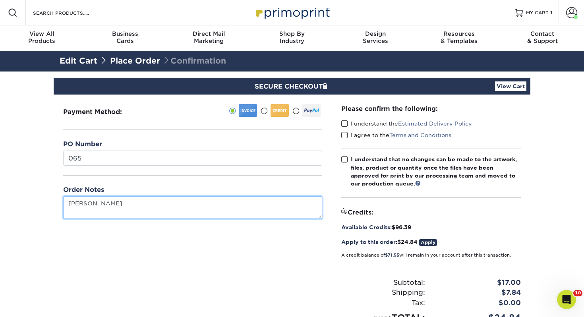
type textarea "[PERSON_NAME]"
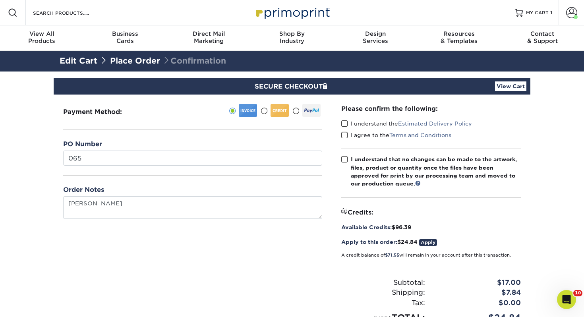
drag, startPoint x: 347, startPoint y: 124, endPoint x: 346, endPoint y: 132, distance: 7.2
click at [346, 124] on span at bounding box center [344, 124] width 7 height 8
click at [0, 0] on input "I understand the Estimated Delivery Policy" at bounding box center [0, 0] width 0 height 0
drag, startPoint x: 346, startPoint y: 133, endPoint x: 345, endPoint y: 145, distance: 12.4
click at [346, 134] on span at bounding box center [344, 136] width 7 height 8
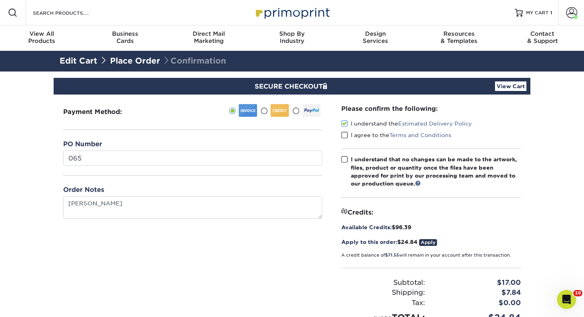
click at [0, 0] on input "I agree to the Terms and Conditions" at bounding box center [0, 0] width 0 height 0
click at [346, 156] on span at bounding box center [344, 160] width 7 height 8
click at [0, 0] on input "I understand that no changes can be made to the artwork, files, product or quan…" at bounding box center [0, 0] width 0 height 0
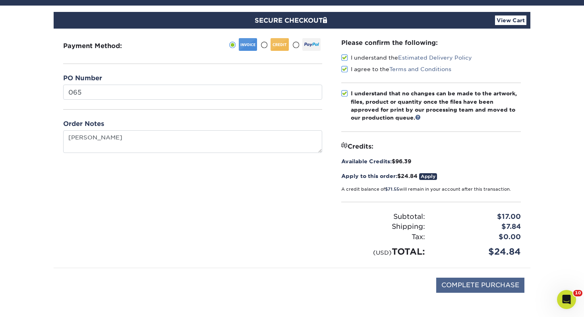
scroll to position [72, 0]
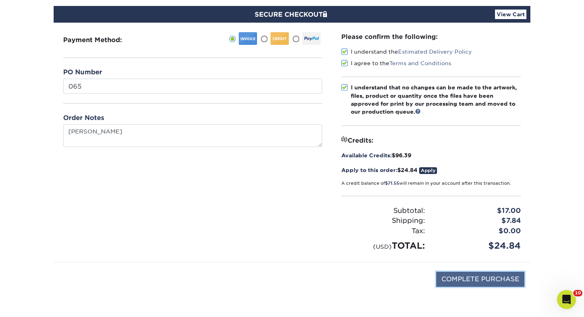
click at [504, 281] on input "COMPLETE PURCHASE" at bounding box center [480, 279] width 88 height 15
type input "PROCESSING, PLEASE WAIT..."
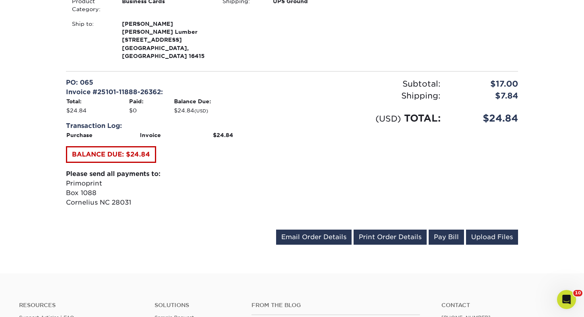
scroll to position [296, 0]
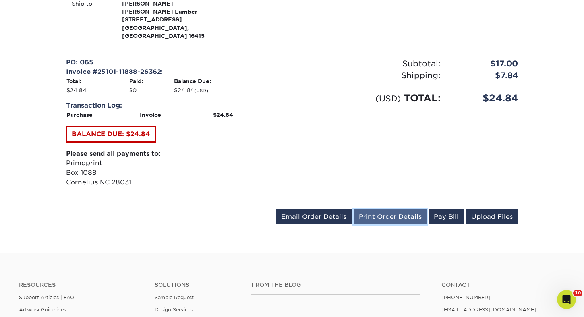
click at [391, 209] on link "Print Order Details" at bounding box center [390, 216] width 73 height 15
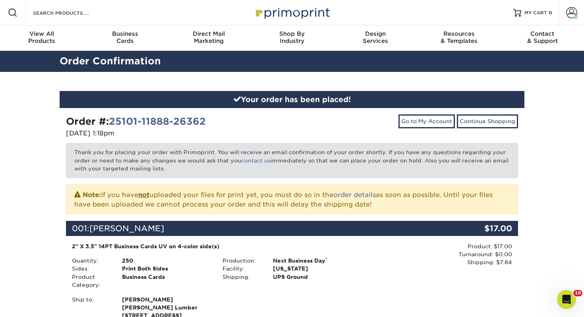
scroll to position [0, 0]
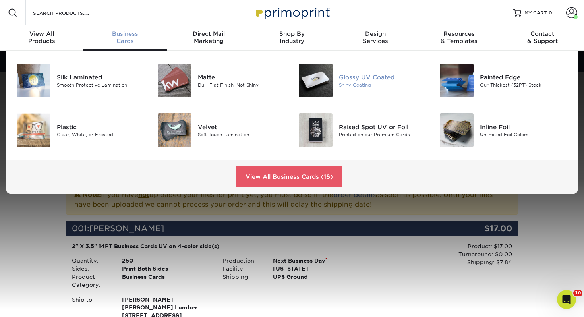
click at [351, 76] on div "Glossy UV Coated" at bounding box center [383, 77] width 88 height 9
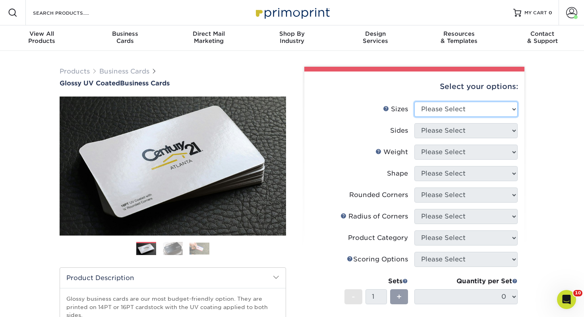
click at [454, 106] on select "Please Select 1.5" x 3.5" - Mini 1.75" x 3.5" - Mini 2" x 2" - Square 2" x 3" -…" at bounding box center [466, 109] width 103 height 15
click at [415, 102] on select "Please Select 1.5" x 3.5" - Mini 1.75" x 3.5" - Mini 2" x 2" - Square 2" x 3" -…" at bounding box center [466, 109] width 103 height 15
click at [449, 119] on li "Sizes Help Sizes Please Select 1.5" x 3.5" - Mini 1.75" x 3.5" - Mini 2" x 2" -…" at bounding box center [414, 112] width 207 height 21
click at [450, 110] on select "Please Select 1.5" x 3.5" - Mini 1.75" x 3.5" - Mini 2" x 2" - Square 2" x 3" -…" at bounding box center [466, 109] width 103 height 15
select select "2.00x3.50"
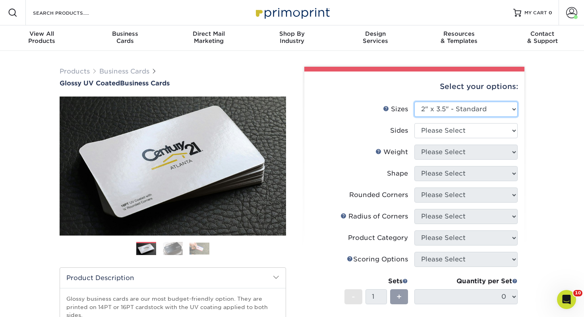
click at [415, 102] on select "Please Select 1.5" x 3.5" - Mini 1.75" x 3.5" - Mini 2" x 2" - Square 2" x 3" -…" at bounding box center [466, 109] width 103 height 15
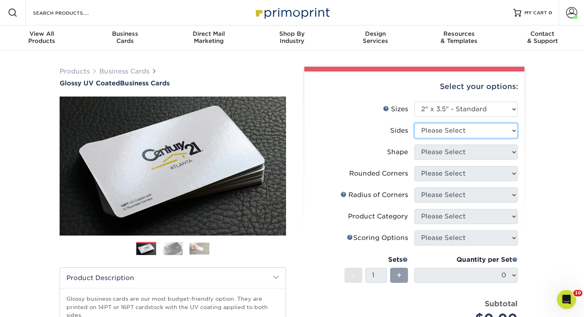
click at [436, 133] on select "Please Select Print Both Sides Print Front Only" at bounding box center [466, 130] width 103 height 15
select select "13abbda7-1d64-4f25-8bb2-c179b224825d"
click at [415, 123] on select "Please Select Print Both Sides Print Front Only" at bounding box center [466, 130] width 103 height 15
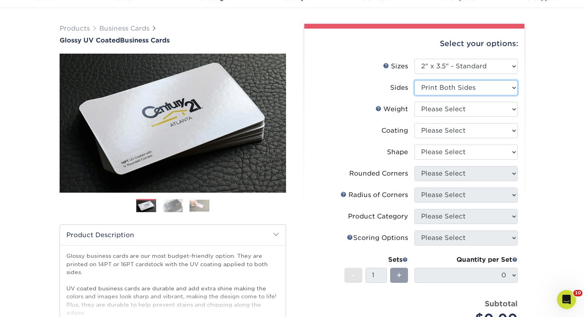
scroll to position [48, 0]
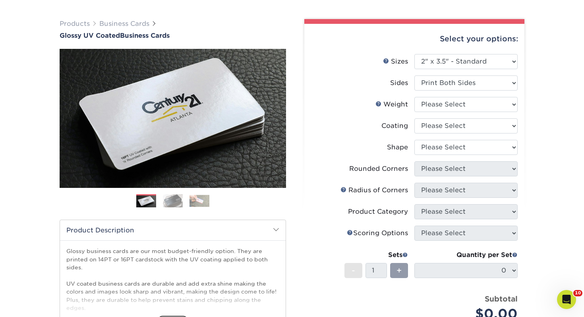
click at [432, 116] on li "Weight Help Weight Please Select 16PT 14PT" at bounding box center [414, 107] width 207 height 21
click at [428, 103] on select "Please Select 16PT 14PT" at bounding box center [466, 104] width 103 height 15
select select "14PT"
click at [415, 97] on select "Please Select 16PT 14PT" at bounding box center [466, 104] width 103 height 15
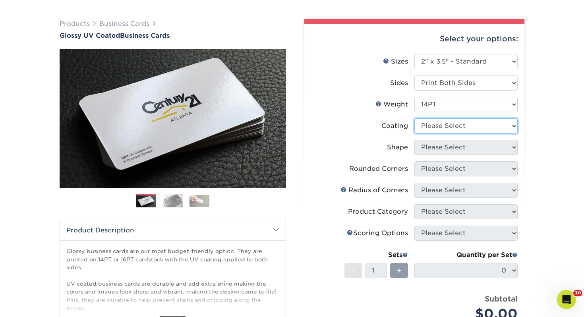
click at [432, 123] on select at bounding box center [466, 125] width 103 height 15
select select "ae367451-b2b8-45df-a344-0f05b6a12993"
click at [415, 118] on select at bounding box center [466, 125] width 103 height 15
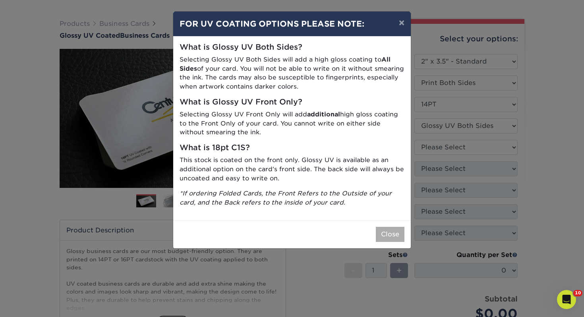
drag, startPoint x: 384, startPoint y: 243, endPoint x: 385, endPoint y: 238, distance: 4.8
click at [384, 242] on div "Close" at bounding box center [292, 234] width 238 height 28
drag, startPoint x: 385, startPoint y: 238, endPoint x: 382, endPoint y: 211, distance: 26.7
click at [385, 238] on button "Close" at bounding box center [390, 234] width 29 height 15
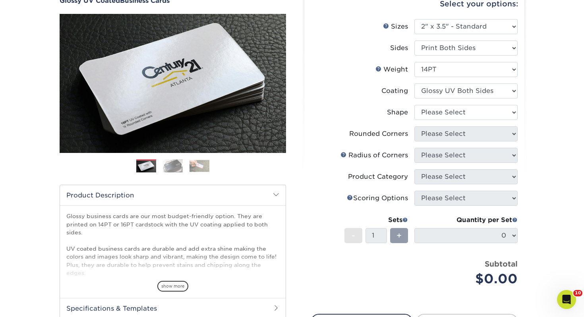
scroll to position [87, 0]
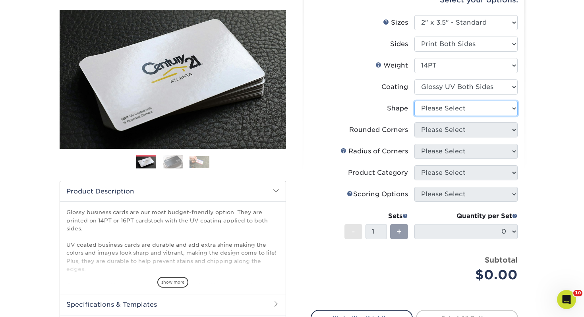
click at [465, 106] on select "Please Select Standard" at bounding box center [466, 108] width 103 height 15
select select "standard"
click at [415, 101] on select "Please Select Standard" at bounding box center [466, 108] width 103 height 15
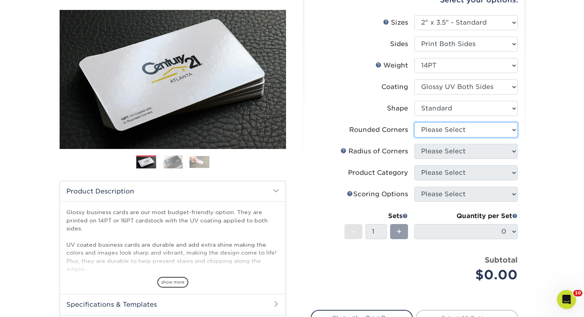
click at [429, 128] on select "Please Select Yes - Round 2 Corners Yes - Round 4 Corners No" at bounding box center [466, 129] width 103 height 15
select select "0"
click at [415, 122] on select "Please Select Yes - Round 2 Corners Yes - Round 4 Corners No" at bounding box center [466, 129] width 103 height 15
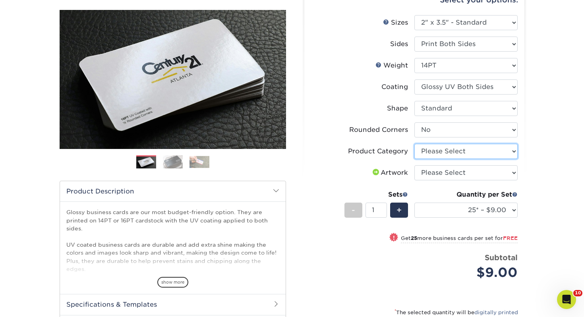
click at [430, 156] on select "Please Select Business Cards" at bounding box center [466, 151] width 103 height 15
select select "3b5148f1-0588-4f88-a218-97bcfdce65c1"
click at [415, 144] on select "Please Select Business Cards" at bounding box center [466, 151] width 103 height 15
click at [431, 173] on select "Please Select I will upload files I need a design - $100" at bounding box center [466, 172] width 103 height 15
select select "upload"
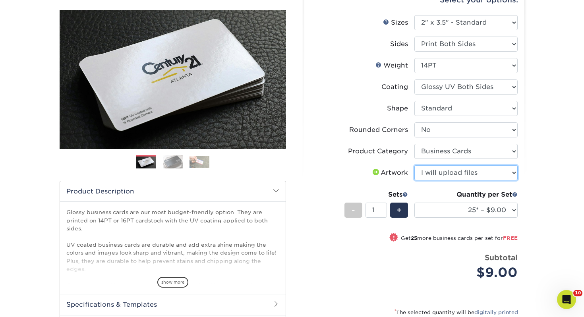
click at [415, 165] on select "Please Select I will upload files I need a design - $100" at bounding box center [466, 172] width 103 height 15
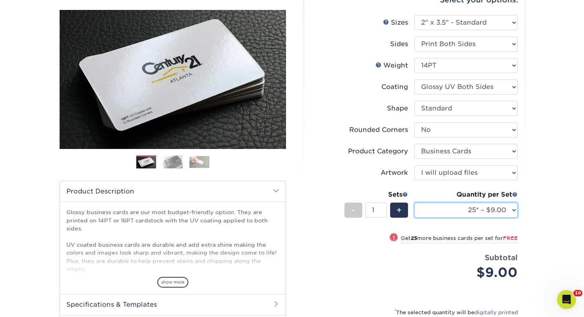
click at [474, 208] on select "25* – $9.00 50* – $9.00 100* – $9.00 250* – $17.00 500 – $33.00 1000 – $42.00 2…" at bounding box center [466, 210] width 103 height 15
select select "100* – $9.00"
click at [415, 203] on select "25* – $9.00 50* – $9.00 100* – $9.00 250* – $17.00 500 – $33.00 1000 – $42.00 2…" at bounding box center [466, 210] width 103 height 15
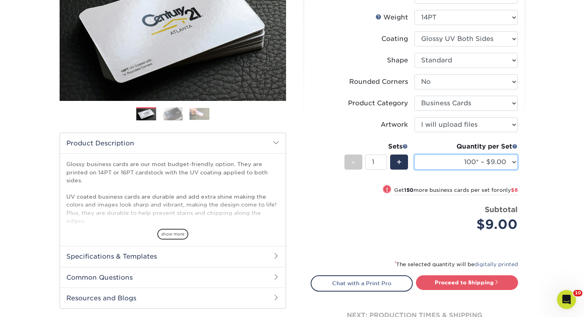
scroll to position [136, 0]
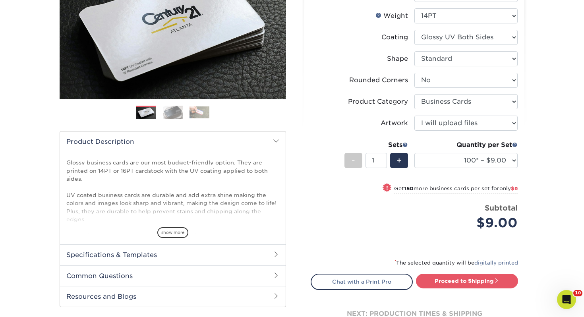
click at [454, 272] on div "* The selected quantity will be digitally printed" at bounding box center [414, 266] width 207 height 16
click at [448, 277] on link "Proceed to Shipping" at bounding box center [467, 281] width 102 height 14
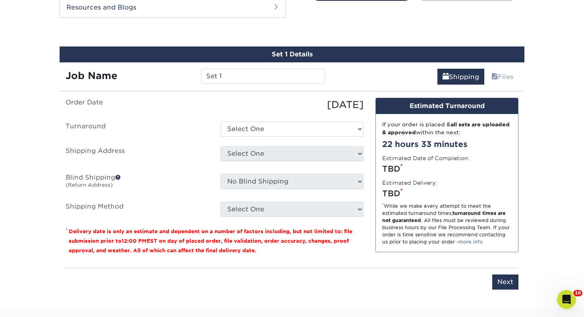
scroll to position [432, 0]
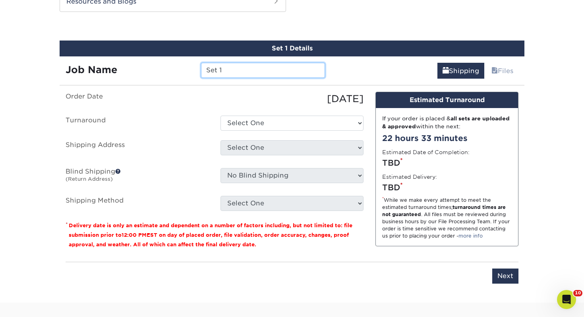
drag, startPoint x: 240, startPoint y: 67, endPoint x: 119, endPoint y: 59, distance: 120.7
click at [119, 59] on div "Job Name Set 1" at bounding box center [195, 67] width 271 height 22
type input "[PERSON_NAME]"
click at [245, 110] on ul "Order Date 10/01/2025 Turnaround Select One 2-4 Business Days 2 Day Next Busine…" at bounding box center [215, 151] width 298 height 119
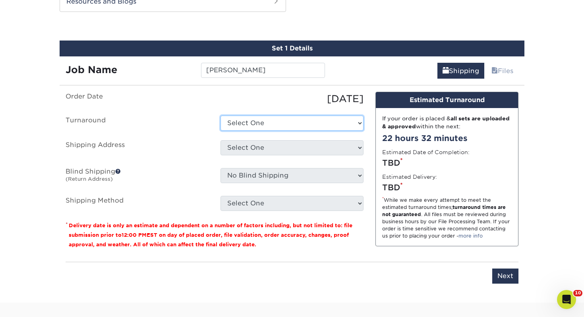
click at [247, 120] on select "Select One 2-4 Business Days 2 Day Next Business Day" at bounding box center [292, 123] width 143 height 15
select select "43800dee-37a1-44ea-97e0-42e3d5772687"
click at [221, 116] on select "Select One 2-4 Business Days 2 Day Next Business Day" at bounding box center [292, 123] width 143 height 15
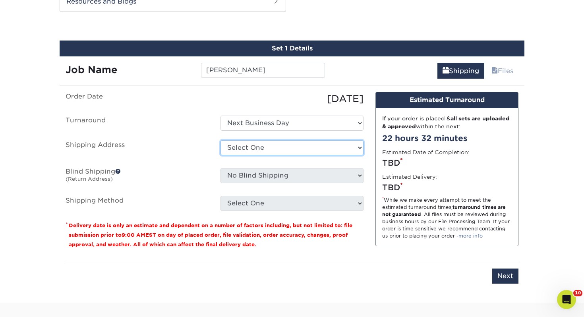
click at [256, 149] on select "Select One Adrian, MI Akron, OH" at bounding box center [292, 147] width 143 height 15
select select "112621"
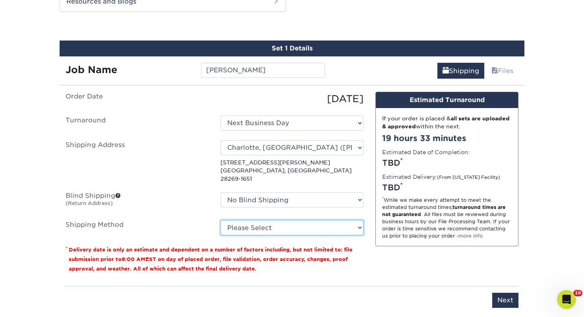
click at [269, 220] on select "Please Select Ground Shipping (+$7.84) 3 Day Shipping Service (+$15.34) 2 Day A…" at bounding box center [292, 227] width 143 height 15
select select "03"
click at [221, 220] on select "Please Select Ground Shipping (+$7.84) 3 Day Shipping Service (+$15.34) 2 Day A…" at bounding box center [292, 227] width 143 height 15
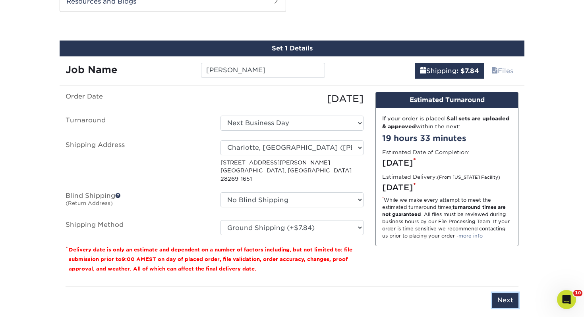
drag, startPoint x: 513, startPoint y: 289, endPoint x: 382, endPoint y: 215, distance: 151.4
click at [513, 293] on input "Next" at bounding box center [505, 300] width 26 height 15
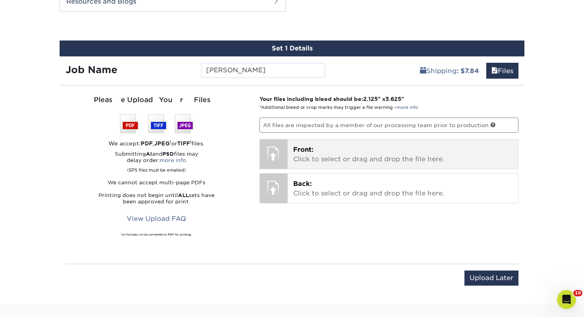
click at [315, 151] on p "Front: Click to select or drag and drop the file here." at bounding box center [403, 154] width 220 height 19
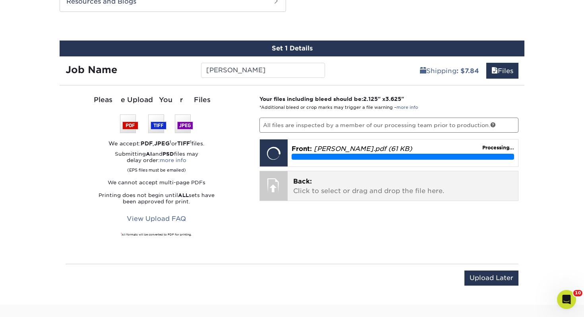
click at [364, 179] on p "Back: Click to select or drag and drop the file here." at bounding box center [403, 186] width 220 height 19
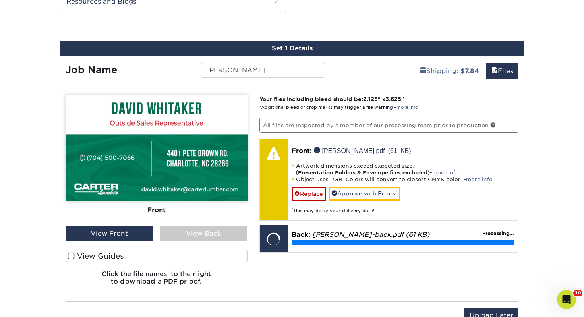
click at [160, 255] on label "View Guides" at bounding box center [157, 256] width 182 height 12
click at [0, 0] on input "View Guides" at bounding box center [0, 0] width 0 height 0
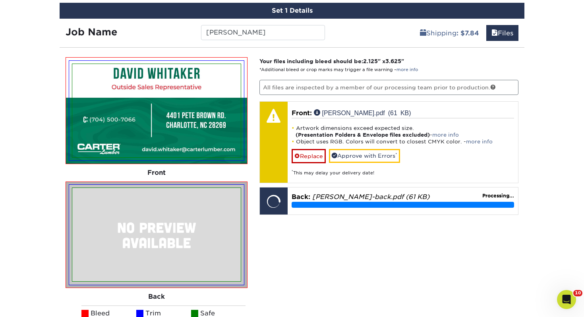
scroll to position [492, 0]
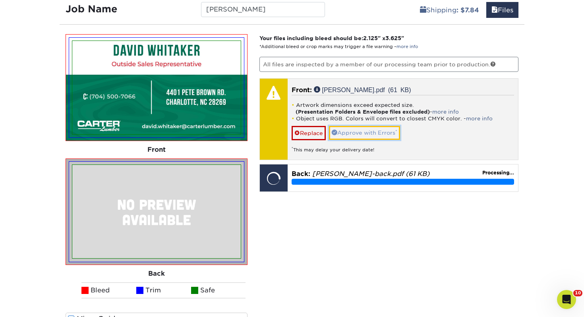
click at [370, 133] on link "Approve with Errors *" at bounding box center [364, 133] width 71 height 14
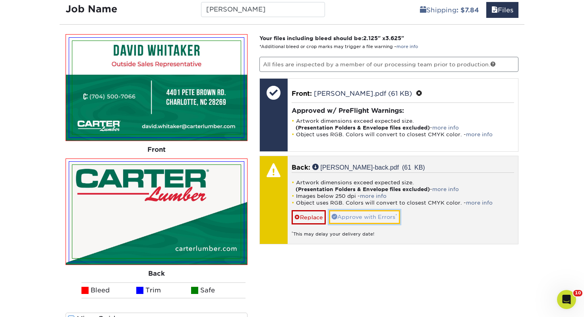
click at [394, 216] on link "Approve with Errors *" at bounding box center [364, 217] width 71 height 14
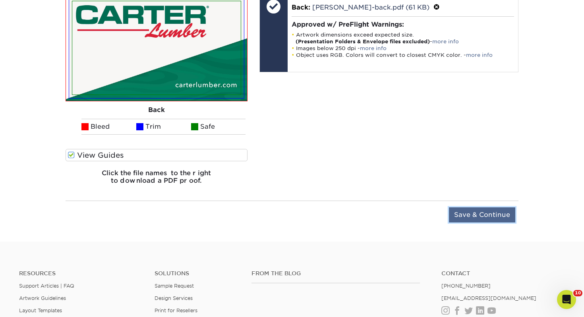
click at [495, 216] on input "Save & Continue" at bounding box center [482, 214] width 66 height 15
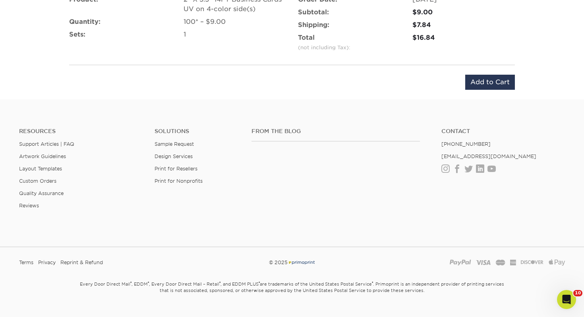
scroll to position [578, 0]
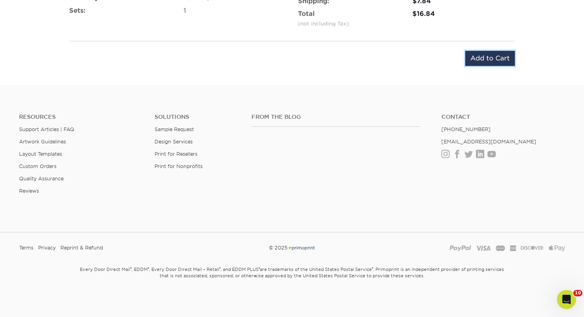
click at [492, 55] on input "Add to Cart" at bounding box center [490, 58] width 50 height 15
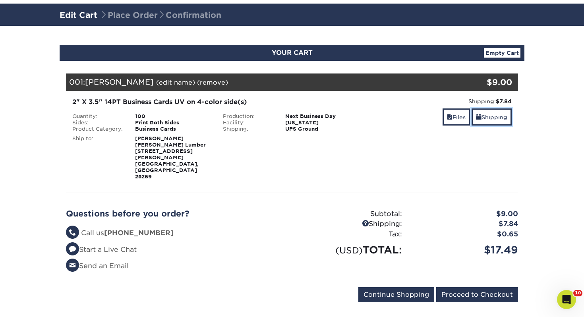
scroll to position [70, 0]
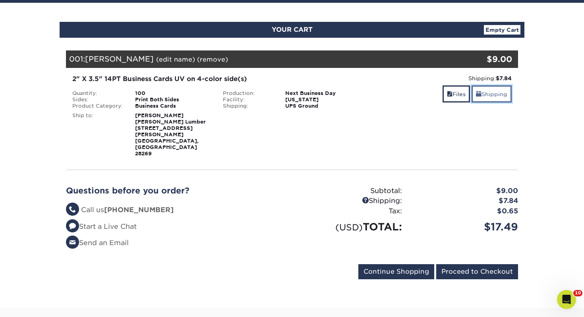
click at [483, 99] on link "Shipping" at bounding box center [492, 93] width 40 height 17
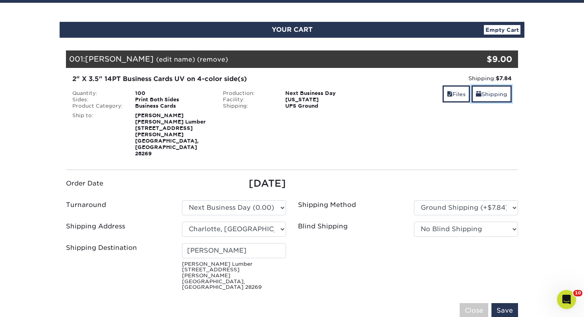
scroll to position [71, 0]
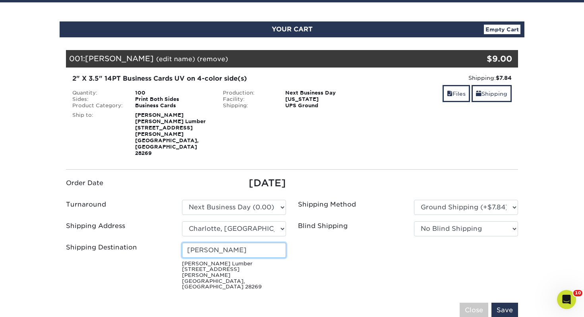
drag, startPoint x: 258, startPoint y: 232, endPoint x: 34, endPoint y: 222, distance: 224.8
click at [34, 222] on section "YOUR CART Empty Cart Your Cart is Empty View Account Active Orders Order Histor…" at bounding box center [292, 237] width 584 height 470
type input "[PERSON_NAME]"
click at [508, 303] on input "Save" at bounding box center [505, 310] width 27 height 15
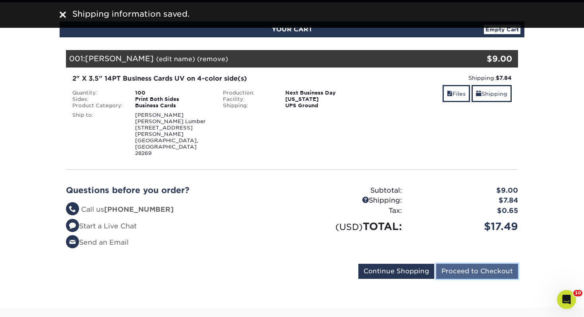
click at [500, 264] on input "Proceed to Checkout" at bounding box center [477, 271] width 82 height 15
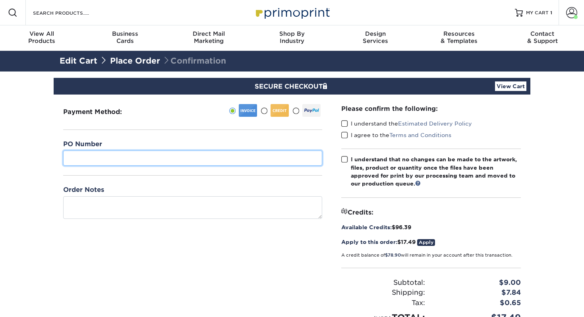
click at [175, 154] on input "text" at bounding box center [192, 158] width 259 height 15
click at [158, 159] on input "4241" at bounding box center [192, 158] width 259 height 15
type input "424"
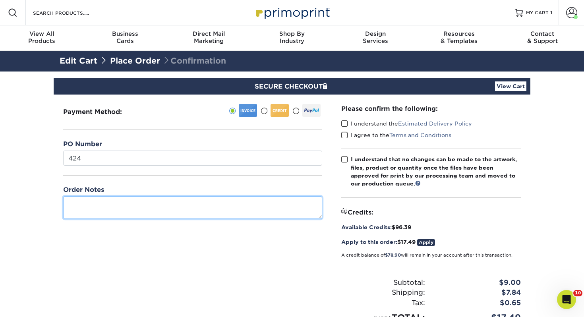
click at [132, 207] on textarea at bounding box center [192, 207] width 259 height 23
type textarea "D"
type textarea "a"
type textarea "[PERSON_NAME]"
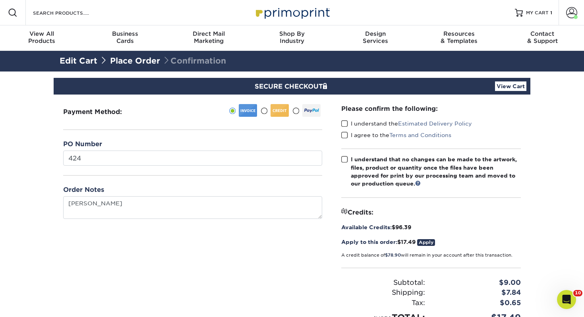
drag, startPoint x: 346, startPoint y: 123, endPoint x: 344, endPoint y: 128, distance: 5.8
click at [346, 123] on span at bounding box center [344, 124] width 7 height 8
click at [0, 0] on input "I understand the Estimated Delivery Policy" at bounding box center [0, 0] width 0 height 0
click at [344, 136] on span at bounding box center [344, 136] width 7 height 8
click at [0, 0] on input "I agree to the Terms and Conditions" at bounding box center [0, 0] width 0 height 0
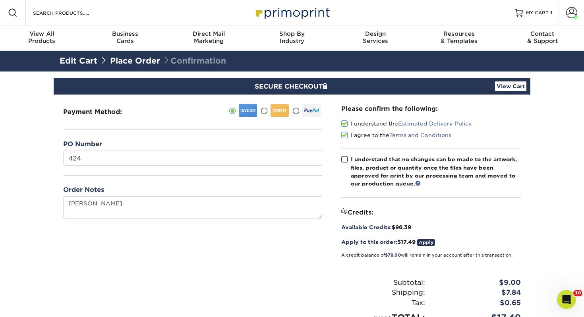
click at [346, 164] on label "I understand that no changes can be made to the artwork, files, product or quan…" at bounding box center [431, 171] width 180 height 33
click at [0, 0] on input "I understand that no changes can be made to the artwork, files, product or quan…" at bounding box center [0, 0] width 0 height 0
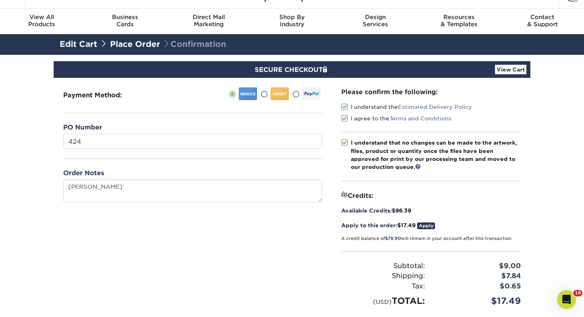
scroll to position [136, 0]
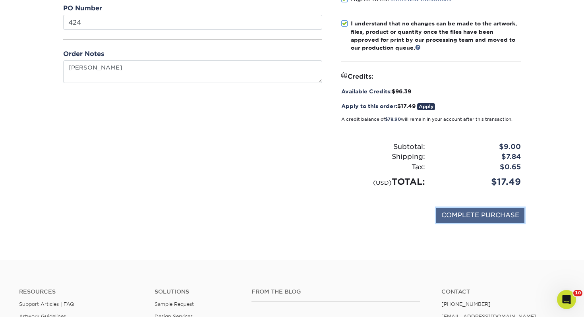
click at [488, 213] on input "COMPLETE PURCHASE" at bounding box center [480, 215] width 88 height 15
type input "PROCESSING, PLEASE WAIT..."
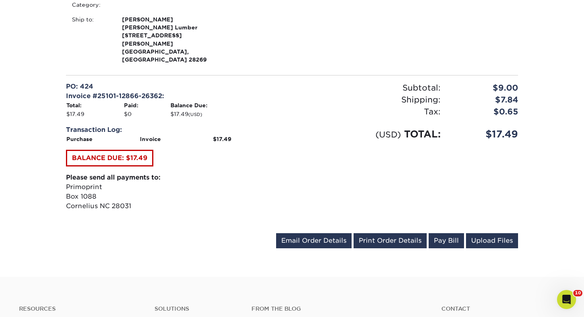
scroll to position [282, 0]
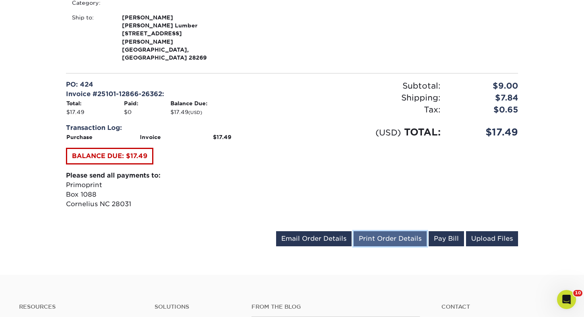
click at [380, 231] on link "Print Order Details" at bounding box center [390, 238] width 73 height 15
